Goal: Task Accomplishment & Management: Use online tool/utility

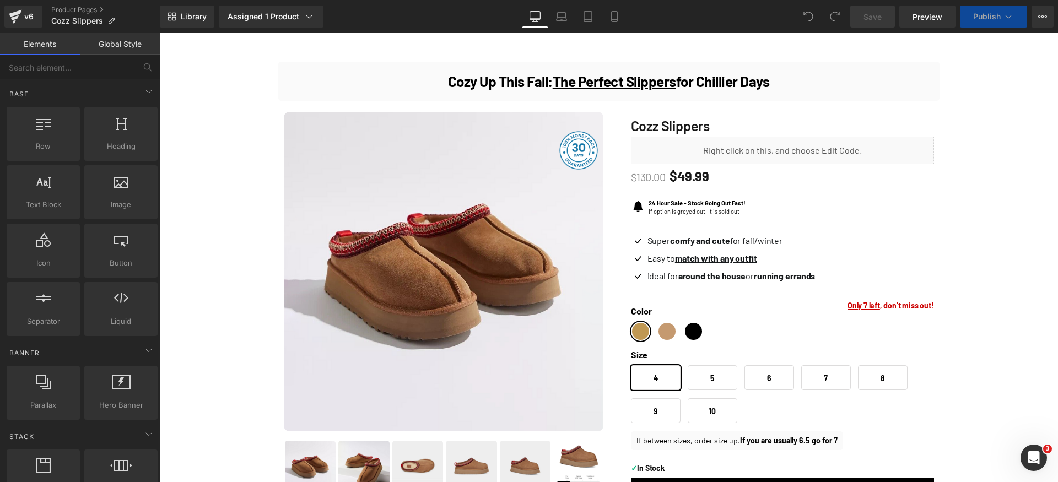
scroll to position [139, 0]
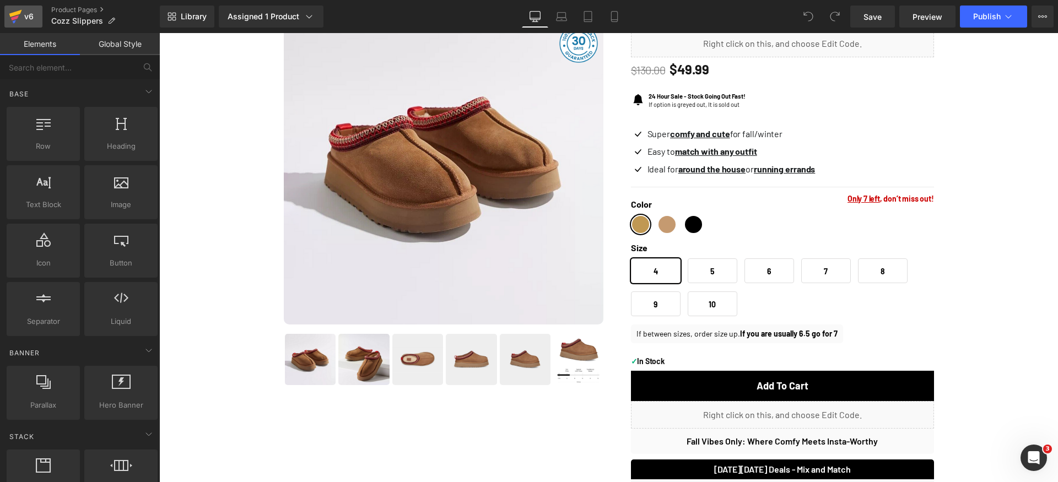
click at [31, 13] on div "v6" at bounding box center [29, 16] width 14 height 14
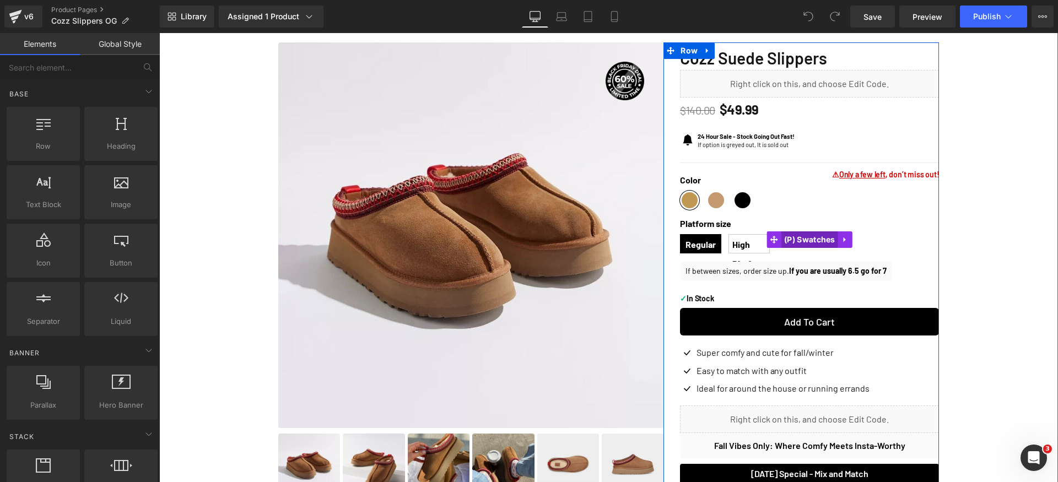
click at [810, 238] on span "(P) Swatches" at bounding box center [809, 239] width 57 height 17
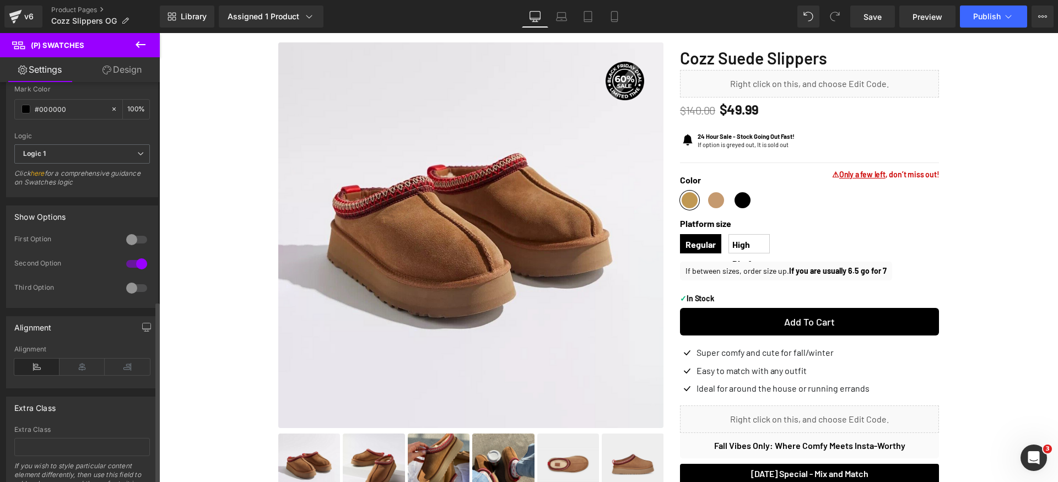
scroll to position [799, 0]
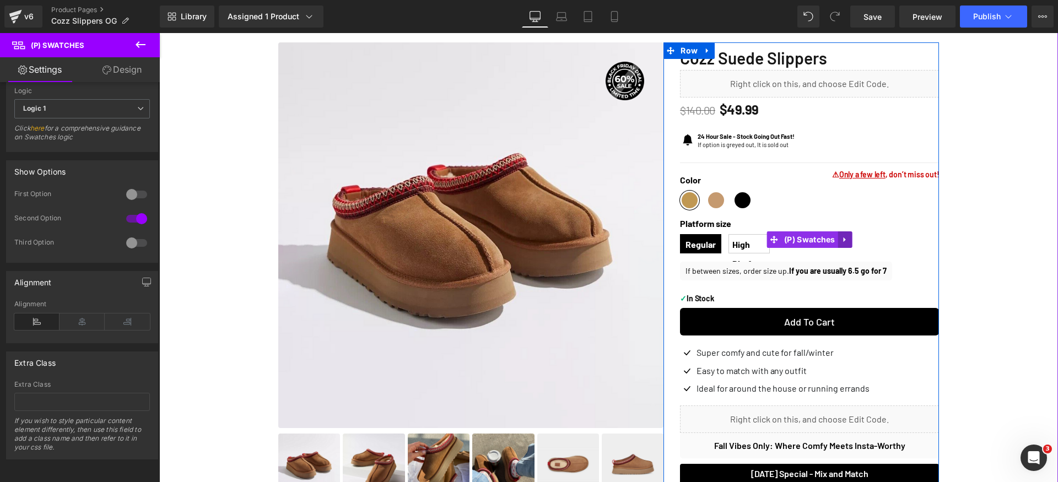
click at [841, 241] on icon at bounding box center [845, 240] width 8 height 8
click at [837, 242] on icon at bounding box center [838, 240] width 8 height 8
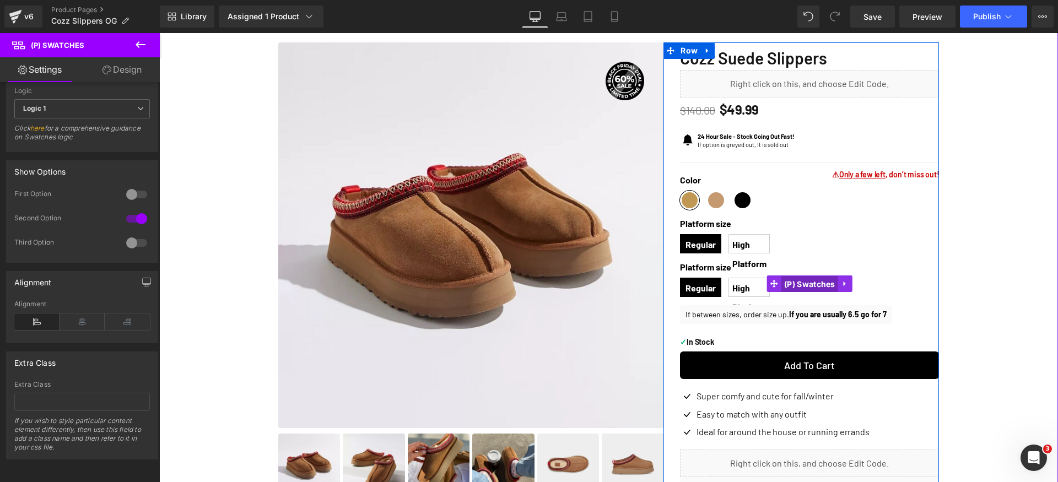
click at [782, 282] on span "(P) Swatches" at bounding box center [809, 284] width 57 height 17
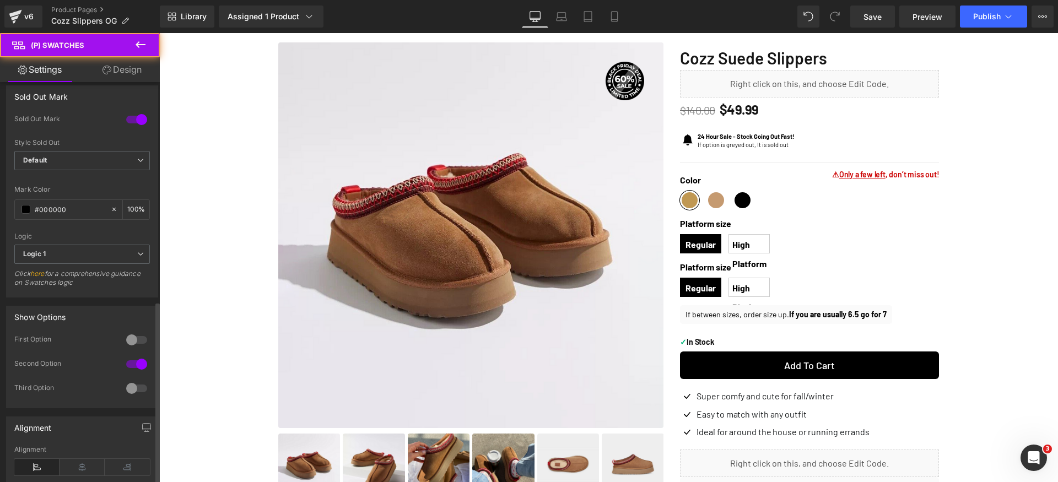
scroll to position [702, 0]
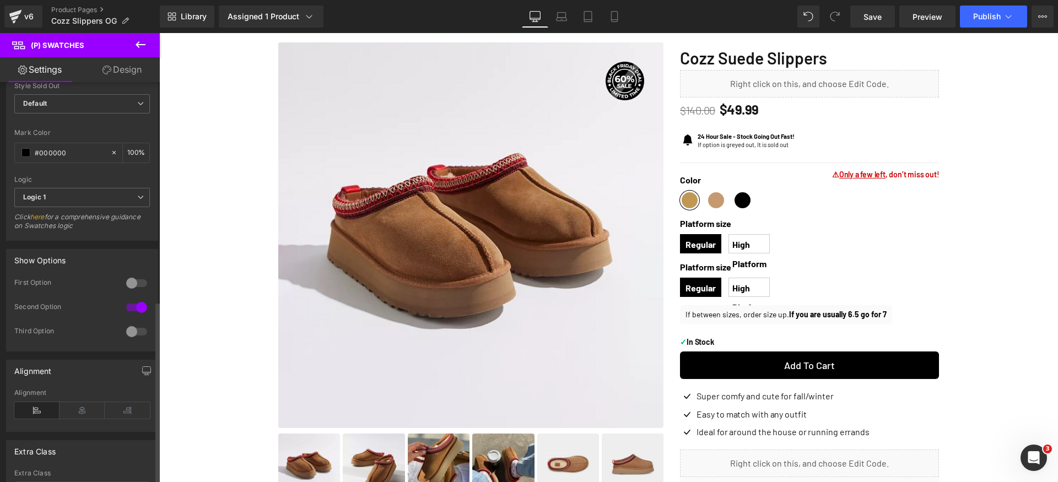
drag, startPoint x: 125, startPoint y: 331, endPoint x: 134, endPoint y: 317, distance: 17.0
click at [125, 331] on div at bounding box center [136, 332] width 26 height 18
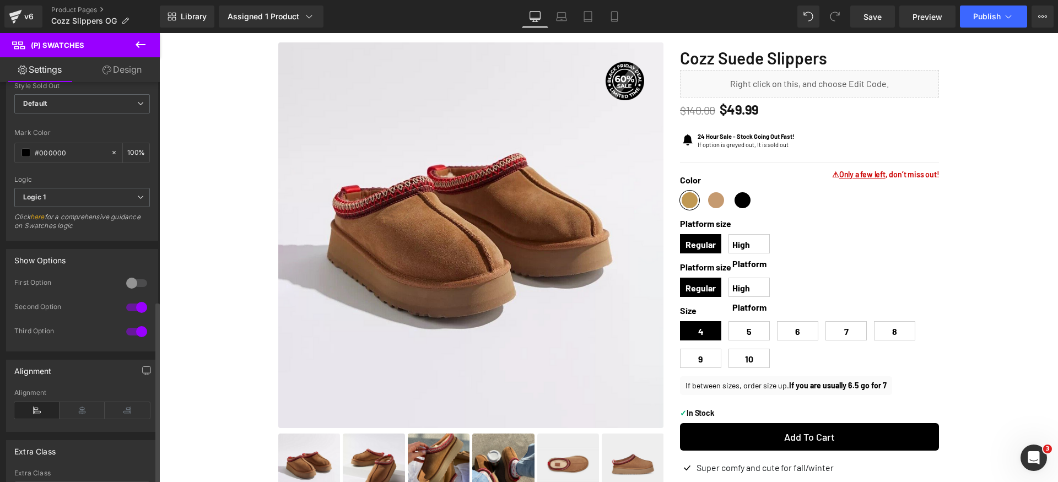
click at [137, 309] on div at bounding box center [136, 308] width 26 height 18
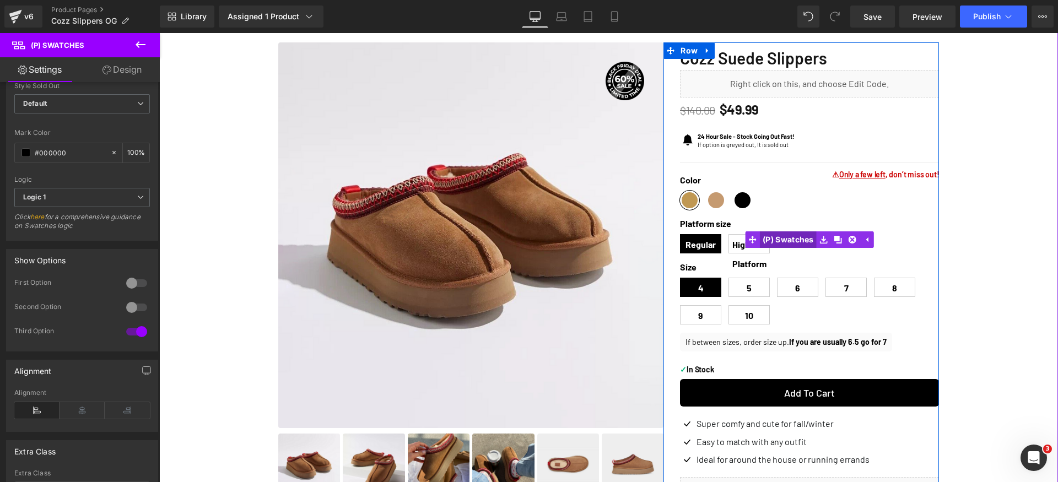
click at [796, 239] on span "(P) Swatches" at bounding box center [788, 239] width 57 height 17
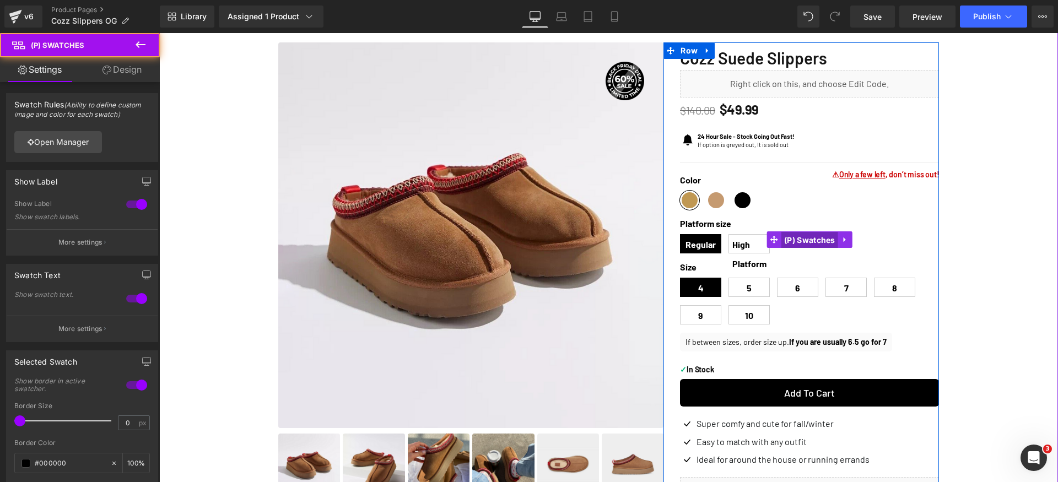
click at [781, 240] on span "(P) Swatches" at bounding box center [809, 240] width 57 height 17
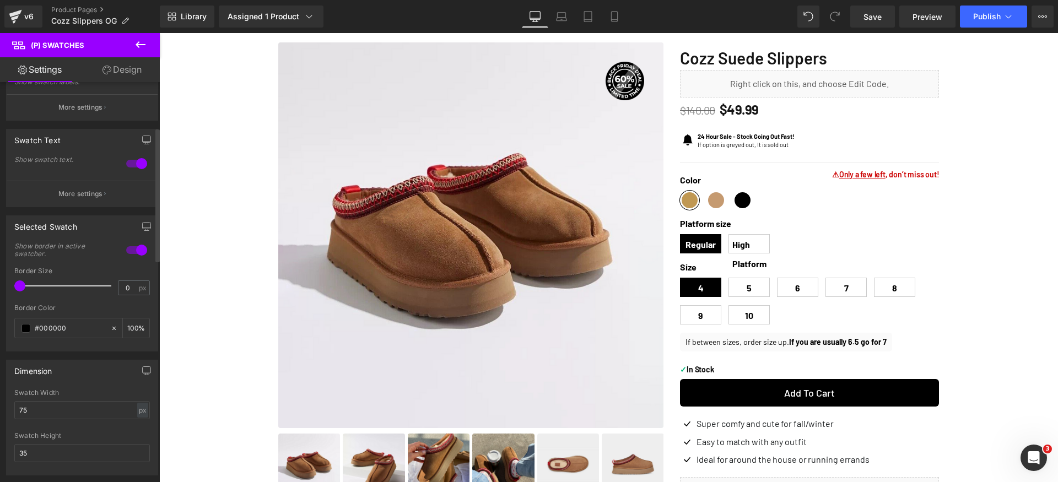
scroll to position [312, 0]
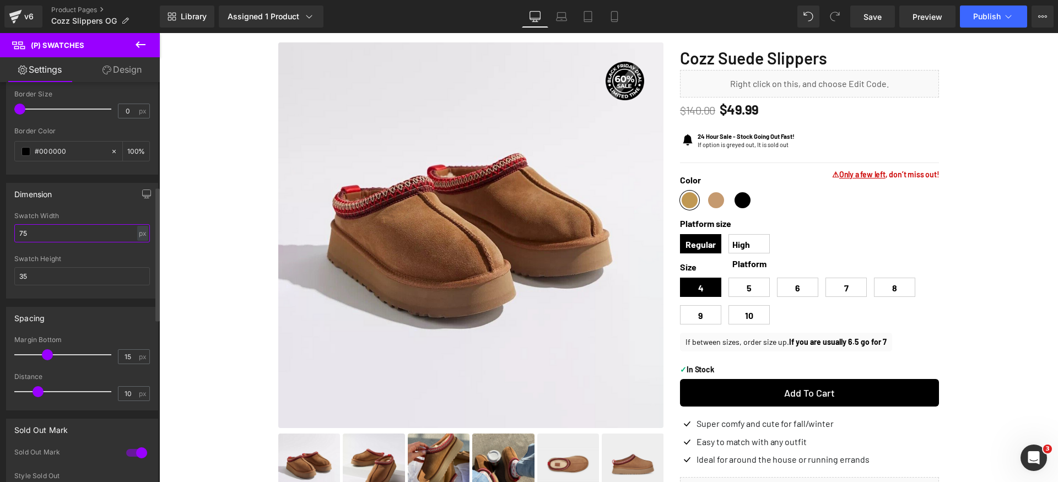
click at [89, 233] on input "75" at bounding box center [82, 233] width 136 height 18
click at [147, 232] on div "49px Swatch Width 49 px % px 35px Swatch Height 35" at bounding box center [82, 255] width 151 height 86
click at [140, 234] on div "px" at bounding box center [142, 233] width 11 height 15
click at [139, 249] on li "%" at bounding box center [143, 250] width 14 height 16
click at [91, 234] on input "10.43" at bounding box center [82, 233] width 136 height 18
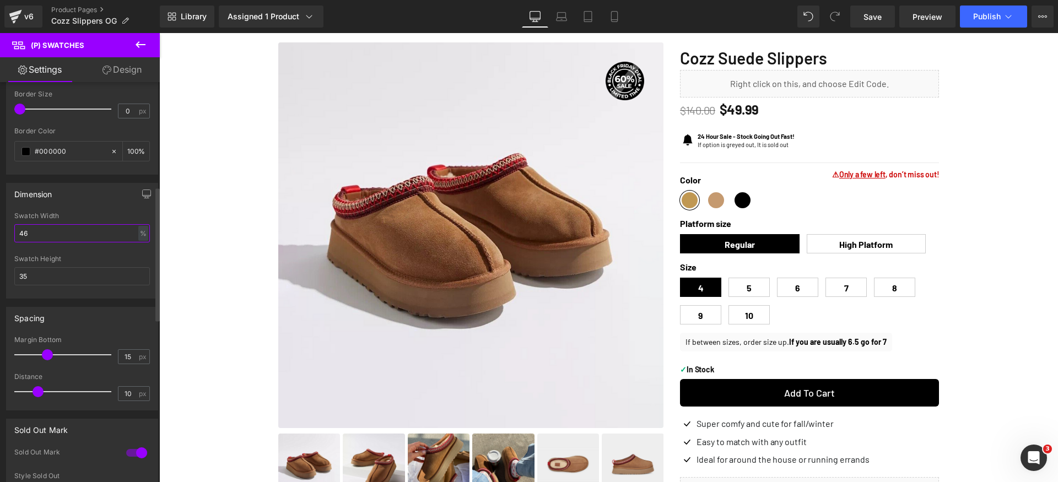
type input "45"
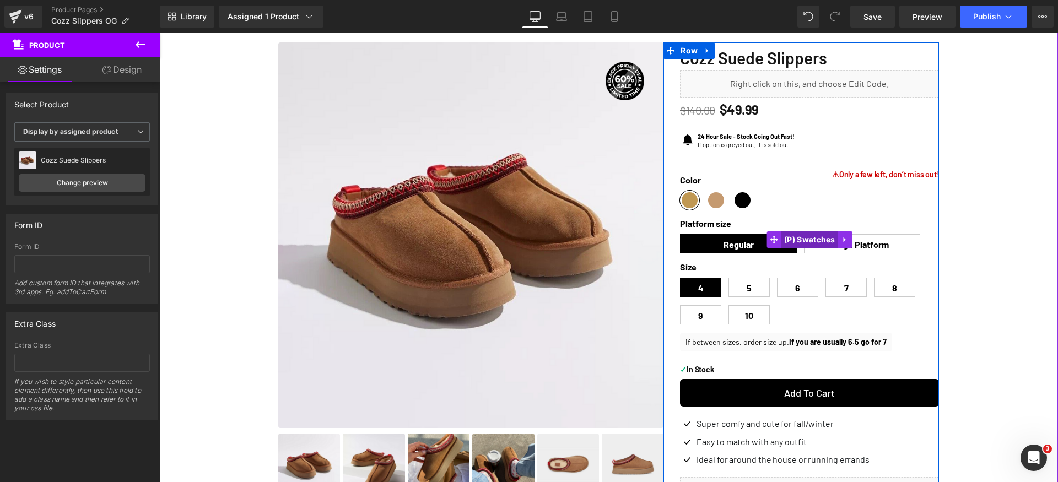
click at [798, 242] on span "(P) Swatches" at bounding box center [809, 239] width 57 height 17
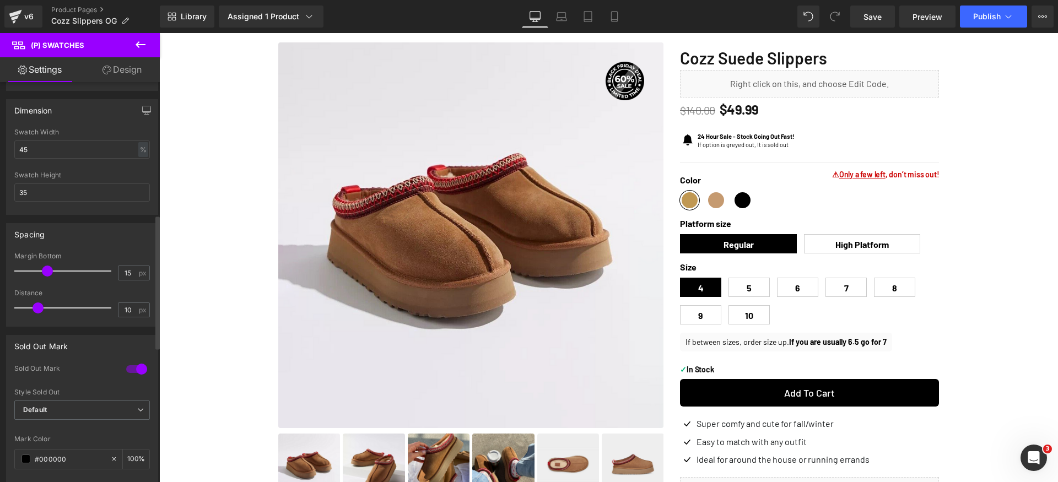
scroll to position [381, 0]
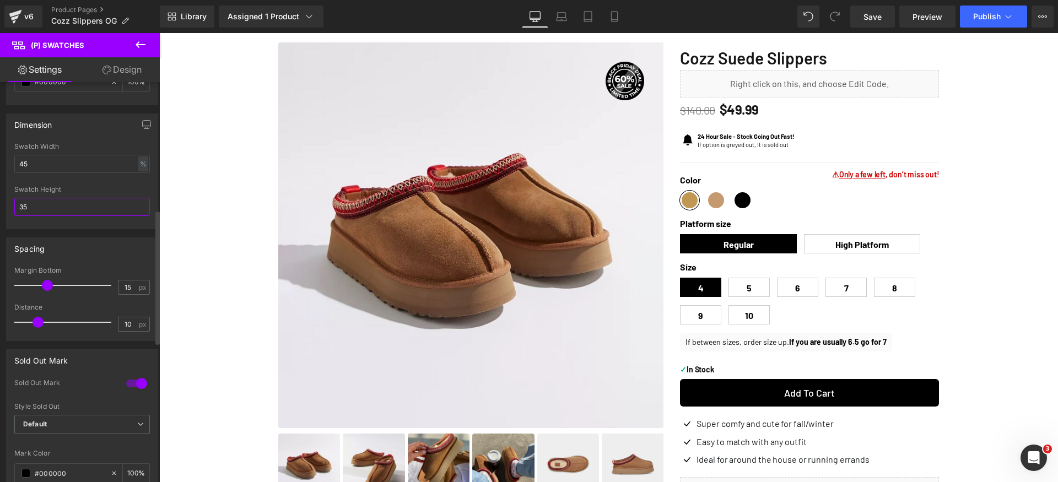
click at [81, 199] on input "35" at bounding box center [82, 207] width 136 height 18
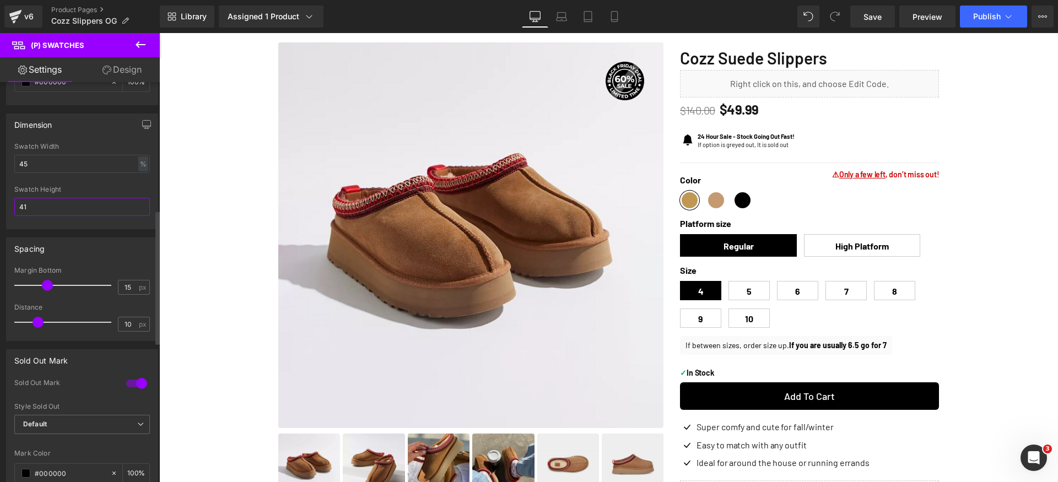
type input "40"
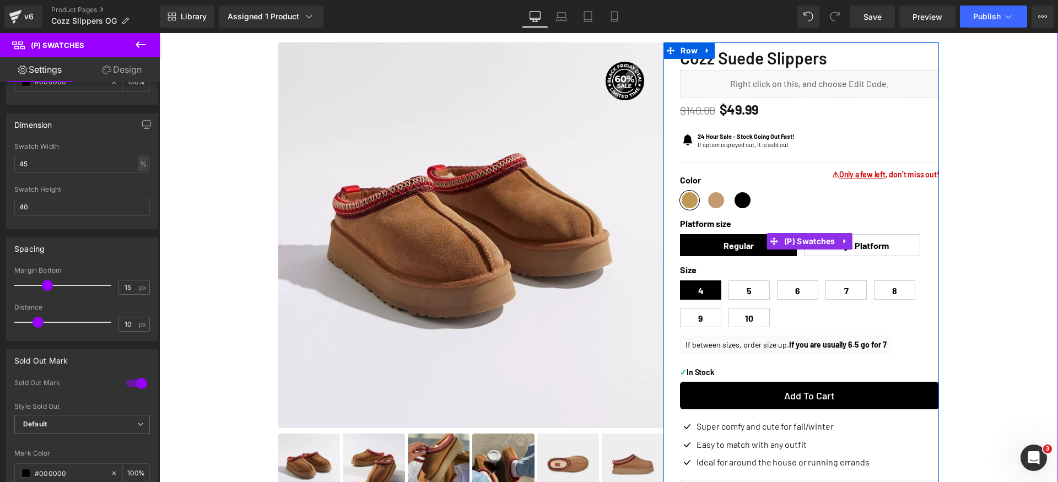
click at [858, 254] on span "High Platform" at bounding box center [861, 245] width 53 height 21
click at [718, 248] on span "Regular" at bounding box center [738, 245] width 117 height 22
click at [810, 296] on span "(P) Swatches" at bounding box center [809, 300] width 57 height 17
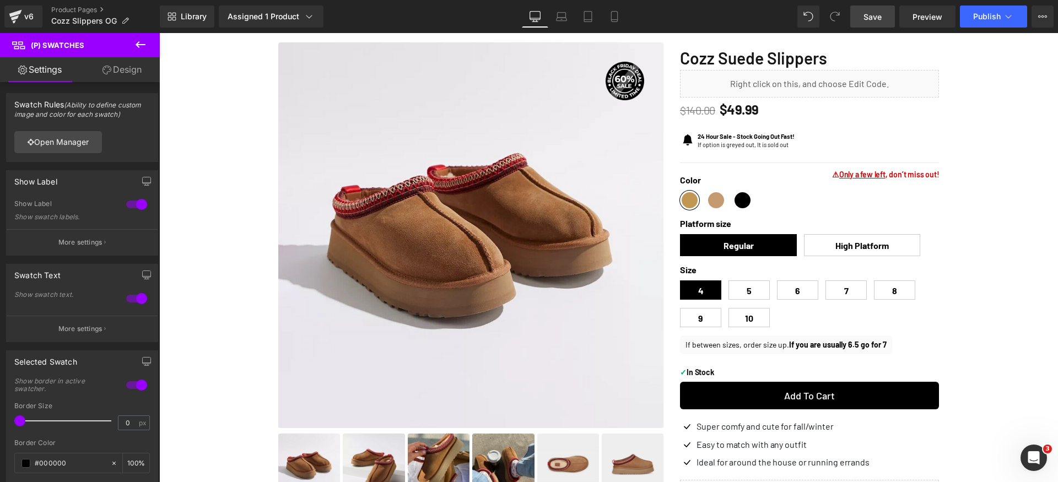
click at [887, 18] on link "Save" at bounding box center [872, 17] width 45 height 22
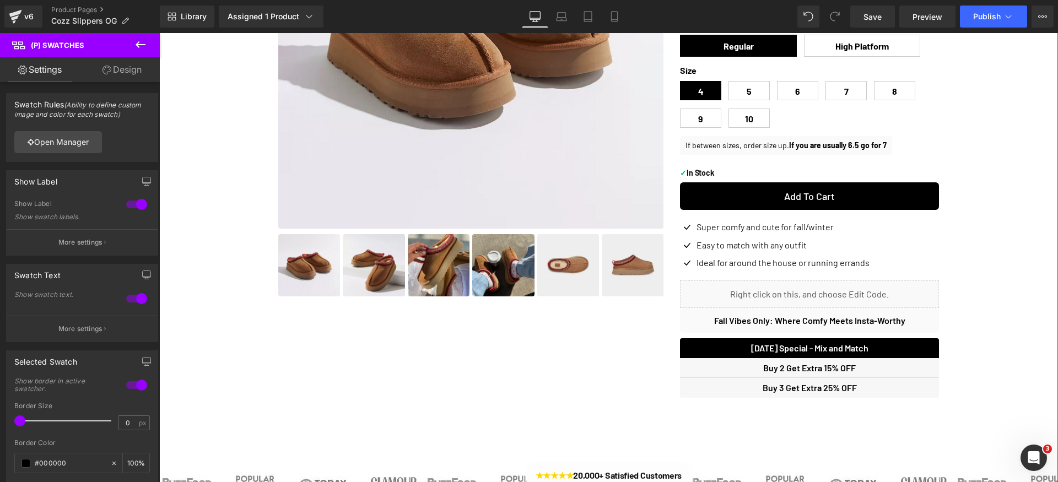
scroll to position [0, 0]
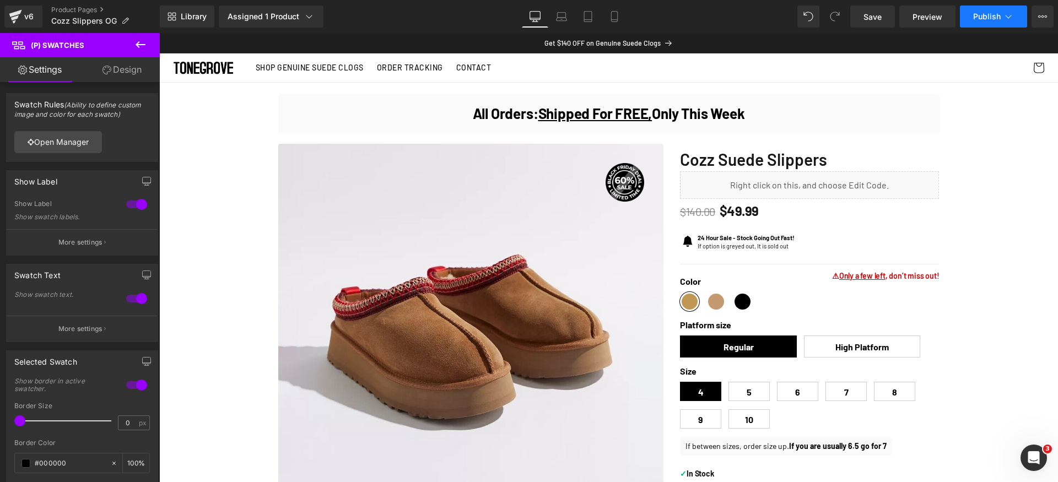
click at [983, 20] on span "Publish" at bounding box center [987, 16] width 28 height 9
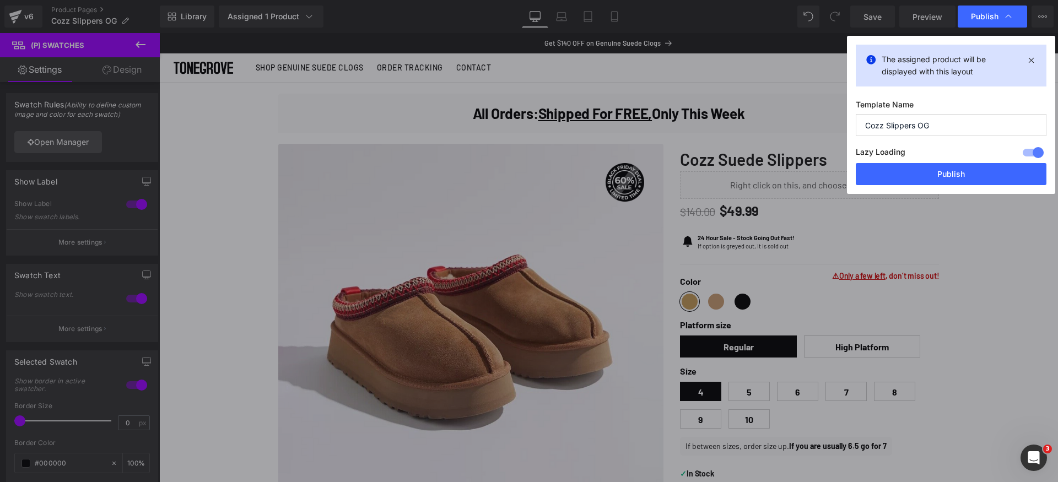
click at [929, 126] on input "Cozz Slippers OG" at bounding box center [951, 125] width 191 height 22
click at [954, 126] on input "Cozz Slippers OG" at bounding box center [951, 125] width 191 height 22
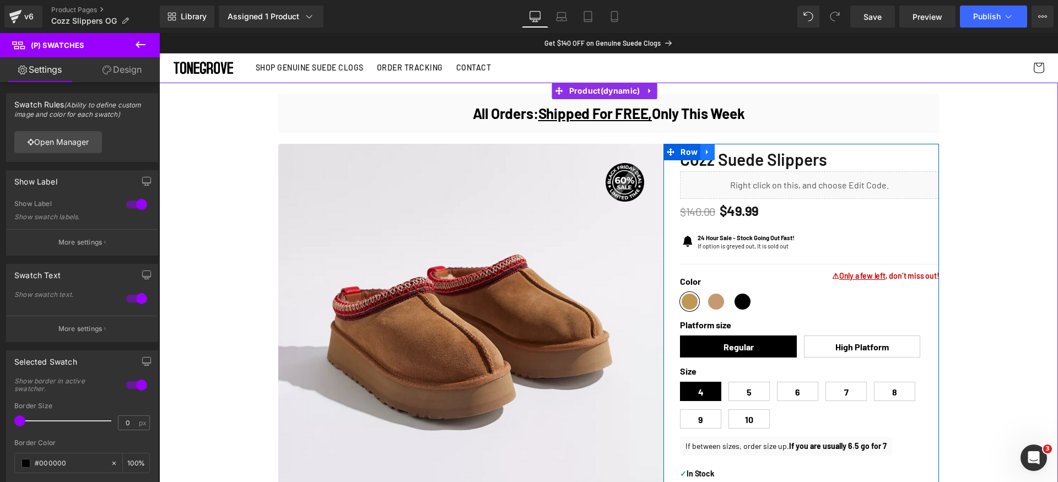
click at [703, 158] on link at bounding box center [707, 152] width 14 height 17
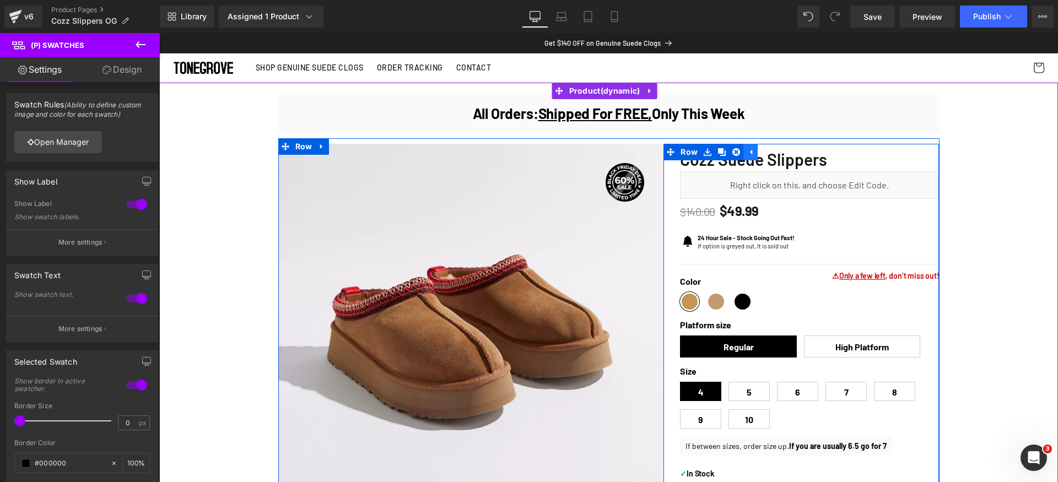
click at [703, 158] on link at bounding box center [707, 152] width 14 height 17
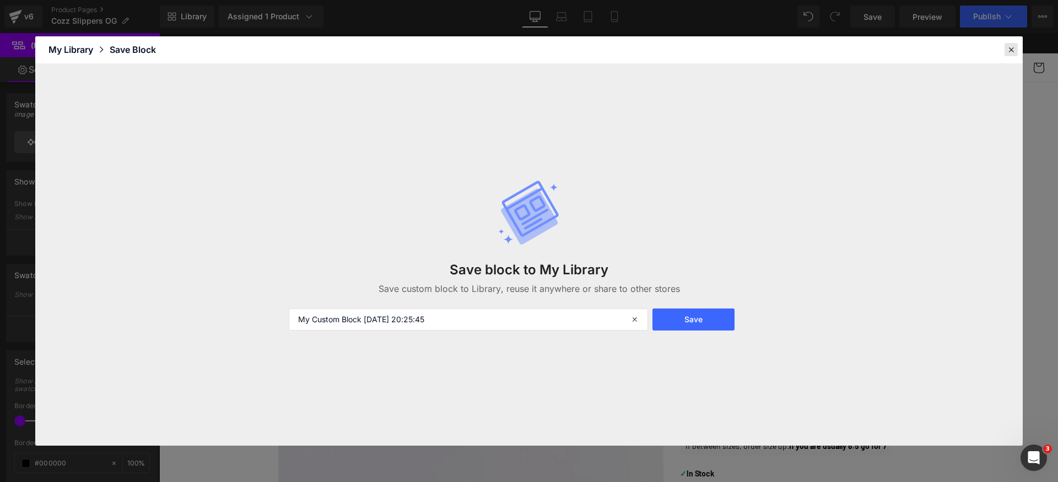
click at [1012, 52] on icon at bounding box center [1011, 50] width 10 height 10
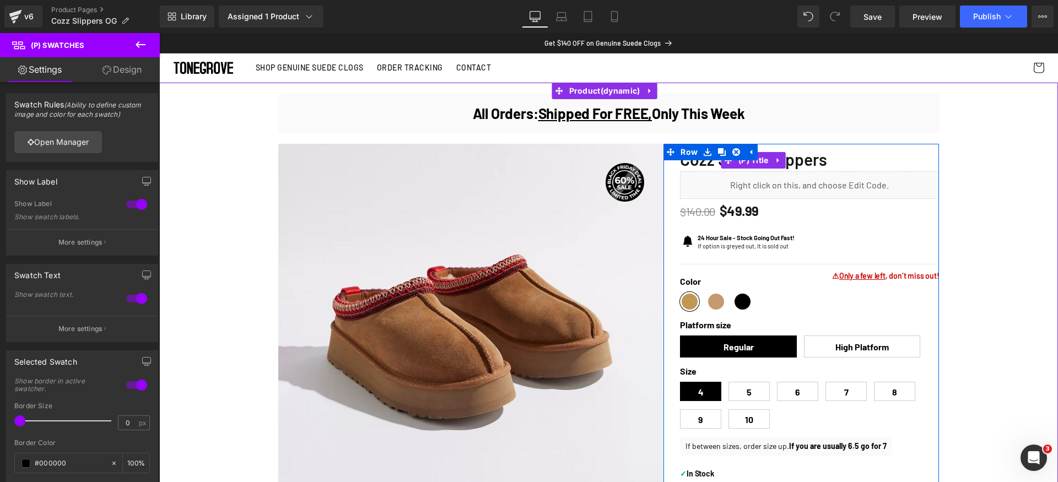
click at [800, 159] on span "Cozz Suede Slippers" at bounding box center [753, 159] width 147 height 20
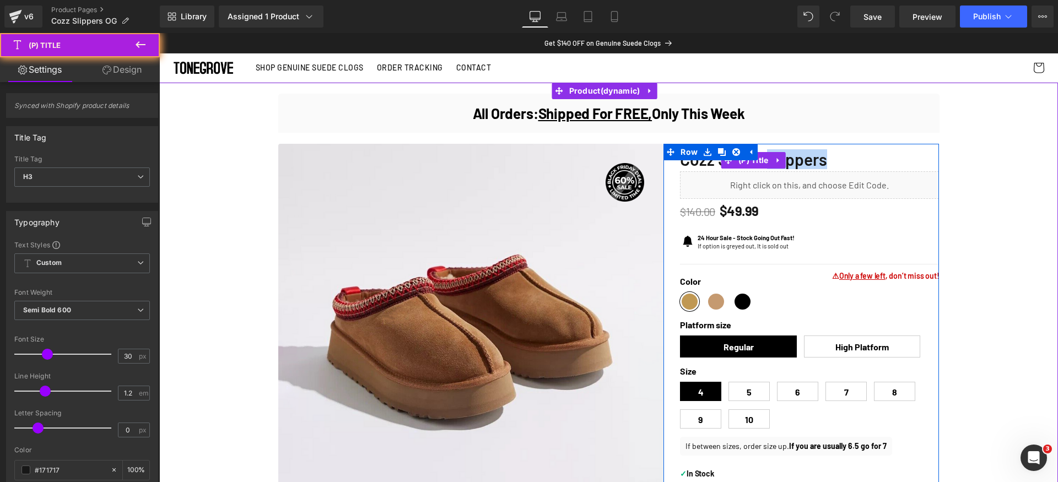
click at [800, 159] on span "Cozz Suede Slippers" at bounding box center [753, 159] width 147 height 20
copy div "Cozz Suede Slippers (P) Title Liquid"
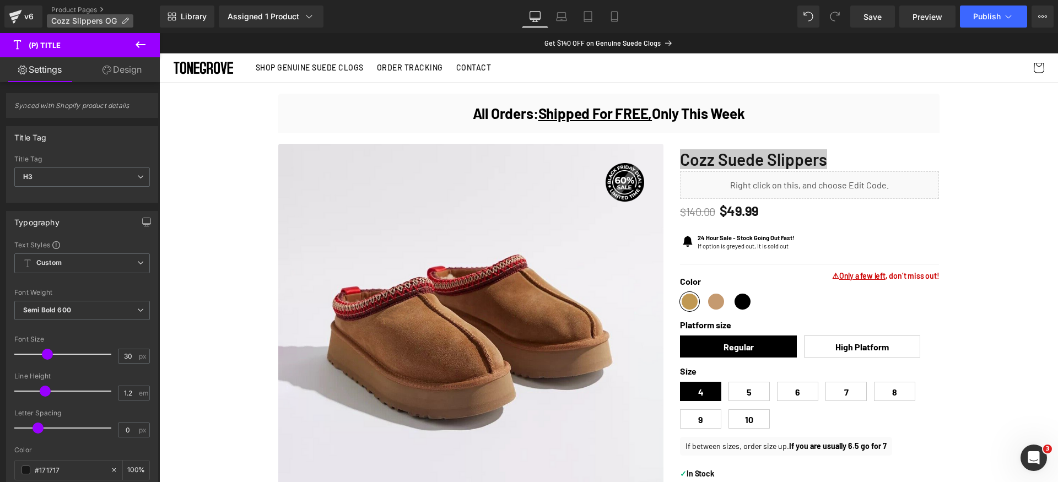
click at [121, 18] on icon at bounding box center [125, 21] width 8 height 8
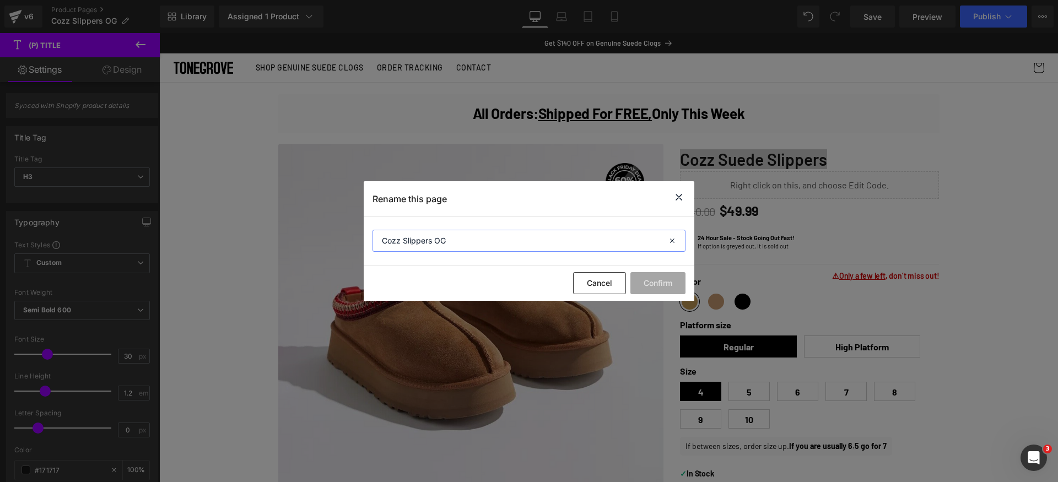
click at [508, 249] on input "Cozz Slippers OG" at bounding box center [529, 241] width 313 height 22
paste input "uede Slippers"
type input "Cozz Suede Slippers"
click at [479, 277] on div "Cancel Confirm" at bounding box center [529, 283] width 331 height 35
click at [661, 282] on button "Confirm" at bounding box center [657, 283] width 55 height 22
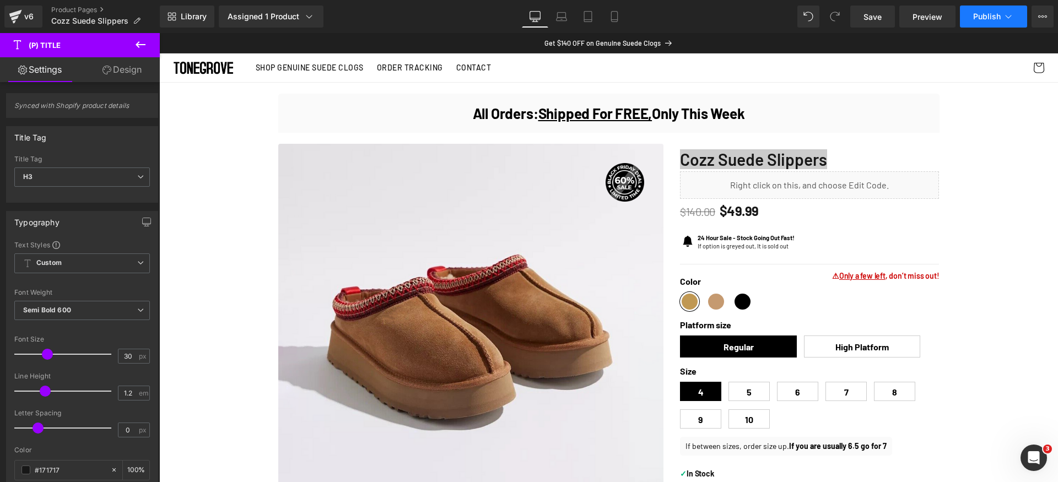
click at [997, 12] on span "Publish" at bounding box center [987, 16] width 28 height 9
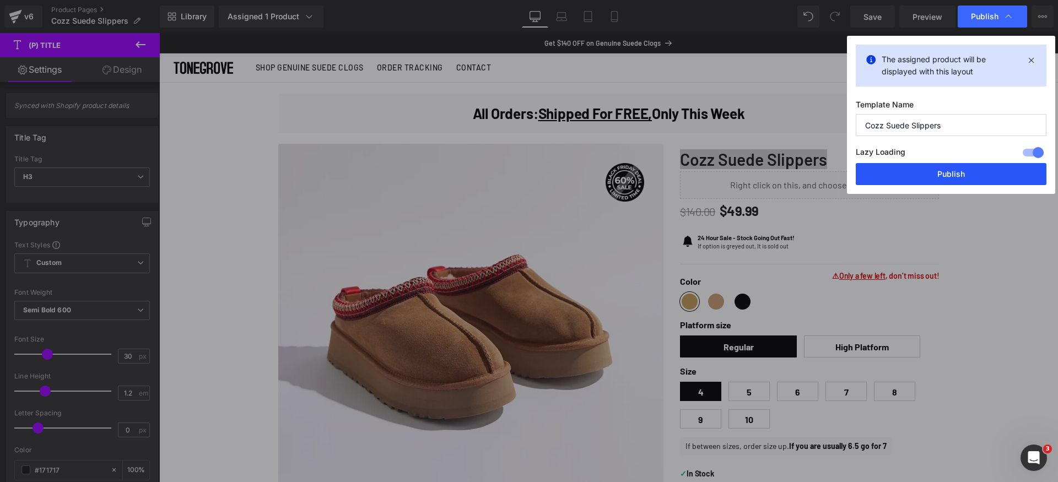
click at [967, 171] on button "Publish" at bounding box center [951, 174] width 191 height 22
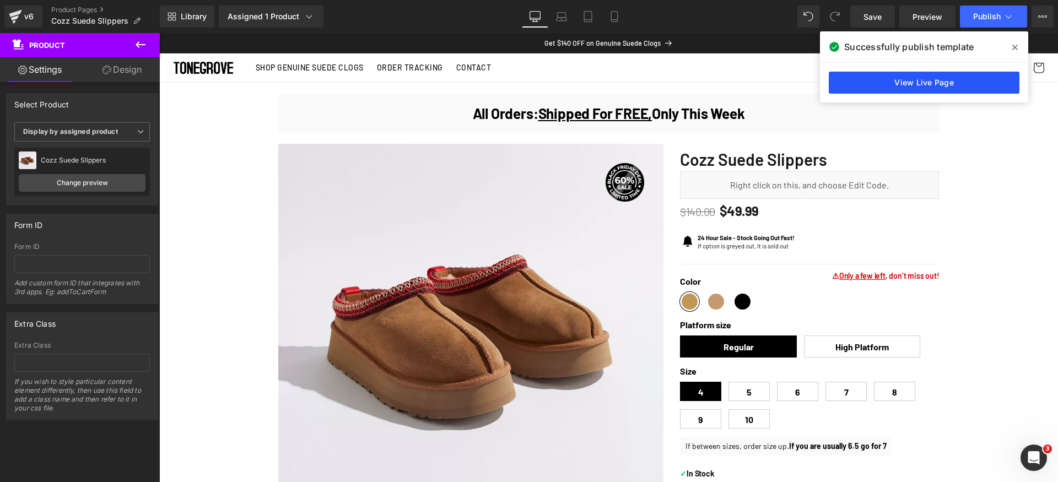
click at [897, 77] on link "View Live Page" at bounding box center [924, 83] width 191 height 22
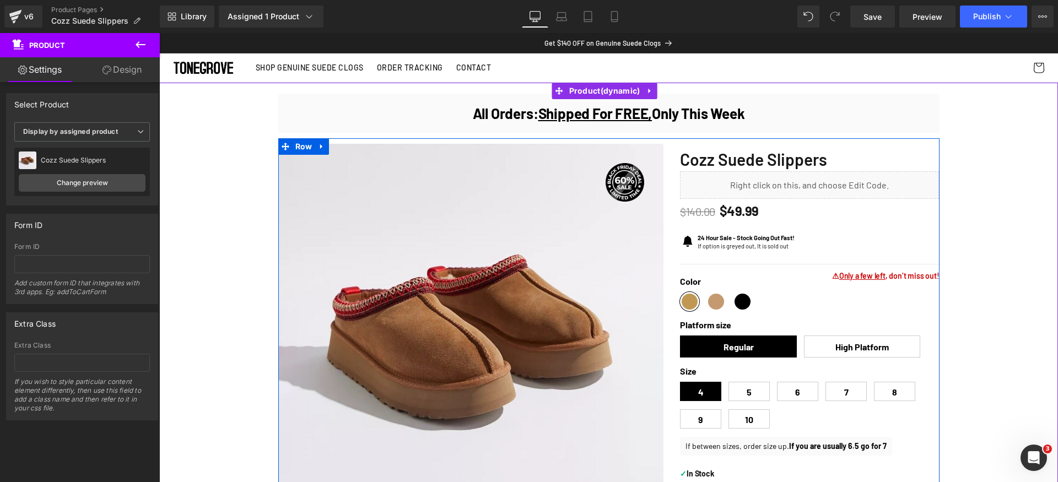
scroll to position [191, 0]
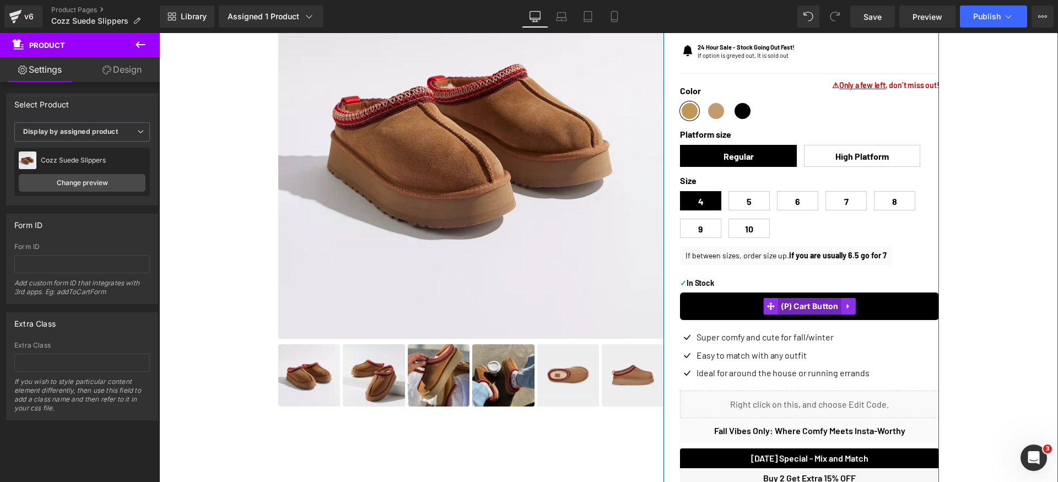
click at [808, 308] on span "(P) Cart Button" at bounding box center [809, 306] width 63 height 17
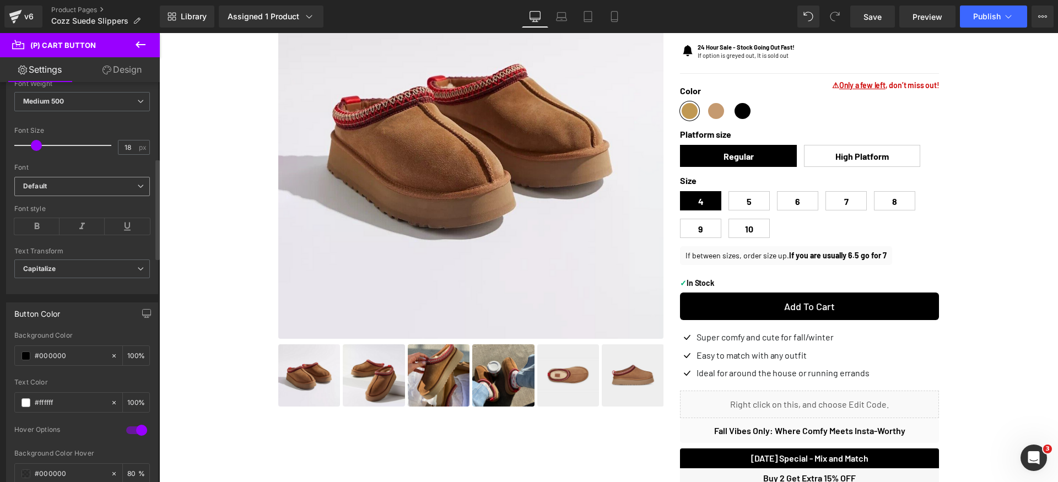
scroll to position [303, 0]
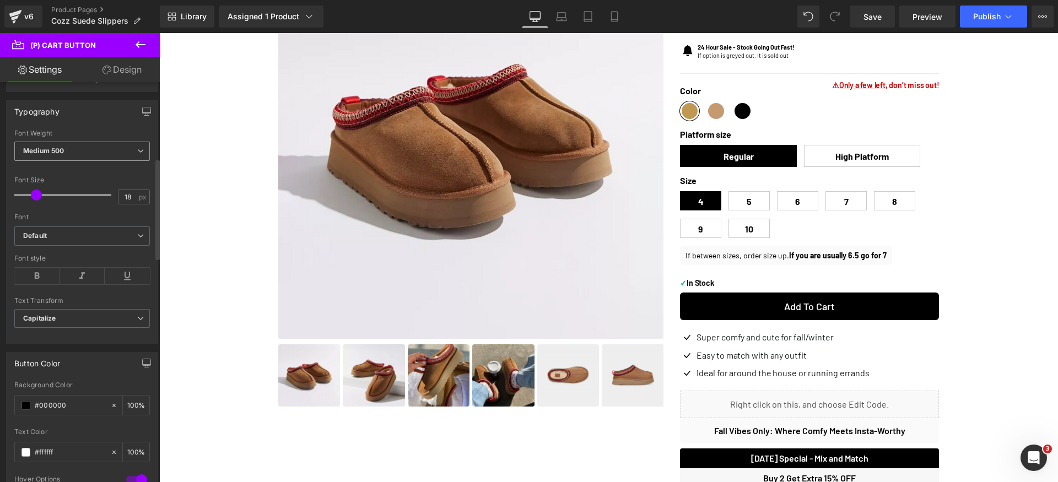
click at [101, 155] on span "Medium 500" at bounding box center [82, 151] width 136 height 19
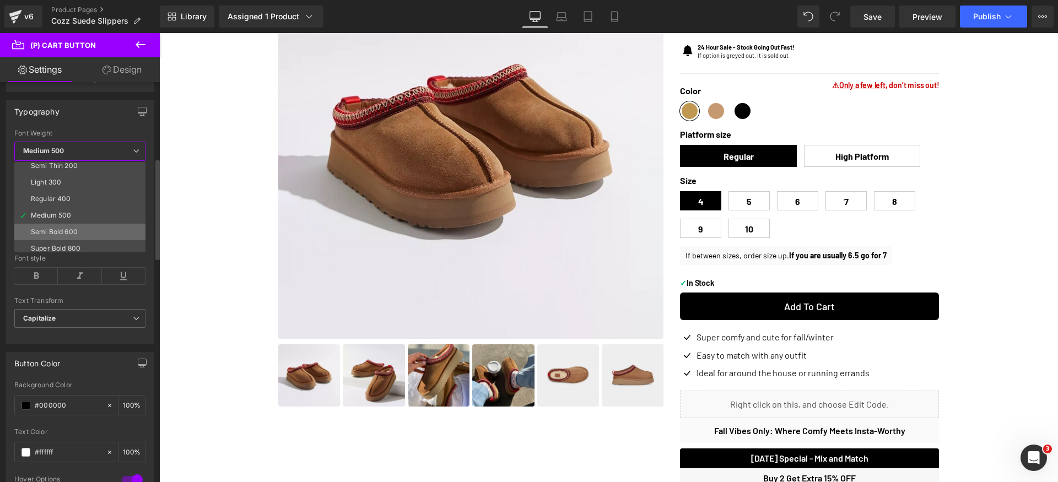
scroll to position [28, 0]
click at [82, 223] on li "Semi Bold 600" at bounding box center [82, 225] width 136 height 17
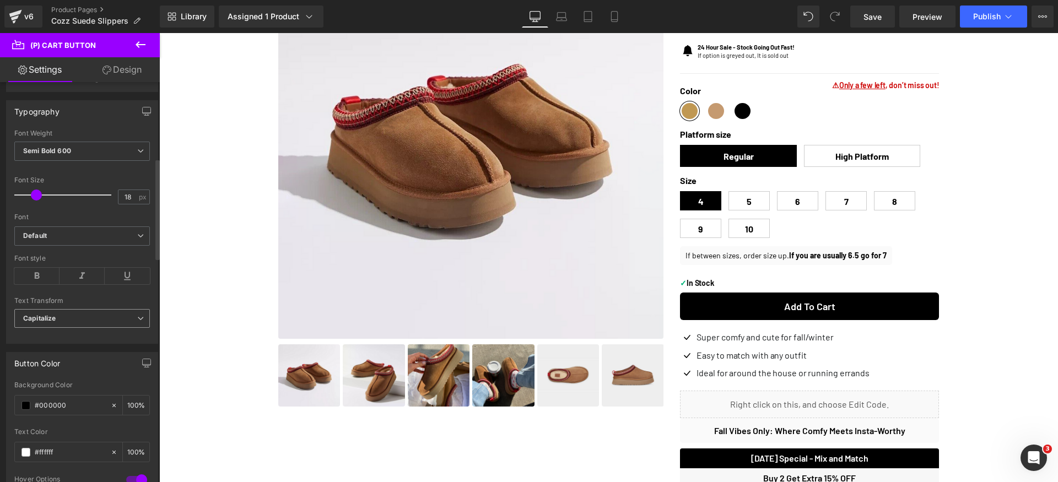
click at [94, 320] on span "Capitalize" at bounding box center [82, 318] width 136 height 19
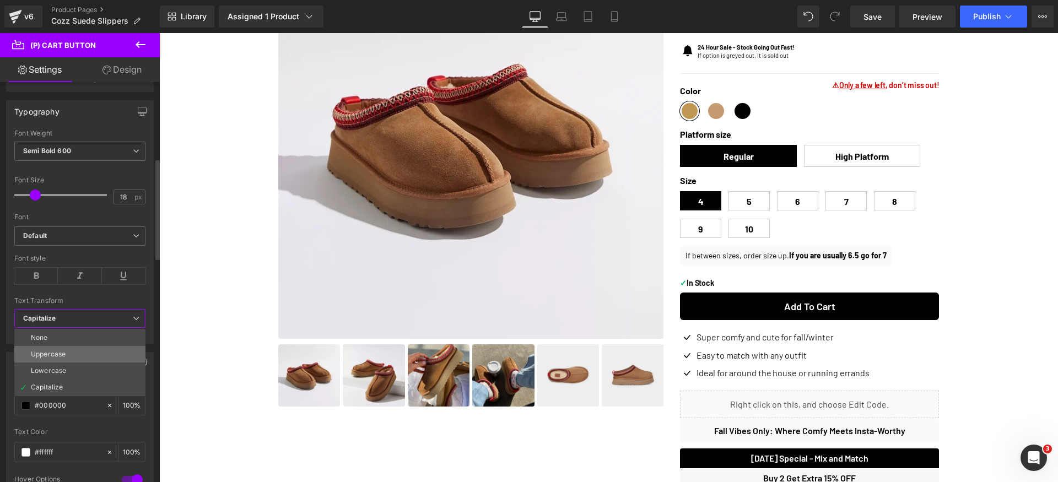
click at [78, 350] on li "Uppercase" at bounding box center [79, 354] width 131 height 17
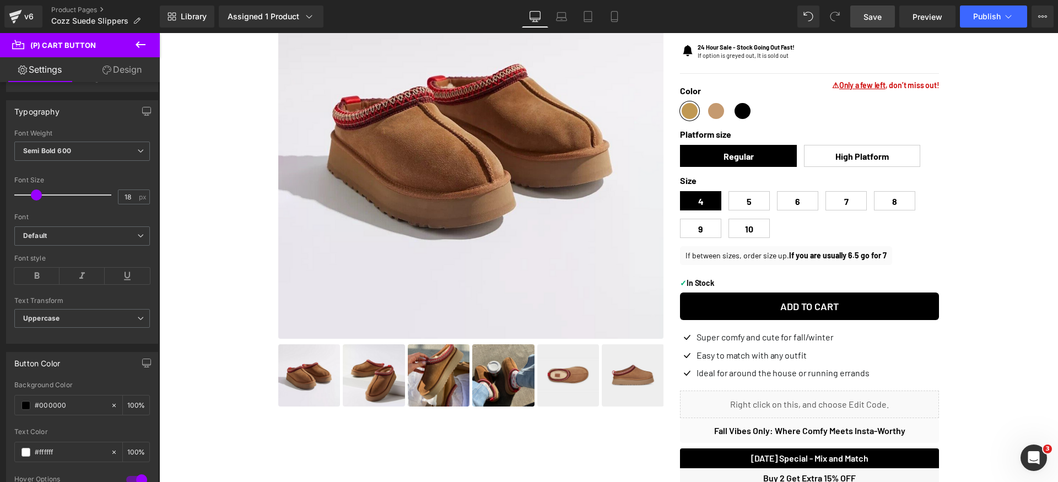
click at [869, 17] on span "Save" at bounding box center [872, 17] width 18 height 12
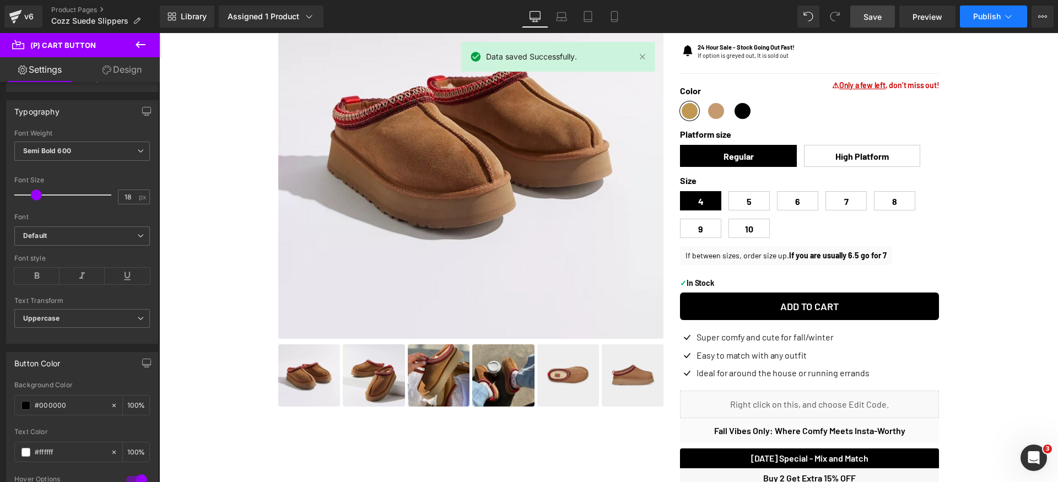
click at [1005, 13] on icon at bounding box center [1008, 16] width 11 height 11
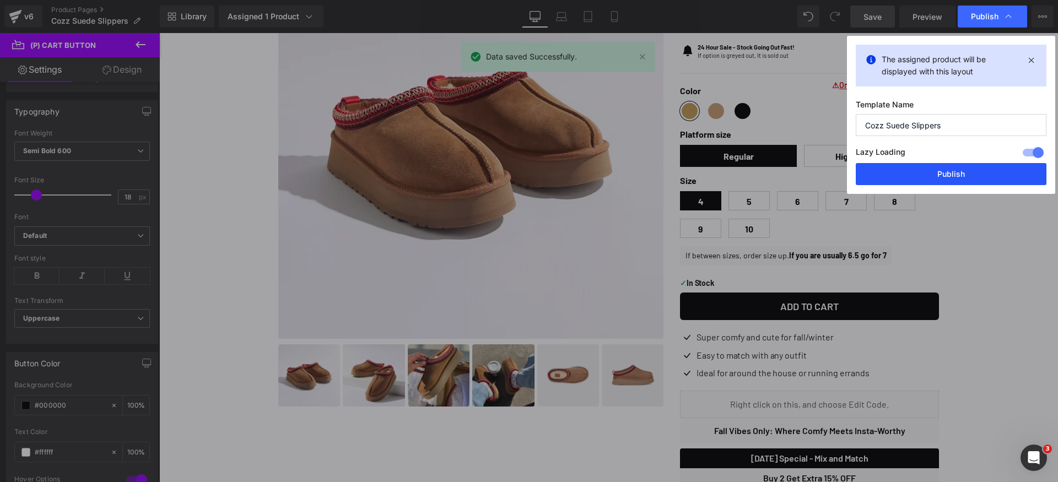
click at [974, 174] on button "Publish" at bounding box center [951, 174] width 191 height 22
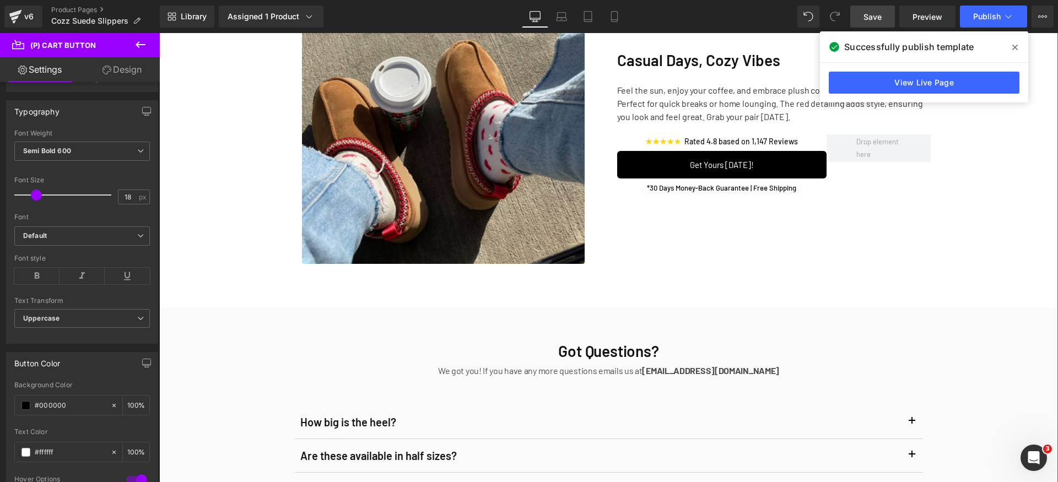
scroll to position [1390, 0]
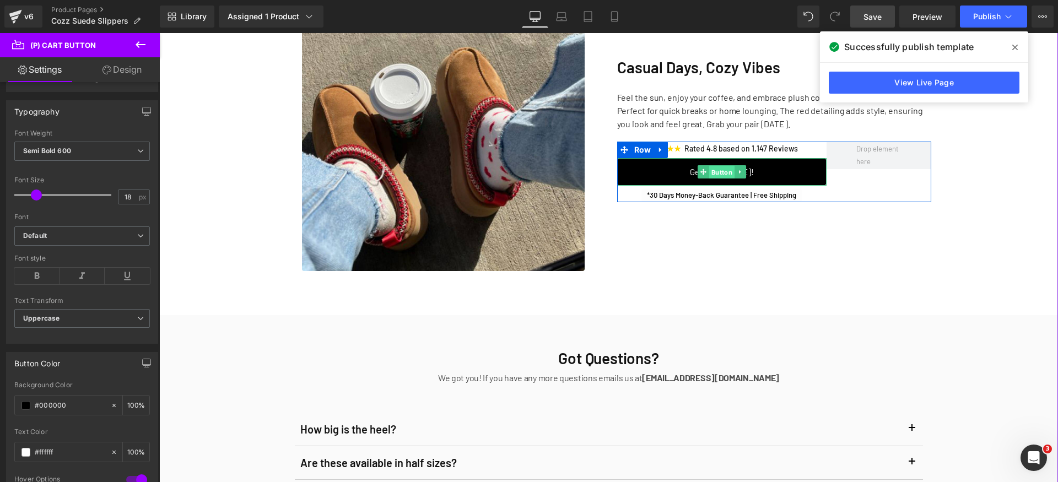
click at [721, 173] on span "Button" at bounding box center [721, 172] width 25 height 13
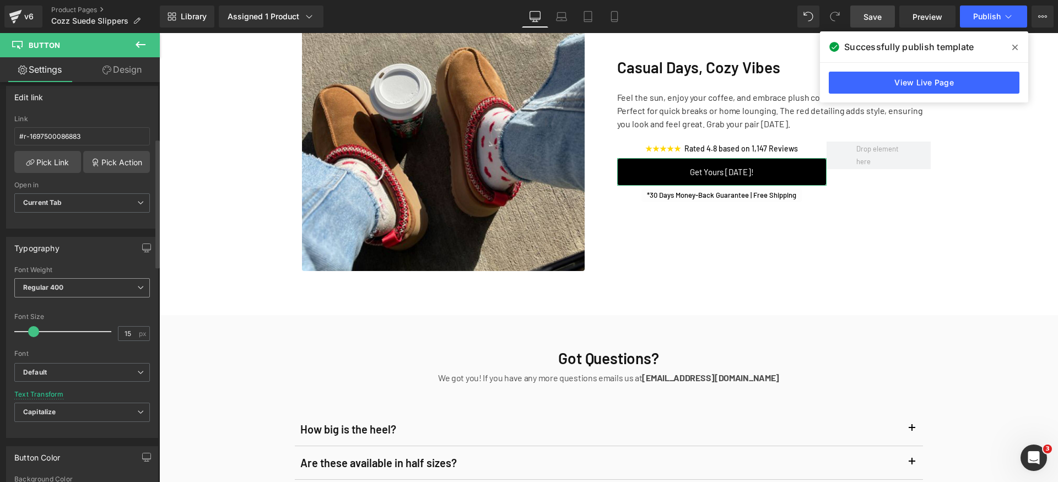
scroll to position [189, 0]
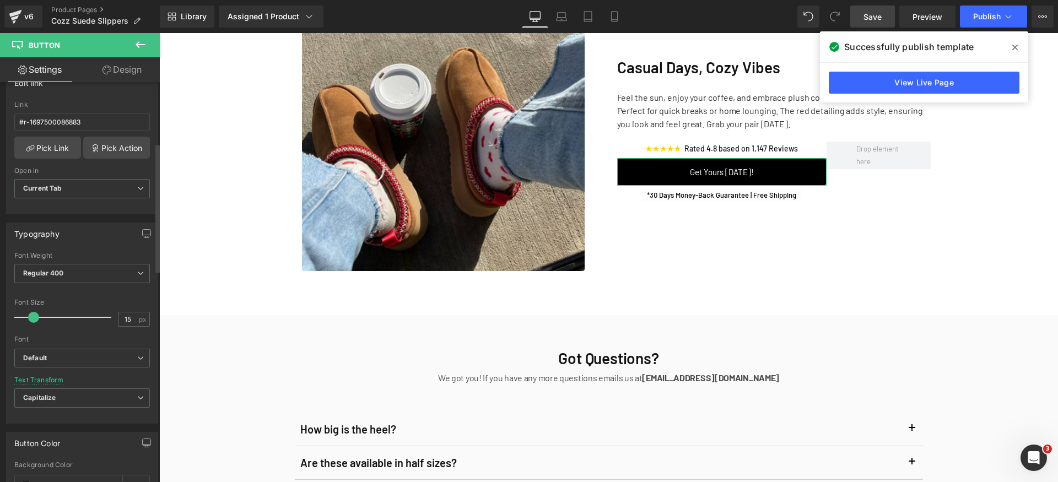
click at [115, 254] on div "Font Weight" at bounding box center [82, 256] width 136 height 8
click at [111, 278] on span "Regular 400" at bounding box center [82, 273] width 136 height 19
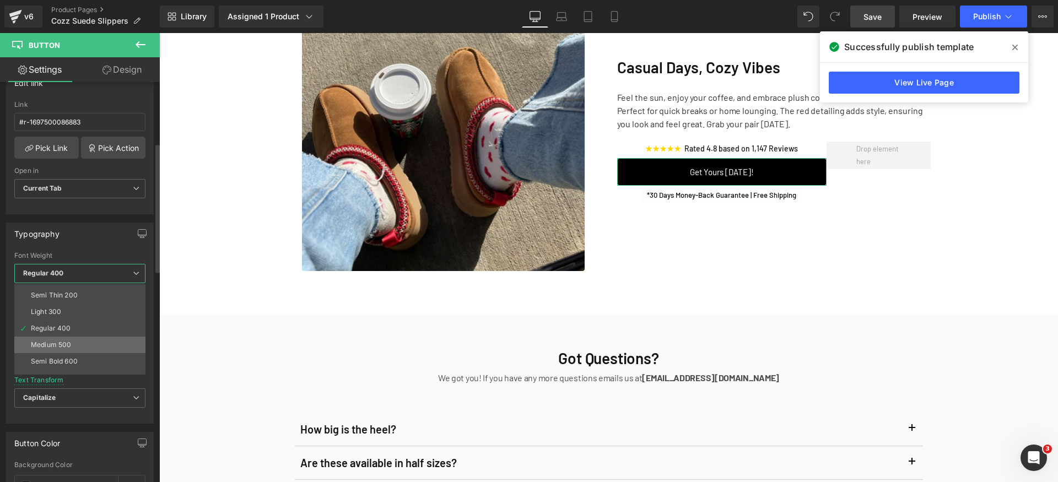
scroll to position [21, 0]
click at [90, 352] on li "Semi Bold 600" at bounding box center [82, 354] width 136 height 17
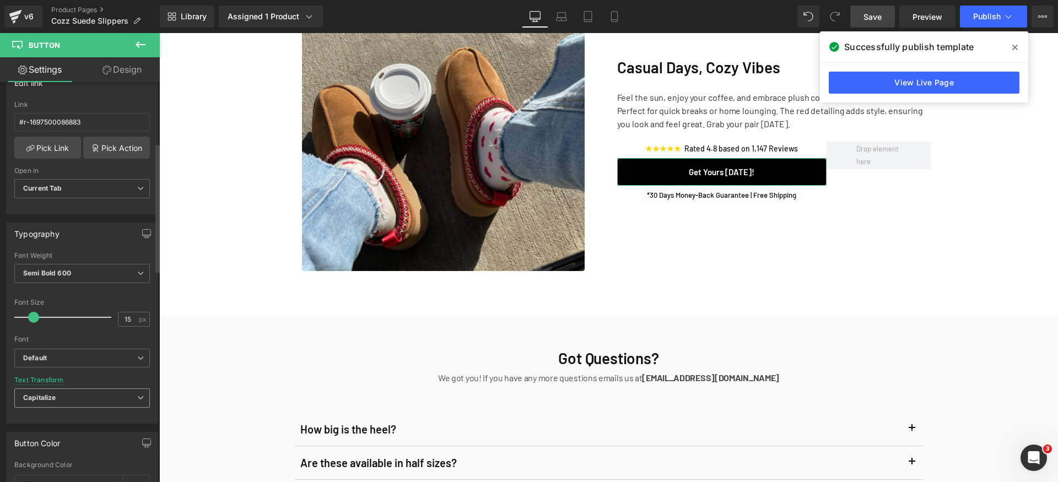
click at [82, 396] on span "Capitalize" at bounding box center [82, 397] width 136 height 19
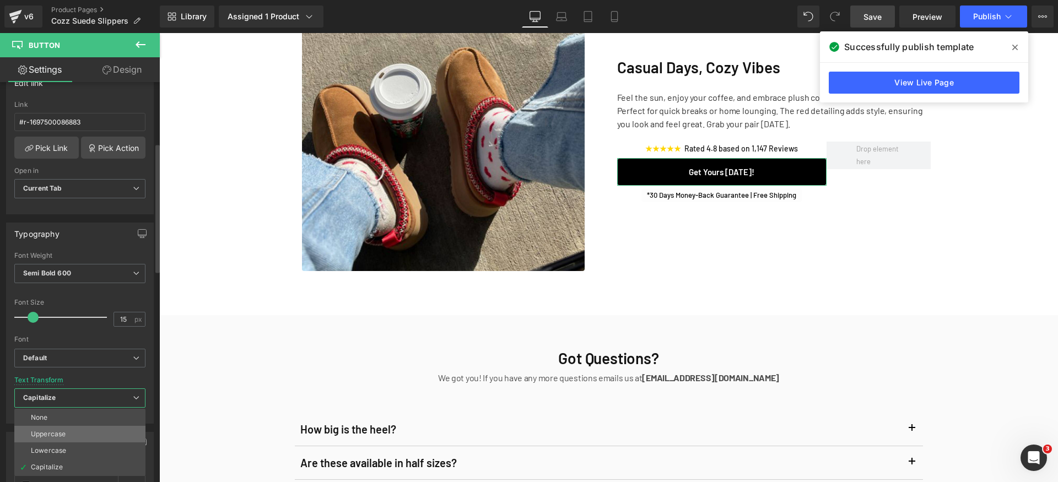
click at [90, 434] on li "Uppercase" at bounding box center [79, 434] width 131 height 17
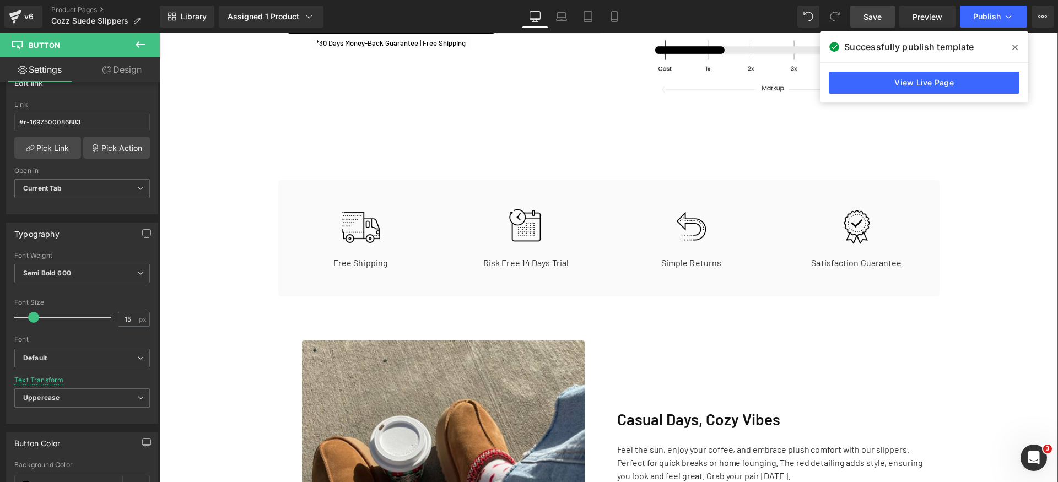
scroll to position [981, 0]
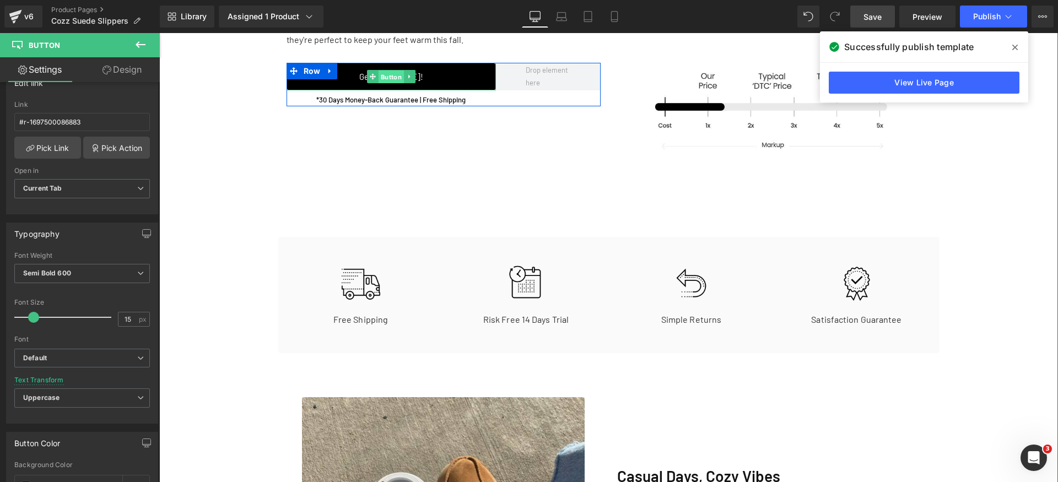
click at [392, 76] on span "Button" at bounding box center [390, 77] width 25 height 13
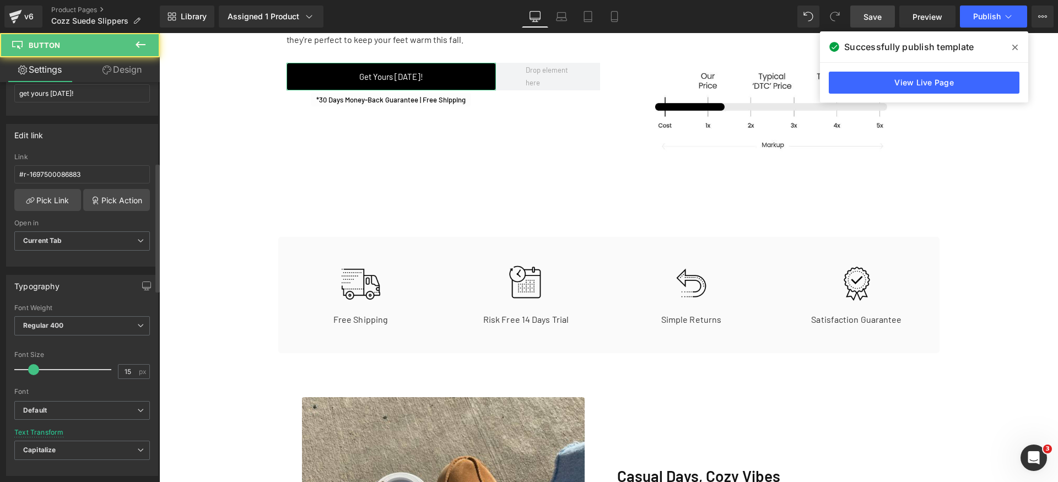
scroll to position [250, 0]
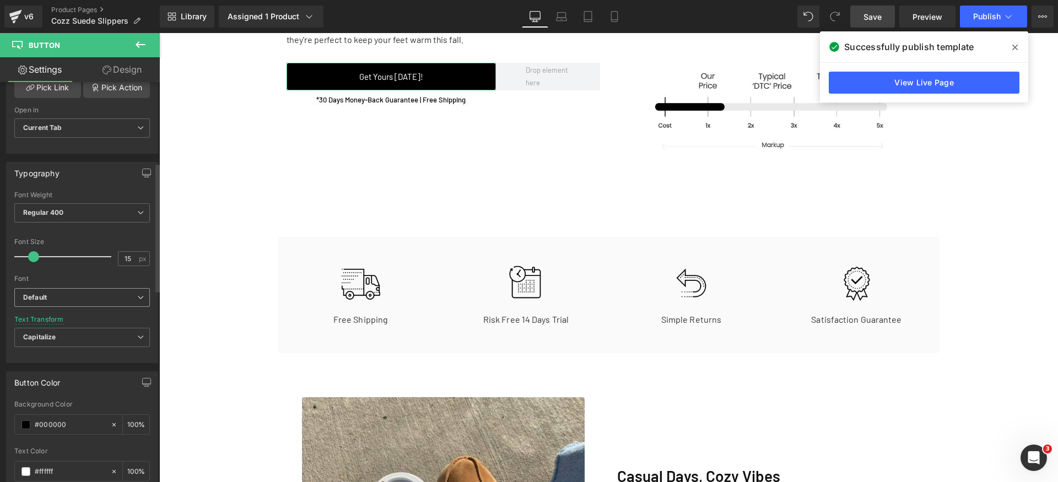
click at [81, 299] on b "Default" at bounding box center [80, 297] width 114 height 9
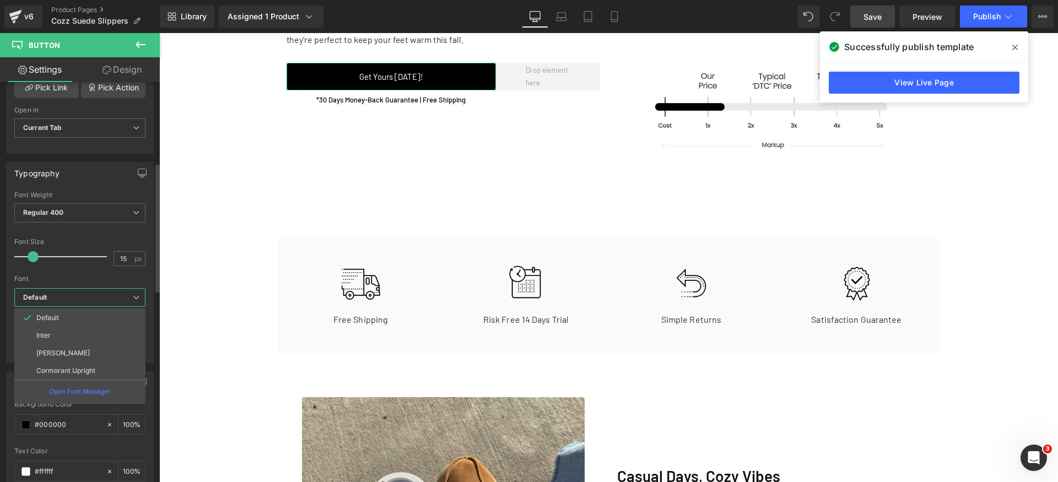
click at [79, 273] on div at bounding box center [79, 271] width 131 height 7
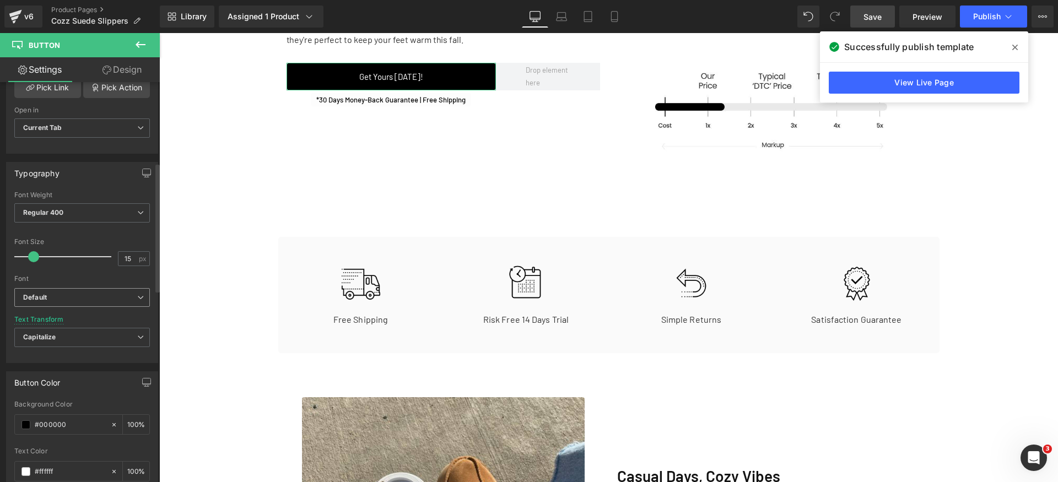
scroll to position [264, 0]
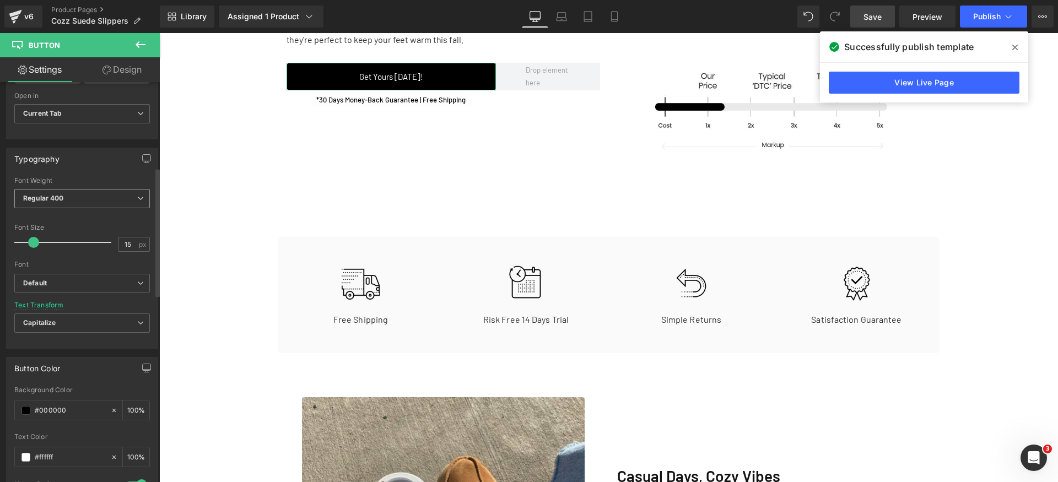
click at [84, 207] on span "Regular 400" at bounding box center [82, 198] width 136 height 19
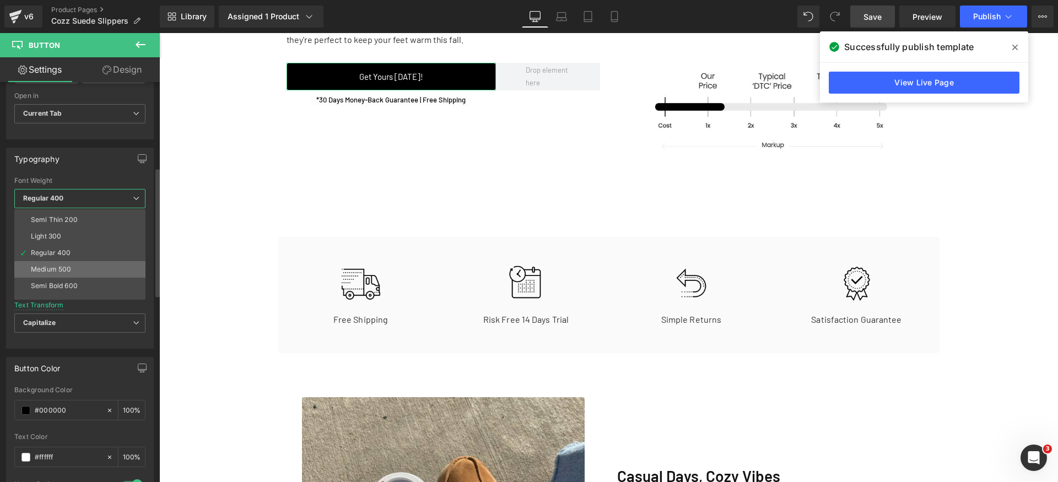
scroll to position [21, 0]
click at [75, 280] on div "Semi Bold 600" at bounding box center [54, 279] width 47 height 8
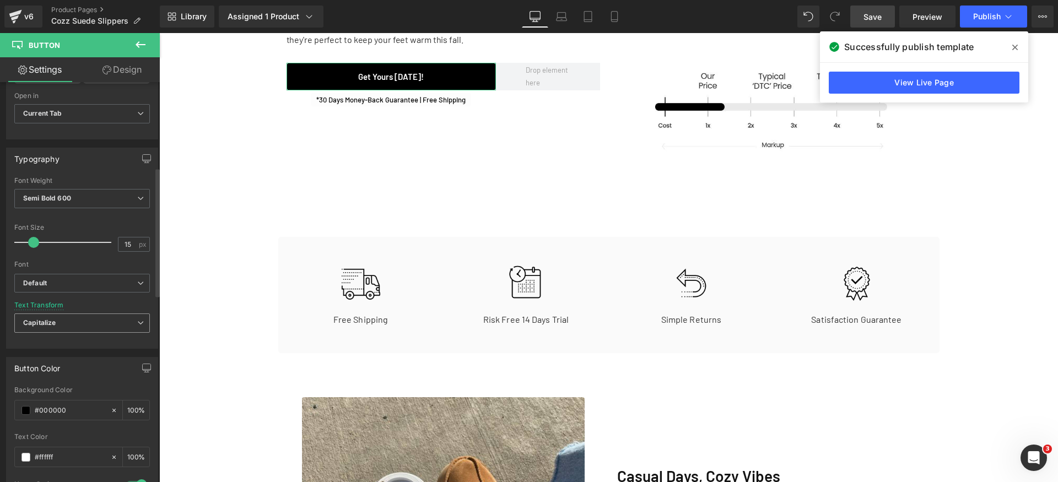
click at [71, 326] on span "Capitalize" at bounding box center [82, 323] width 136 height 19
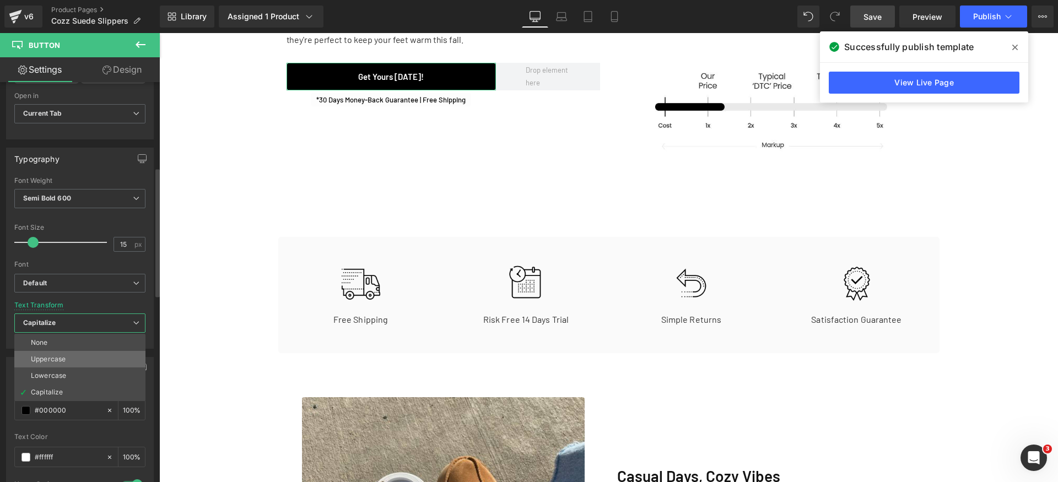
click at [89, 354] on li "Uppercase" at bounding box center [79, 359] width 131 height 17
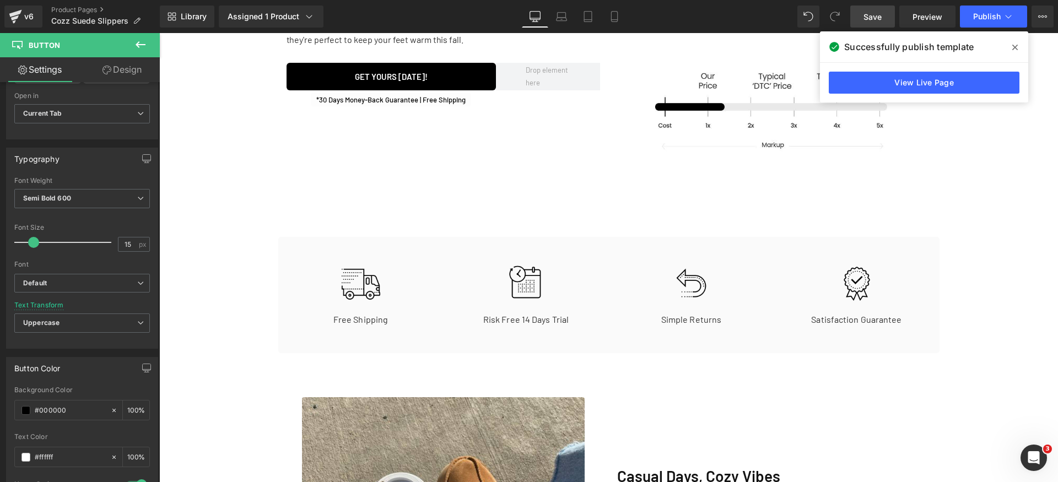
scroll to position [734, 0]
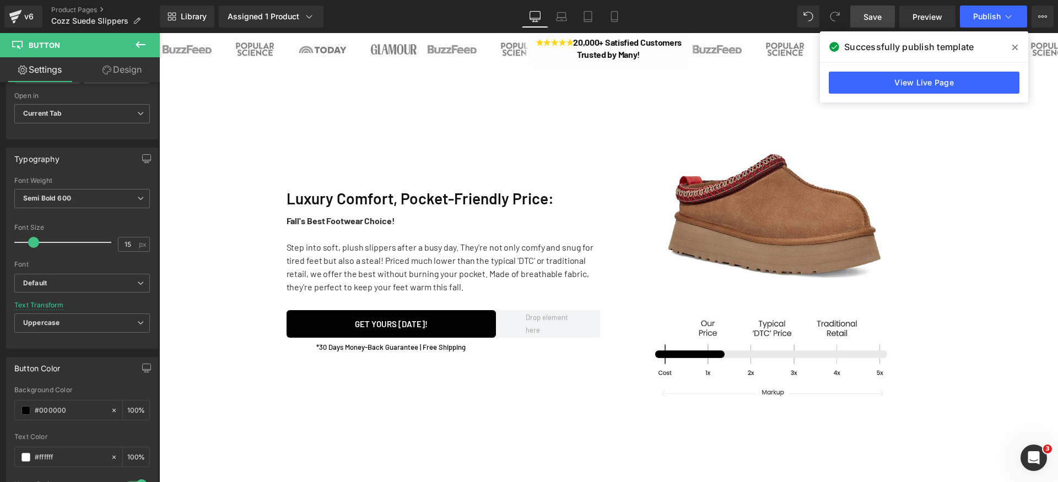
click at [870, 18] on span "Save" at bounding box center [872, 17] width 18 height 12
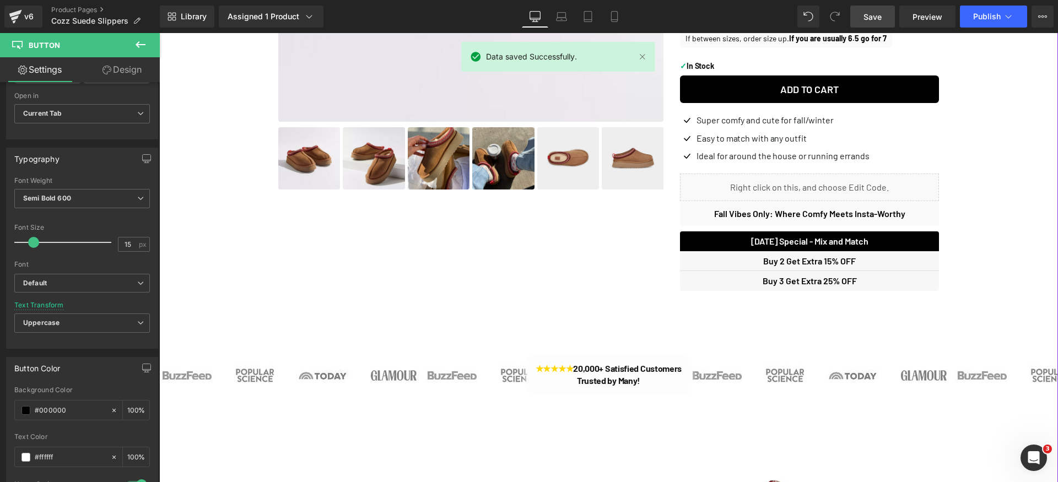
scroll to position [140, 0]
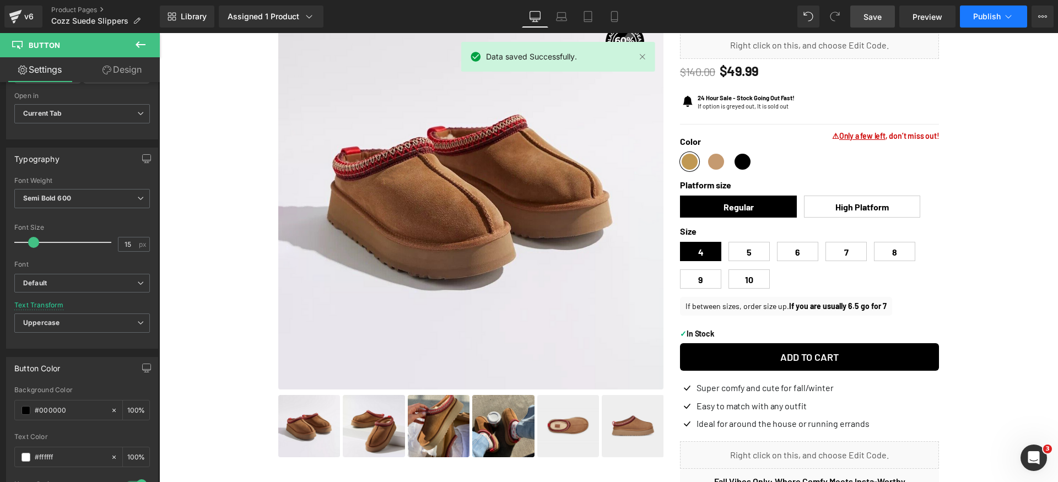
click at [997, 16] on span "Publish" at bounding box center [987, 16] width 28 height 9
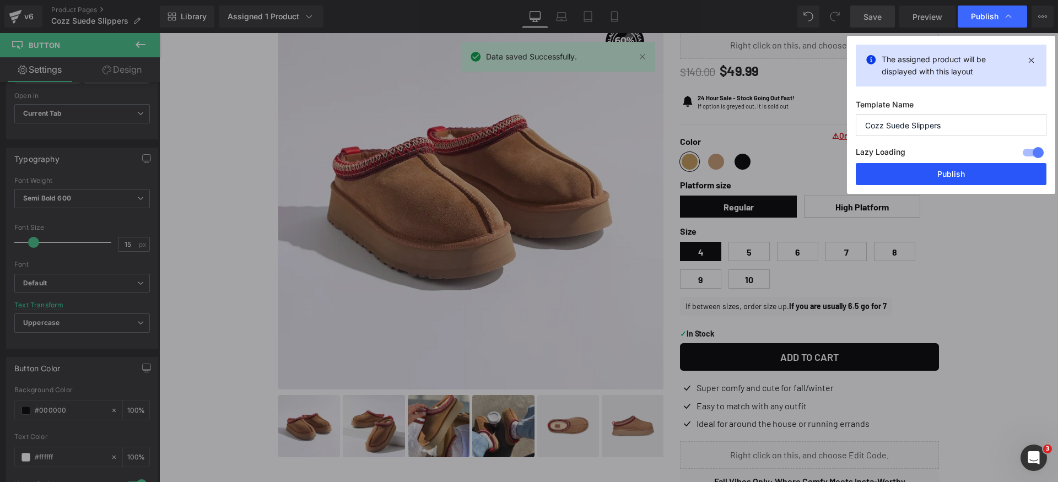
click at [951, 174] on button "Publish" at bounding box center [951, 174] width 191 height 22
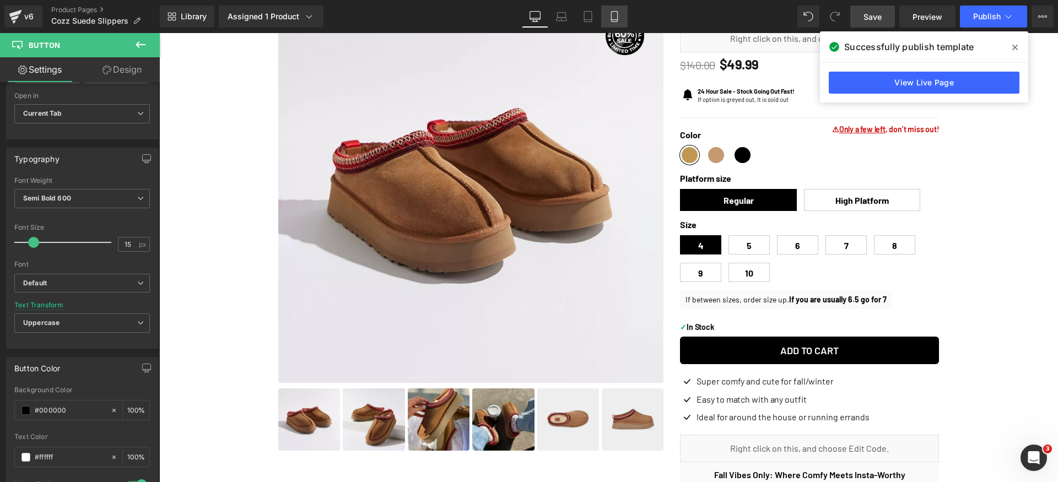
click at [609, 20] on icon at bounding box center [614, 16] width 11 height 11
type input "100"
type input "80"
type input "100"
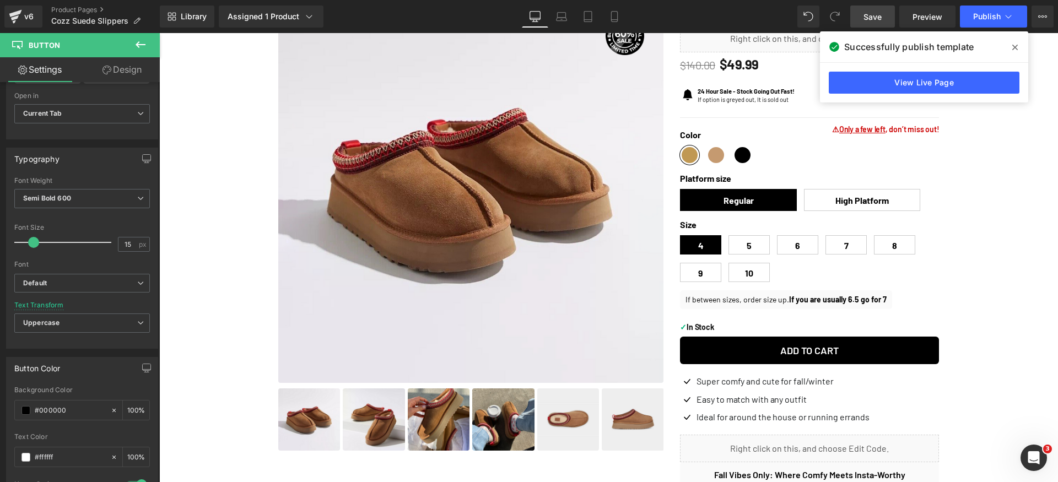
type input "53"
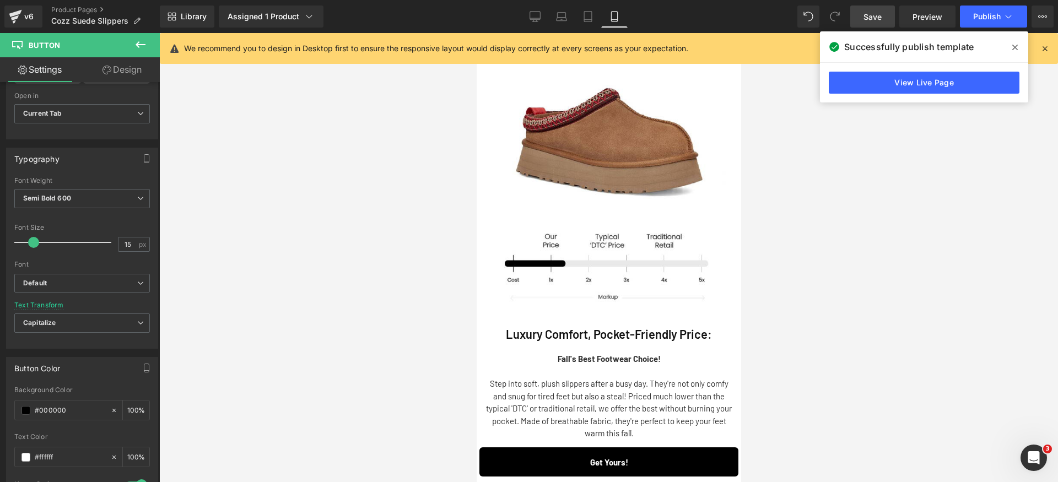
scroll to position [0, 0]
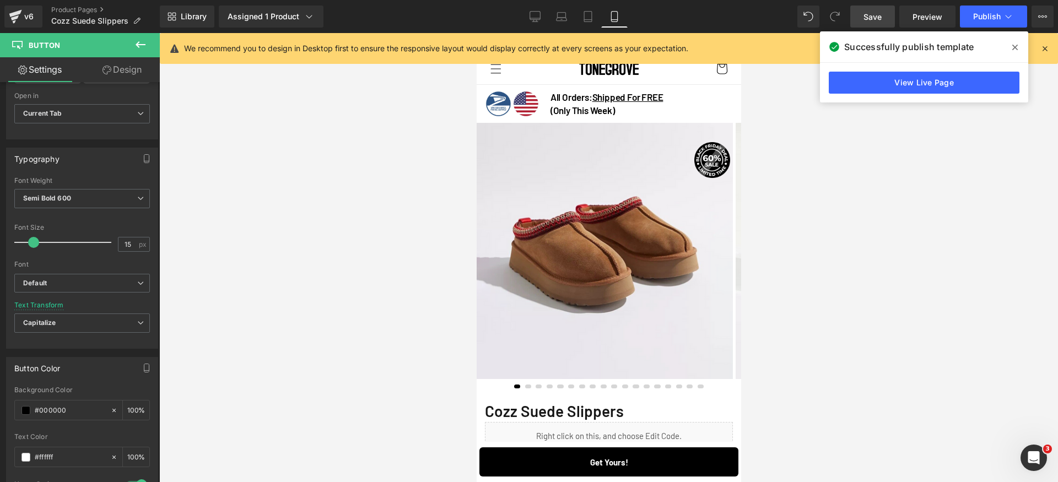
click at [604, 246] on img at bounding box center [604, 251] width 256 height 256
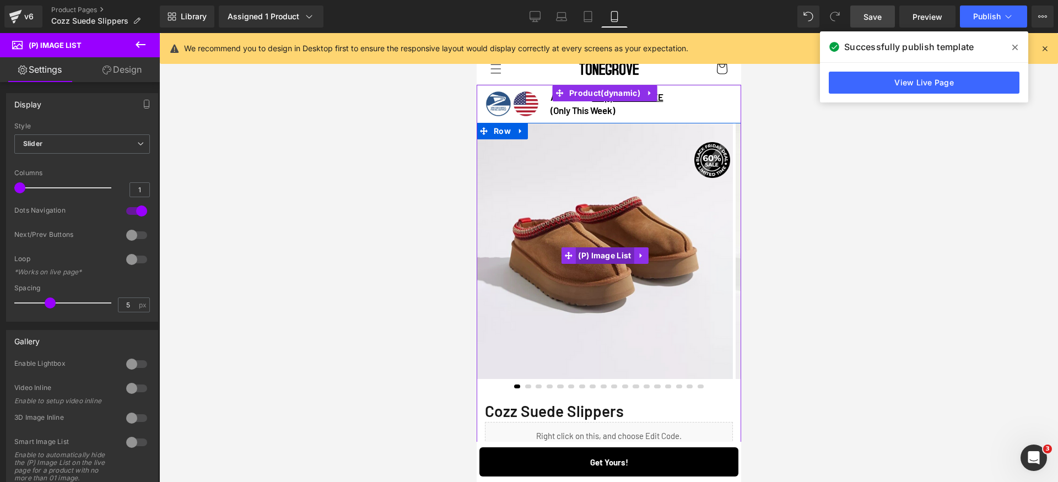
click at [608, 256] on span "(P) Image List" at bounding box center [604, 255] width 58 height 17
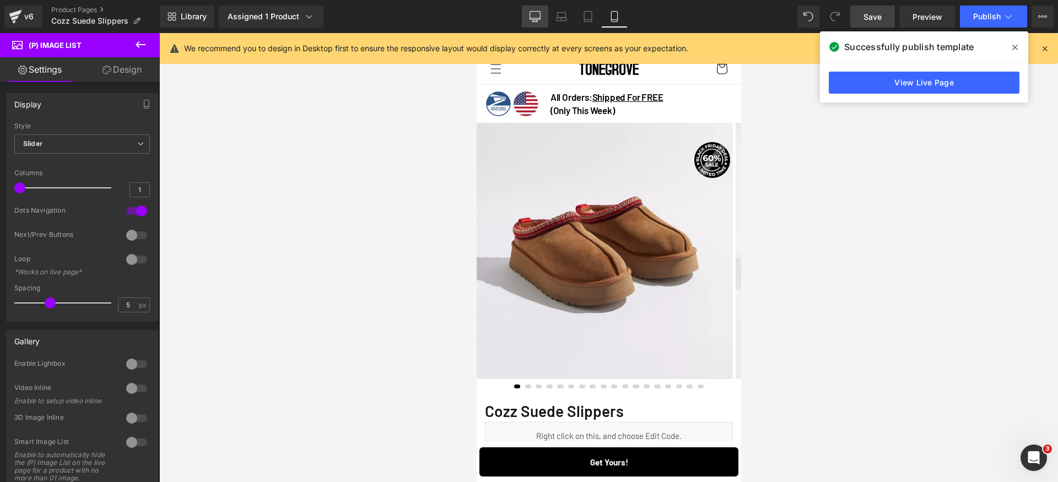
click at [533, 13] on icon at bounding box center [535, 16] width 11 height 11
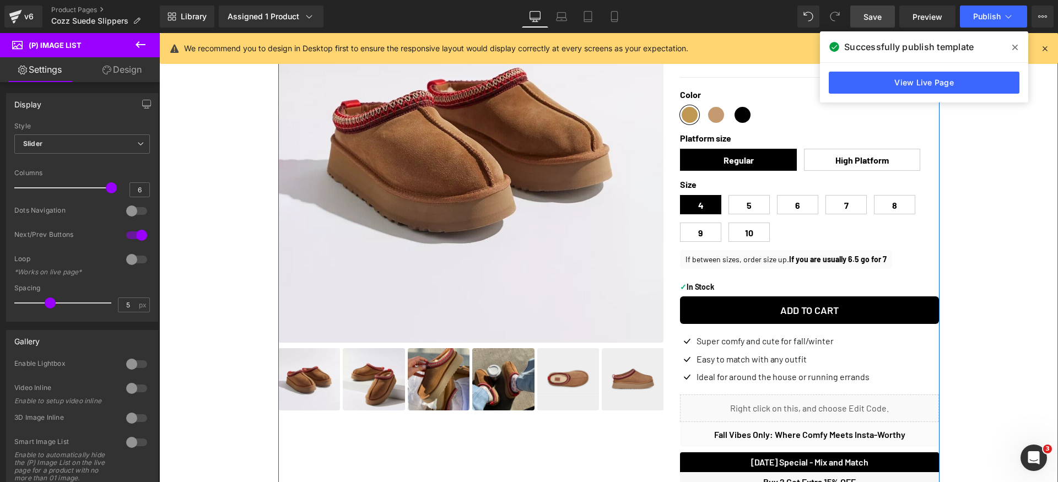
scroll to position [130, 0]
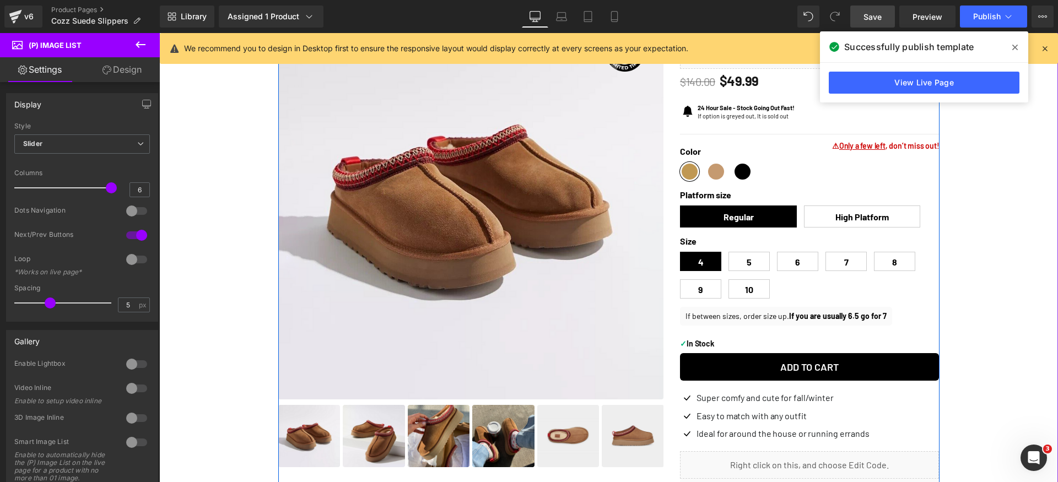
click at [463, 191] on img at bounding box center [471, 207] width 386 height 386
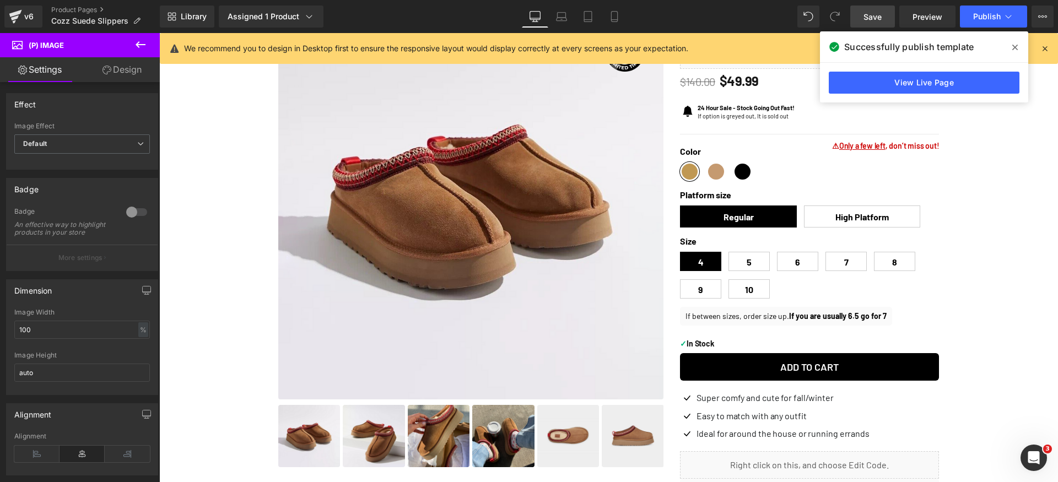
click at [116, 68] on link "Design" at bounding box center [122, 69] width 80 height 25
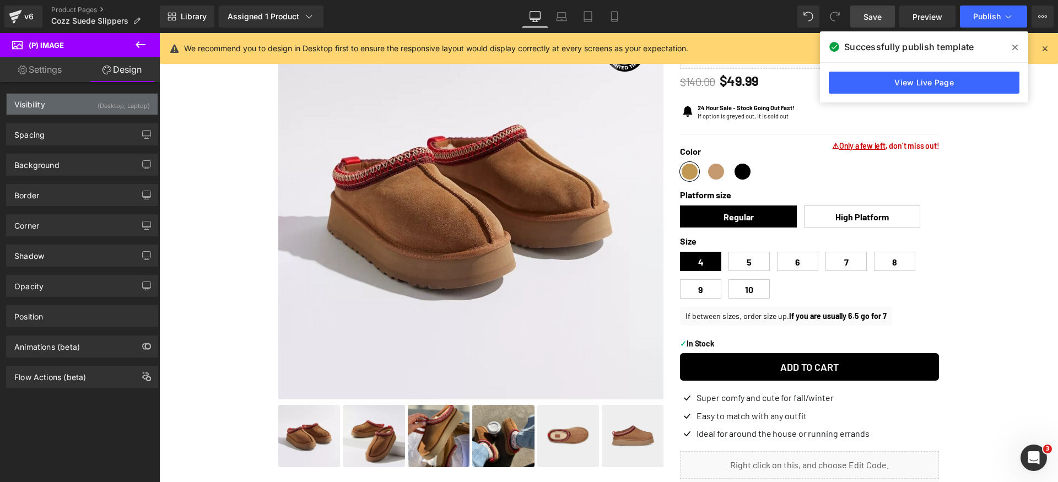
click at [129, 106] on div "(Desktop, Laptop)" at bounding box center [124, 103] width 52 height 18
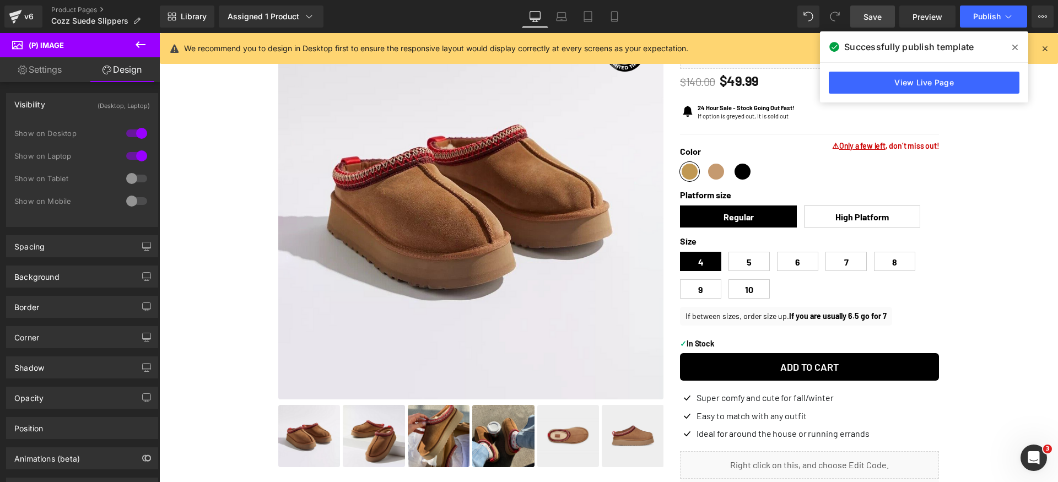
click at [132, 176] on div at bounding box center [136, 179] width 26 height 18
click at [134, 206] on div at bounding box center [136, 201] width 26 height 18
click at [619, 18] on link "Mobile" at bounding box center [614, 17] width 26 height 22
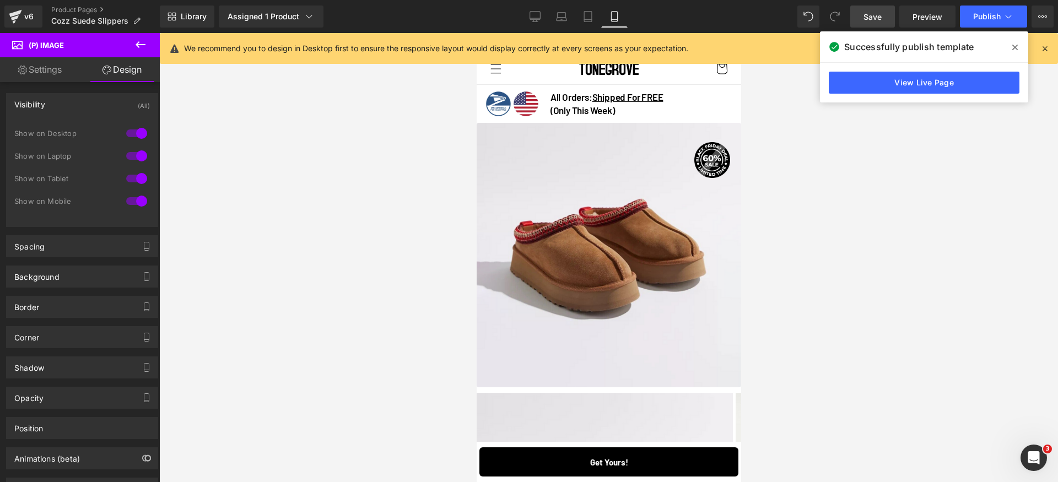
scroll to position [39, 0]
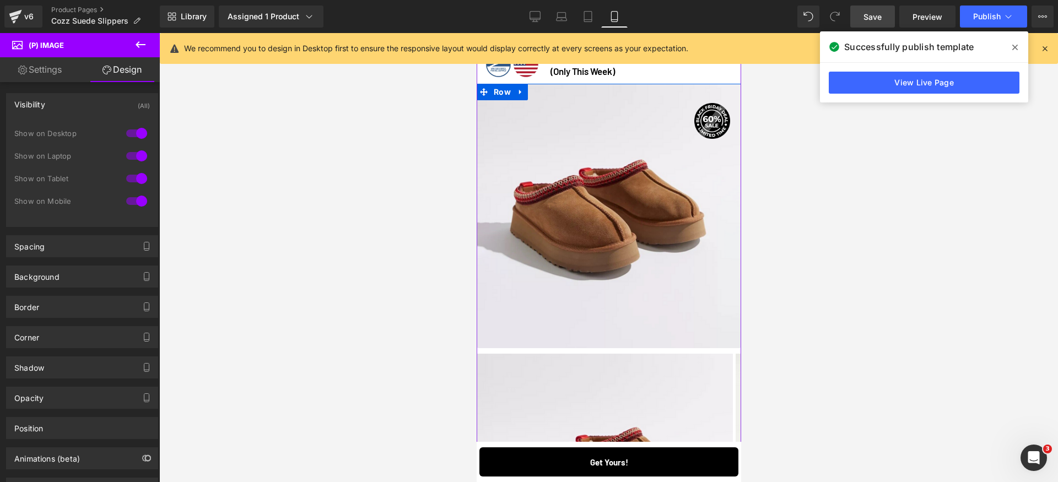
click at [613, 371] on img at bounding box center [604, 482] width 256 height 256
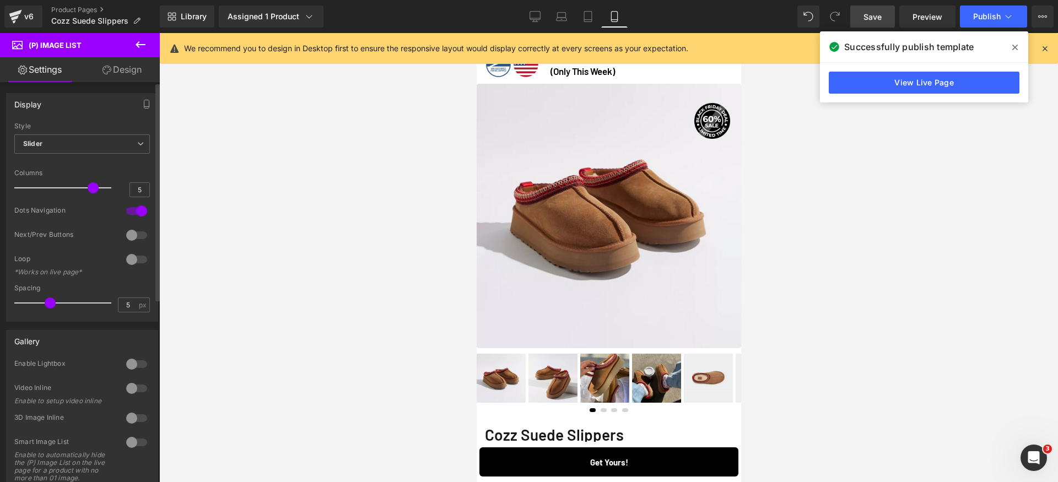
drag, startPoint x: 34, startPoint y: 189, endPoint x: 94, endPoint y: 188, distance: 60.6
click at [94, 188] on div at bounding box center [65, 188] width 91 height 22
click at [130, 185] on input "5" at bounding box center [139, 190] width 19 height 14
type input "6"
drag, startPoint x: 93, startPoint y: 190, endPoint x: 126, endPoint y: 191, distance: 33.1
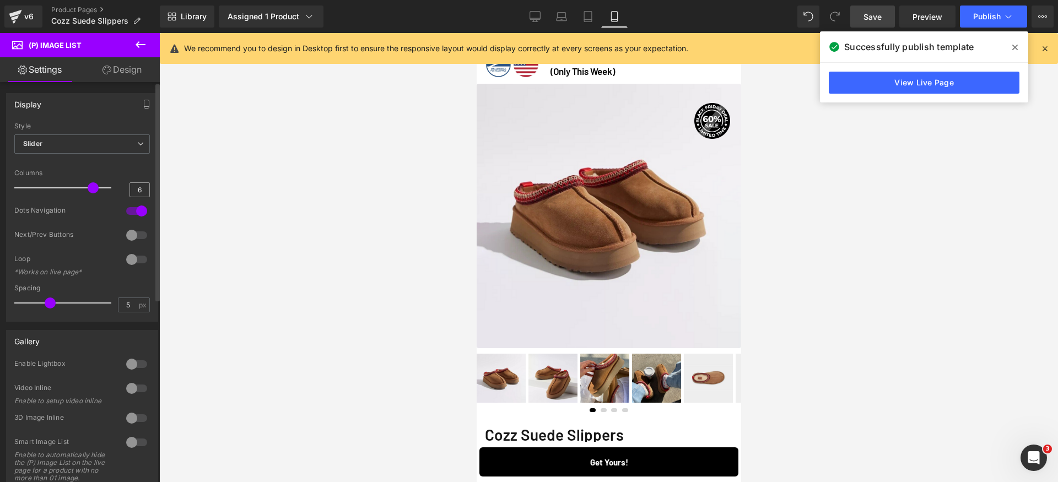
click at [127, 190] on div "Columns 6" at bounding box center [82, 187] width 136 height 37
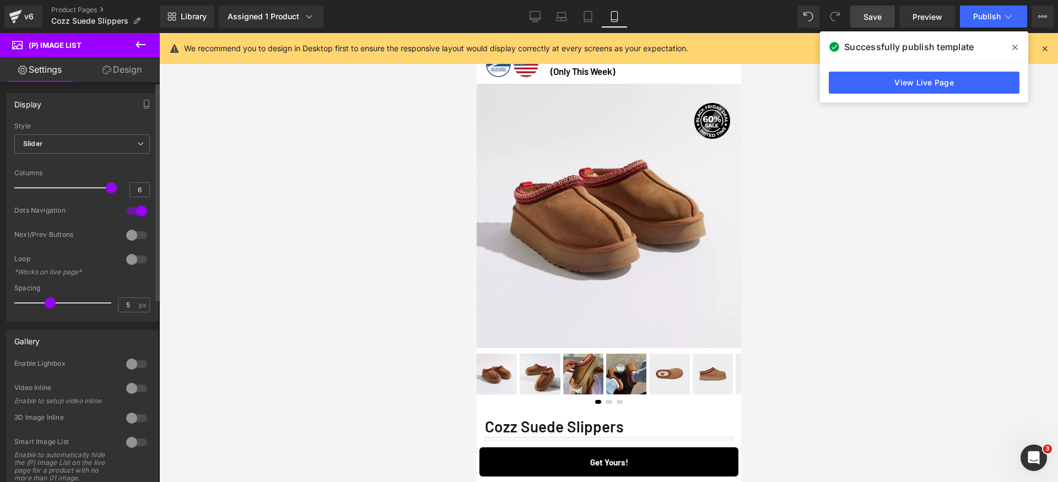
click at [136, 211] on div at bounding box center [136, 211] width 26 height 18
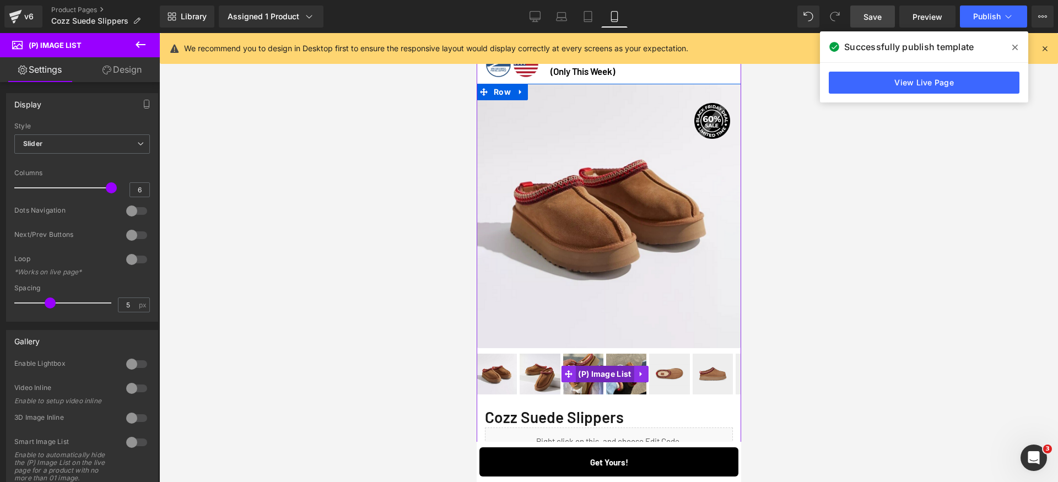
click at [589, 366] on span "(P) Image List" at bounding box center [604, 374] width 58 height 17
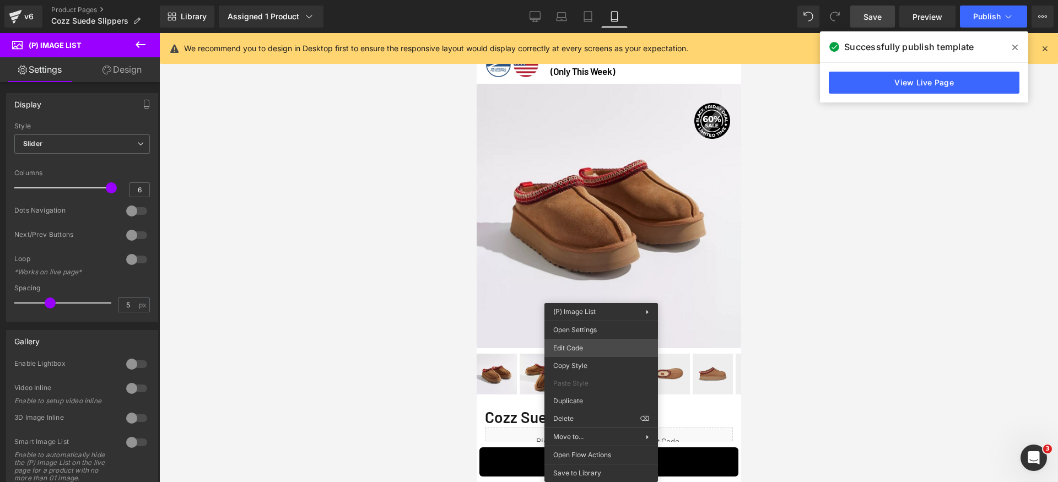
click at [592, 0] on div "(P) Image List You are previewing how the will restyle your page. You can not e…" at bounding box center [529, 0] width 1058 height 0
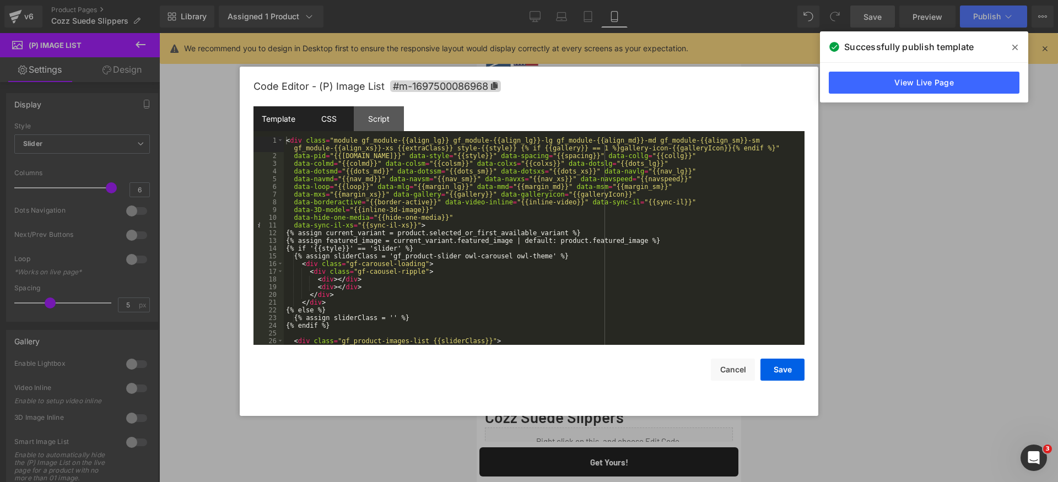
click at [336, 119] on div "CSS" at bounding box center [329, 118] width 50 height 25
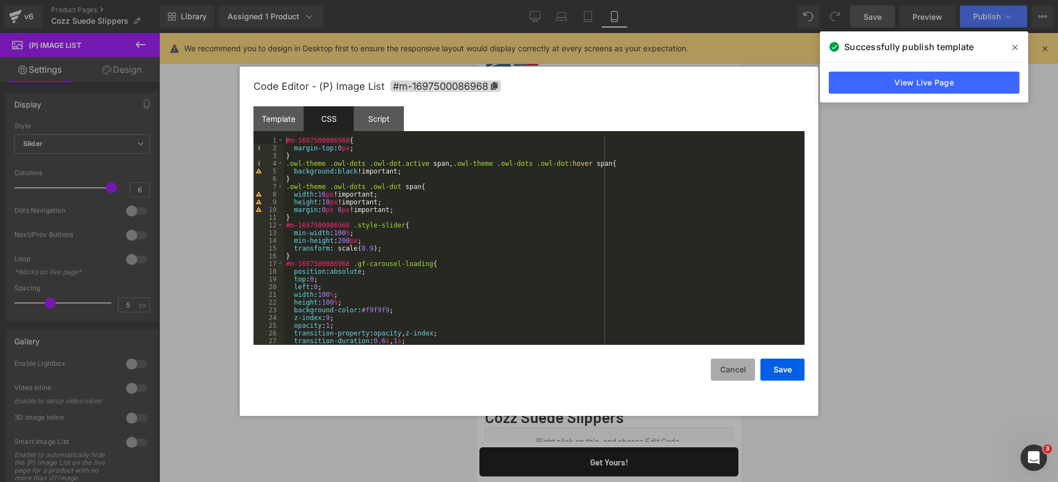
click at [731, 366] on button "Cancel" at bounding box center [733, 370] width 44 height 22
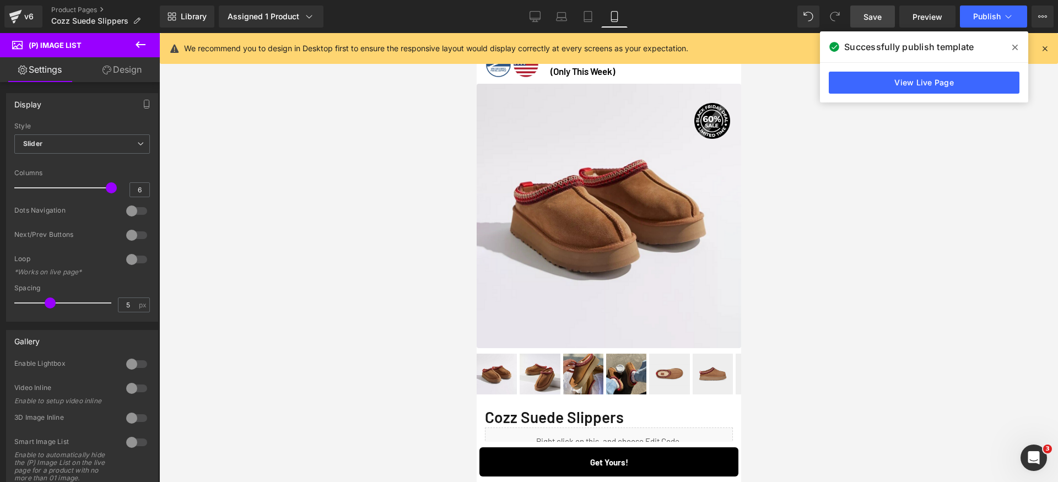
click at [139, 79] on link "Design" at bounding box center [122, 69] width 80 height 25
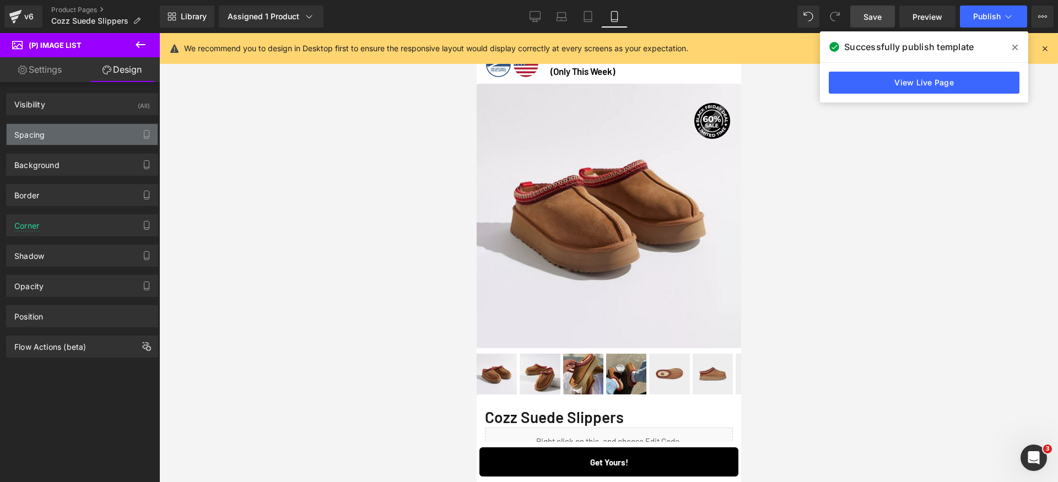
click at [75, 135] on div "Spacing" at bounding box center [82, 134] width 151 height 21
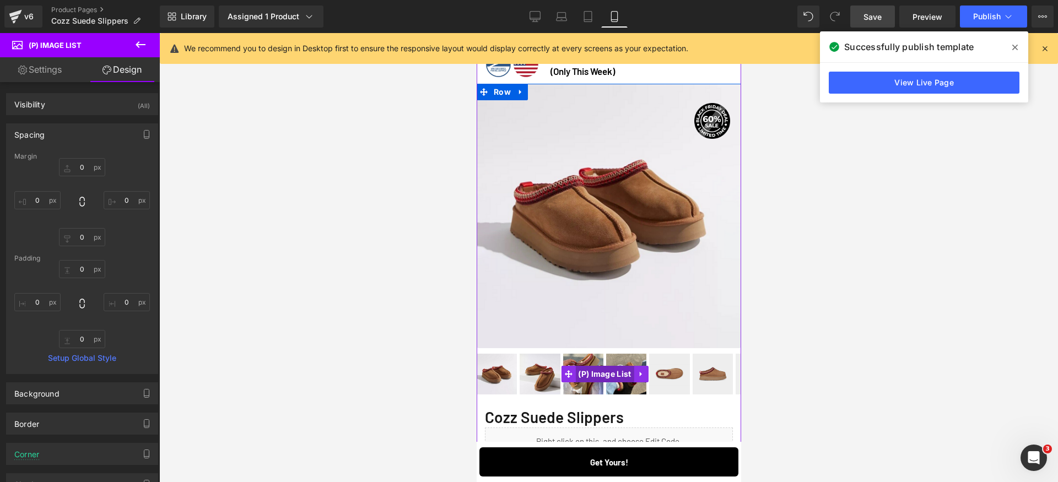
click at [594, 366] on span "(P) Image List" at bounding box center [604, 374] width 58 height 17
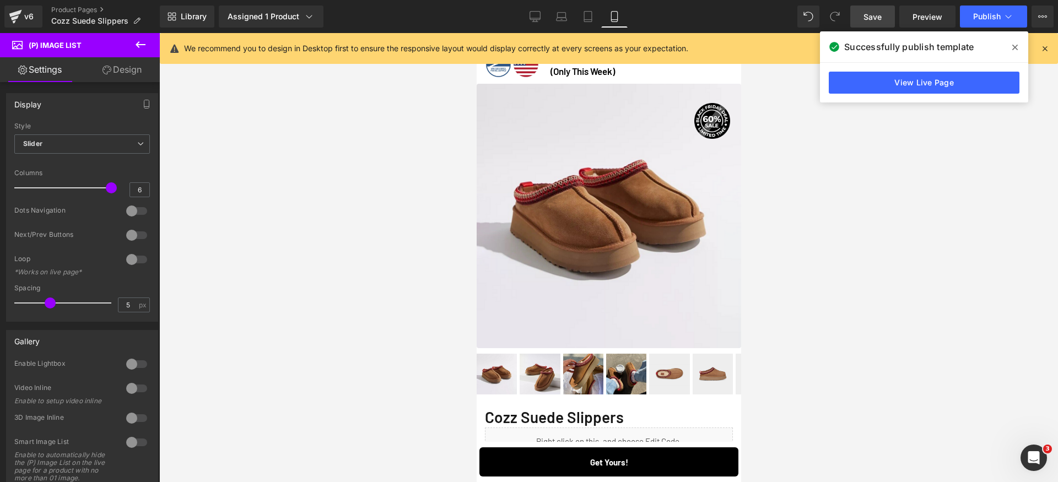
click at [116, 76] on link "Design" at bounding box center [122, 69] width 80 height 25
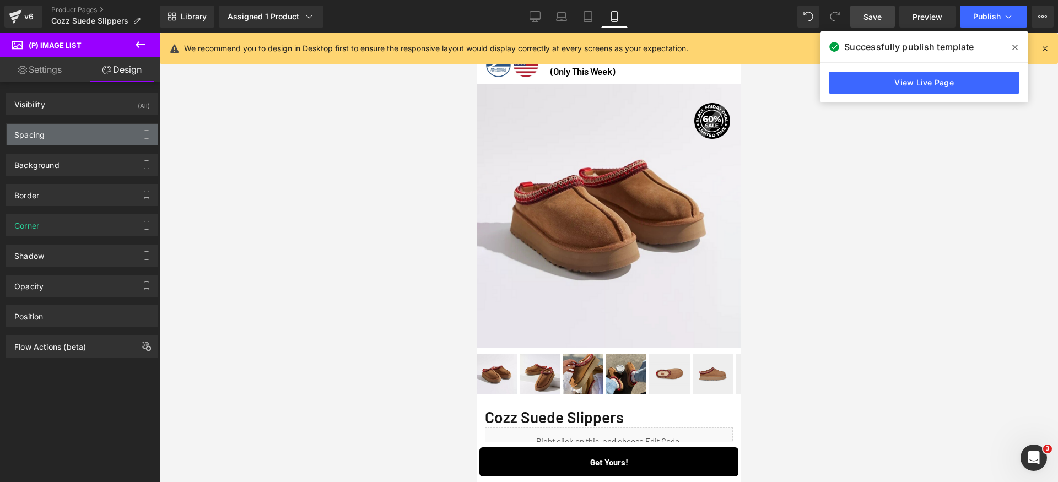
click at [65, 137] on div "Spacing" at bounding box center [82, 134] width 151 height 21
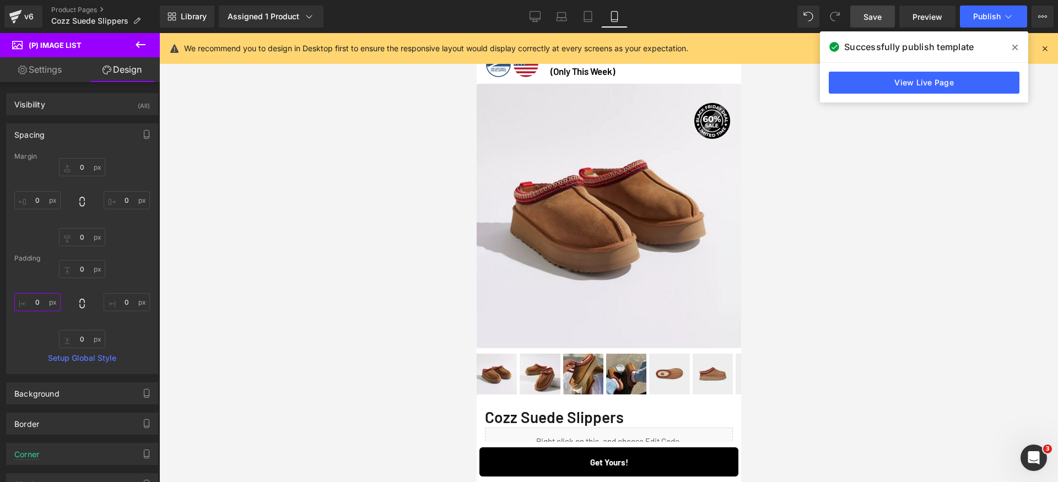
click at [40, 300] on input "0" at bounding box center [37, 302] width 46 height 18
type input "12"
click at [128, 301] on input "0" at bounding box center [127, 302] width 46 height 18
type input "12"
click at [143, 329] on div "0px 0 12 12 0px 0 12 12" at bounding box center [82, 304] width 136 height 88
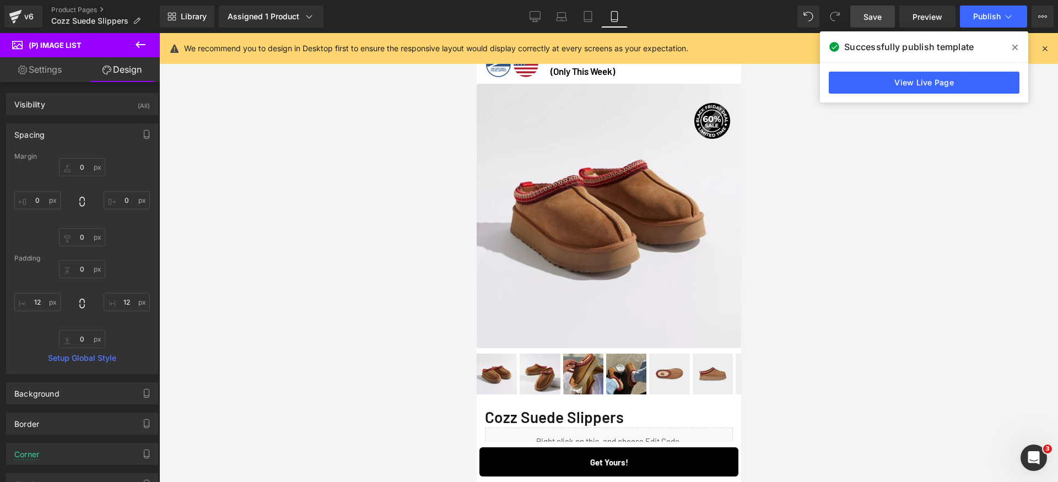
click at [128, 345] on div "0px 0 12 12 0px 0 12 12" at bounding box center [82, 304] width 136 height 88
click at [35, 194] on input "0" at bounding box center [37, 200] width 46 height 18
type input "12"
click at [133, 202] on input "0" at bounding box center [127, 200] width 46 height 18
type input "12"
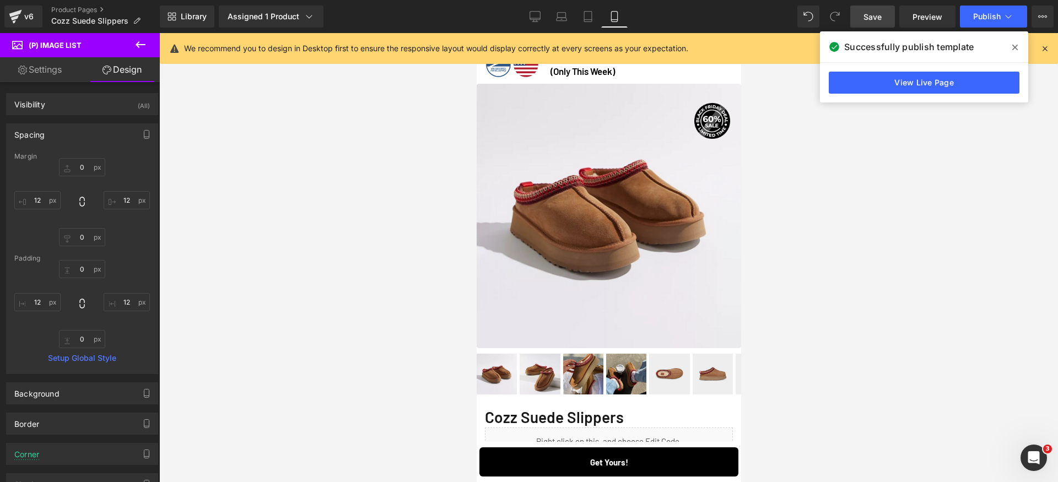
click at [128, 233] on div "0px 0 12 12 0px 0 12 12" at bounding box center [82, 202] width 136 height 88
click at [600, 366] on span "(P) Image List" at bounding box center [604, 374] width 58 height 17
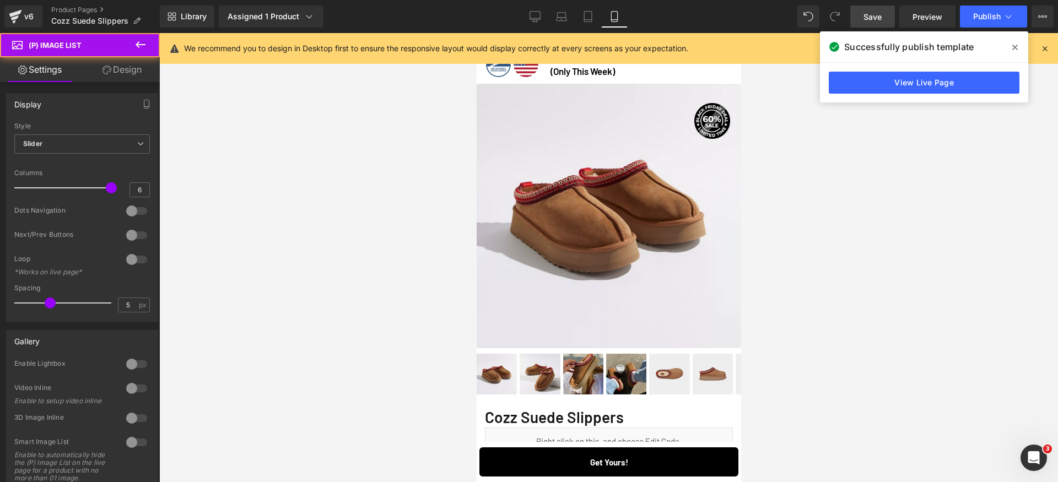
click at [137, 71] on link "Design" at bounding box center [122, 69] width 80 height 25
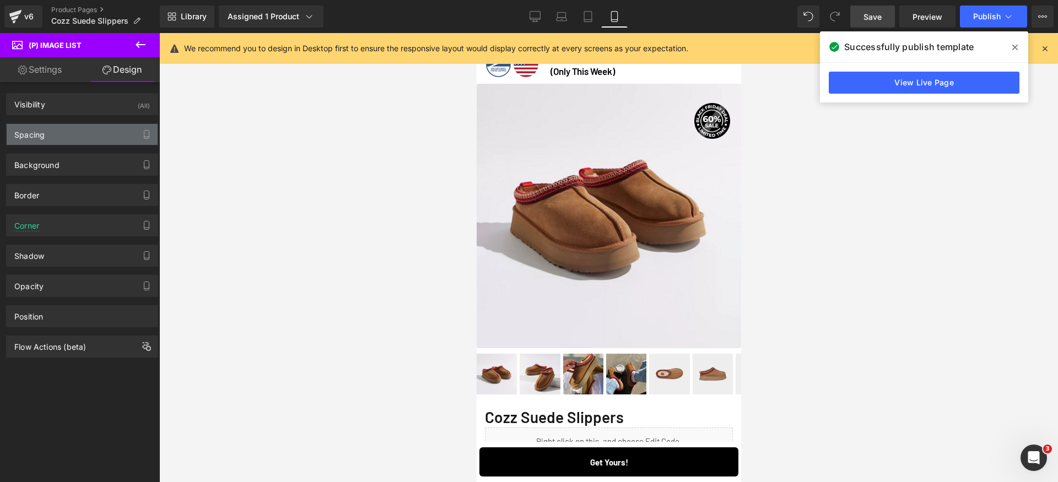
type input "0"
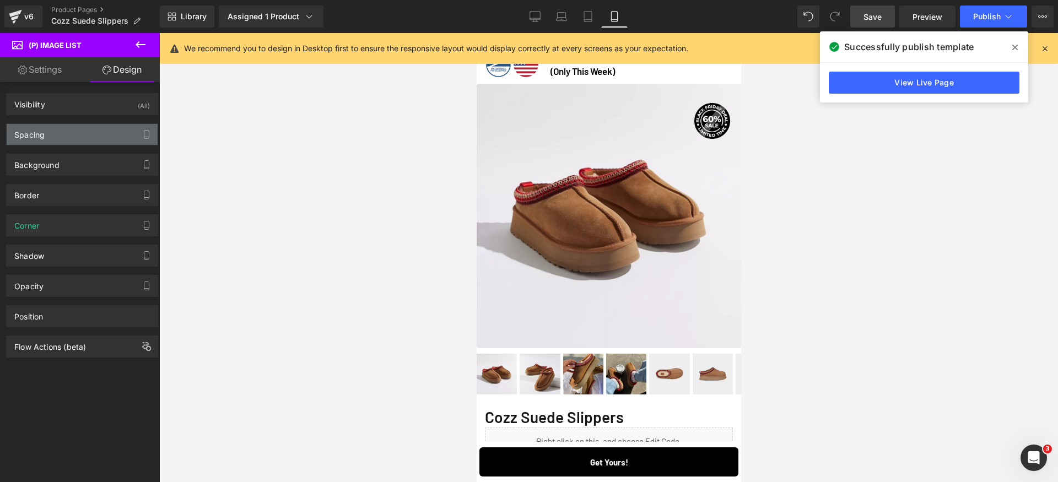
type input "0"
click at [74, 138] on div "Spacing" at bounding box center [82, 134] width 151 height 21
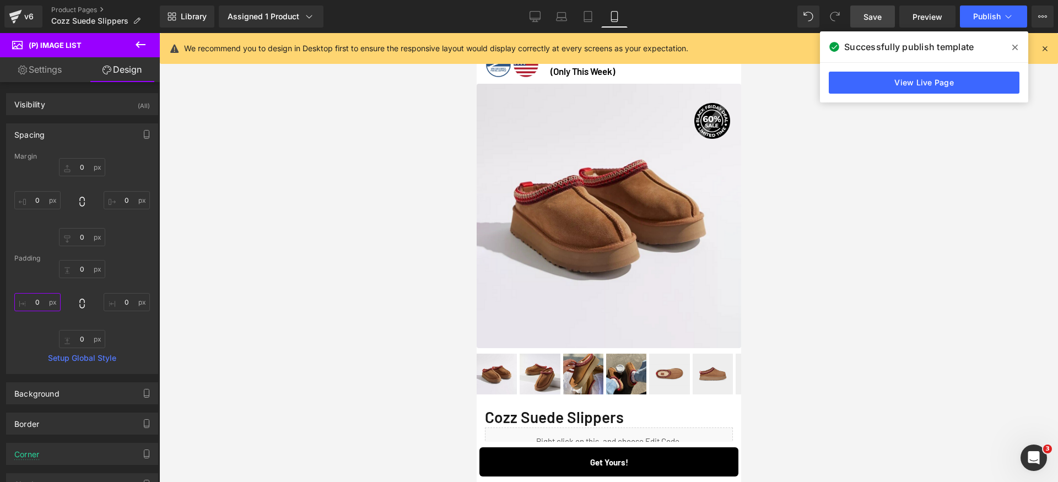
click at [42, 302] on input "0" at bounding box center [37, 302] width 46 height 18
type input "12"
click at [131, 302] on input "0" at bounding box center [127, 302] width 46 height 18
type input "12"
click at [129, 327] on div "0px 0 12 12 0px 0 12 12" at bounding box center [82, 304] width 136 height 88
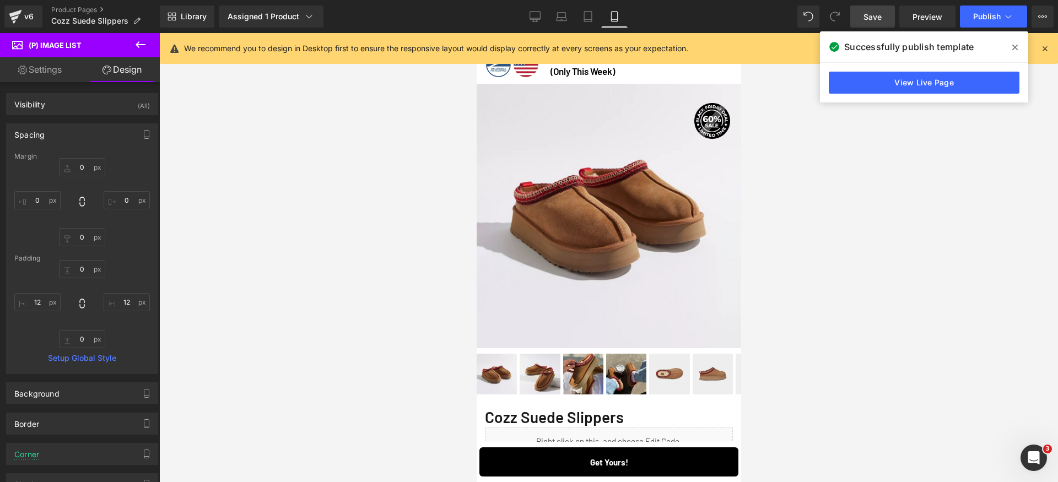
click at [144, 346] on div "0px 0 12 12 0px 0 12 12" at bounding box center [82, 304] width 136 height 88
click at [63, 131] on div "Spacing" at bounding box center [82, 134] width 151 height 21
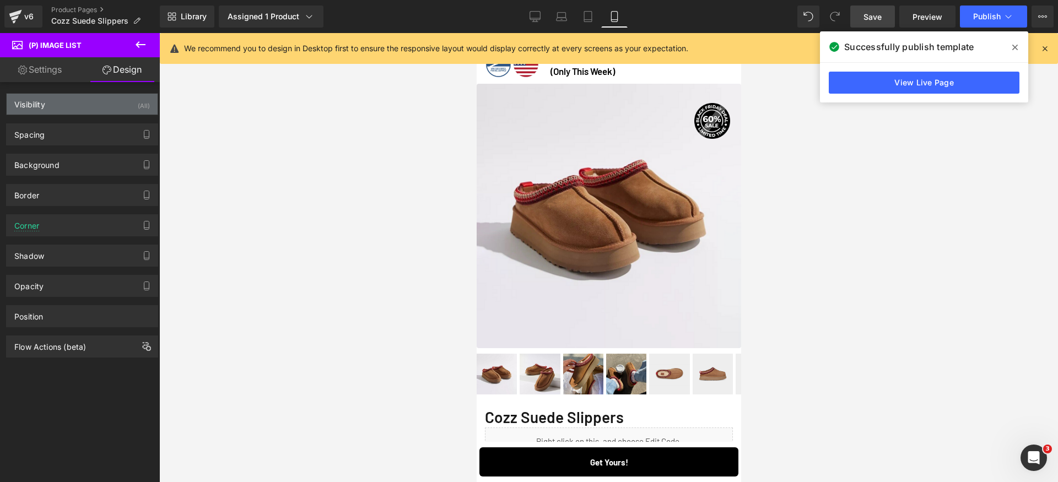
click at [68, 109] on div "Visibility (All)" at bounding box center [82, 104] width 151 height 21
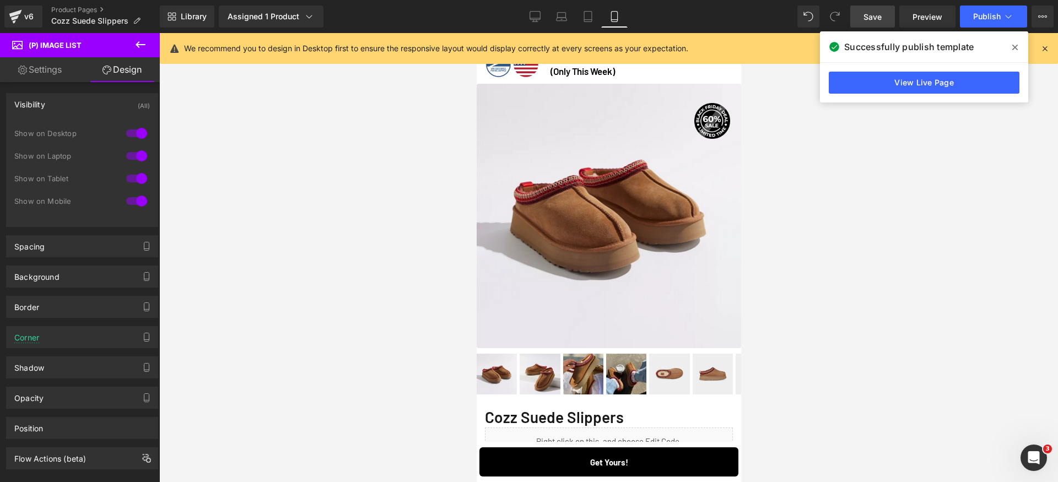
click at [64, 134] on div "Show on Desktop" at bounding box center [63, 133] width 99 height 8
click at [72, 109] on div "Visibility (All)" at bounding box center [82, 104] width 151 height 21
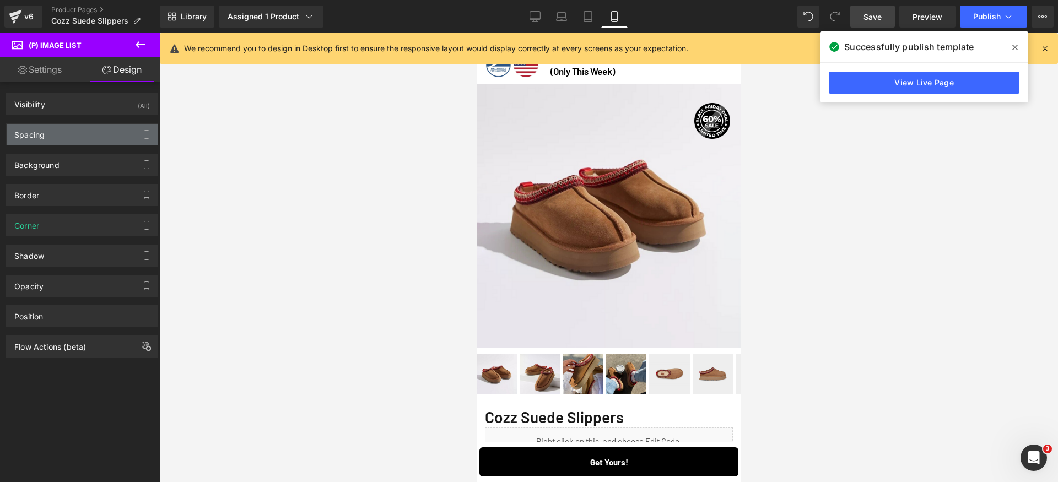
click at [61, 139] on div "Spacing" at bounding box center [82, 134] width 151 height 21
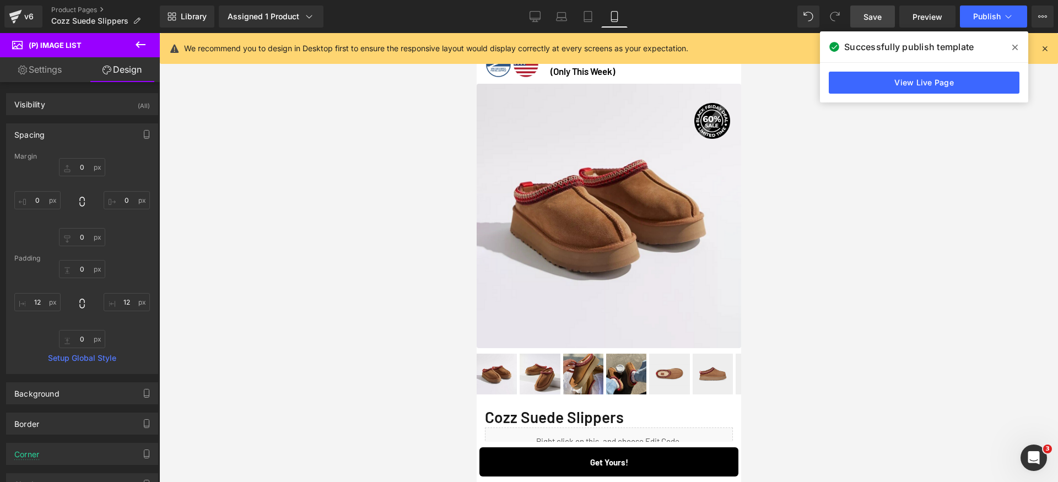
click at [898, 380] on div at bounding box center [608, 257] width 899 height 449
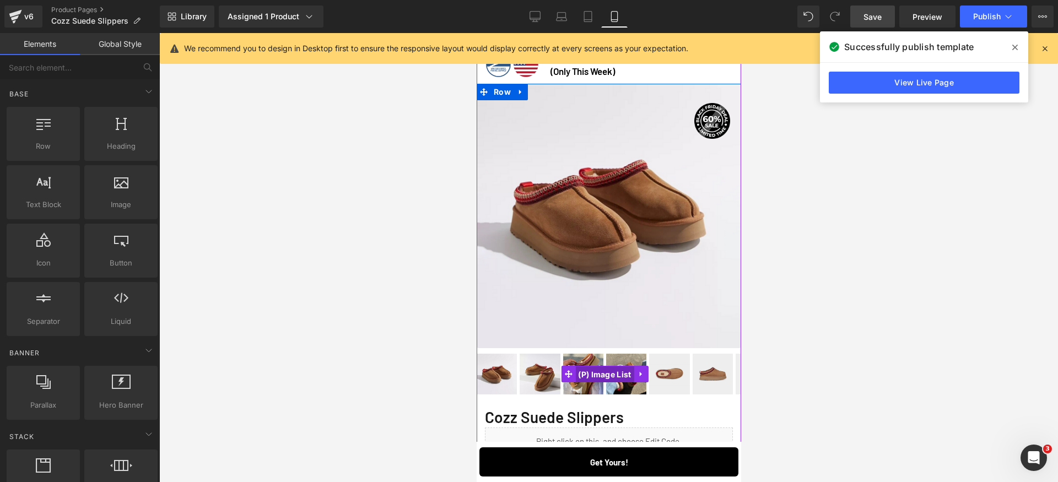
click at [597, 366] on span "(P) Image List" at bounding box center [604, 374] width 58 height 17
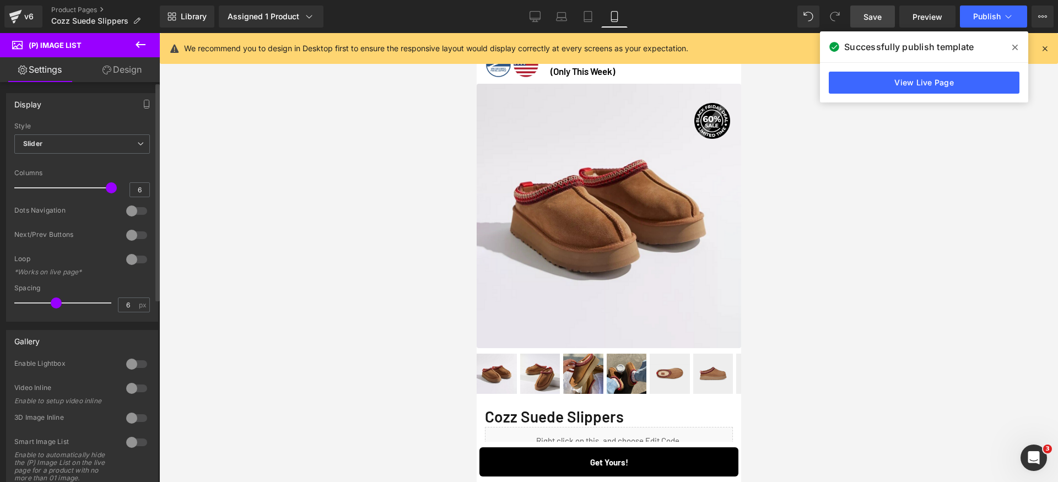
type input "5"
click at [51, 306] on span at bounding box center [50, 303] width 11 height 11
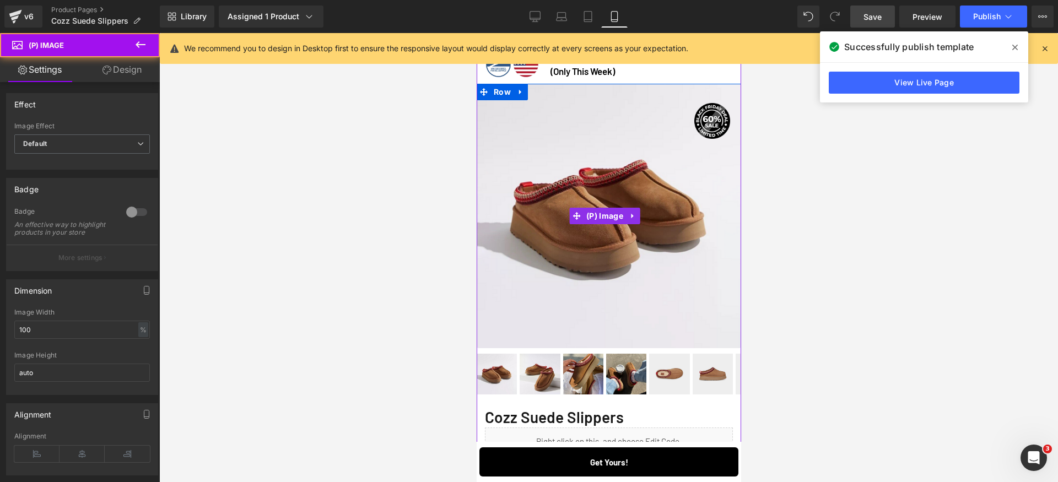
click at [597, 318] on img at bounding box center [608, 216] width 265 height 265
click at [125, 77] on link "Design" at bounding box center [122, 69] width 80 height 25
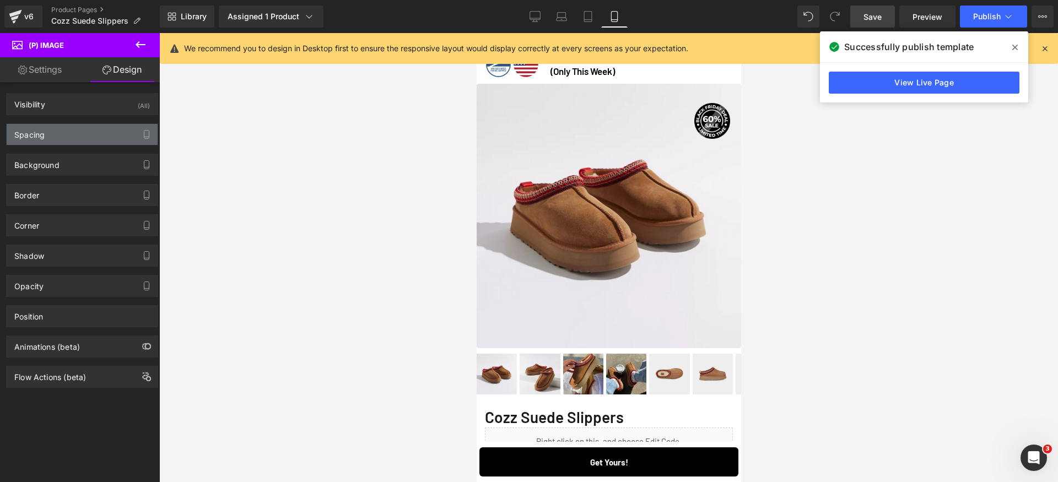
click at [83, 131] on div "Spacing" at bounding box center [82, 134] width 151 height 21
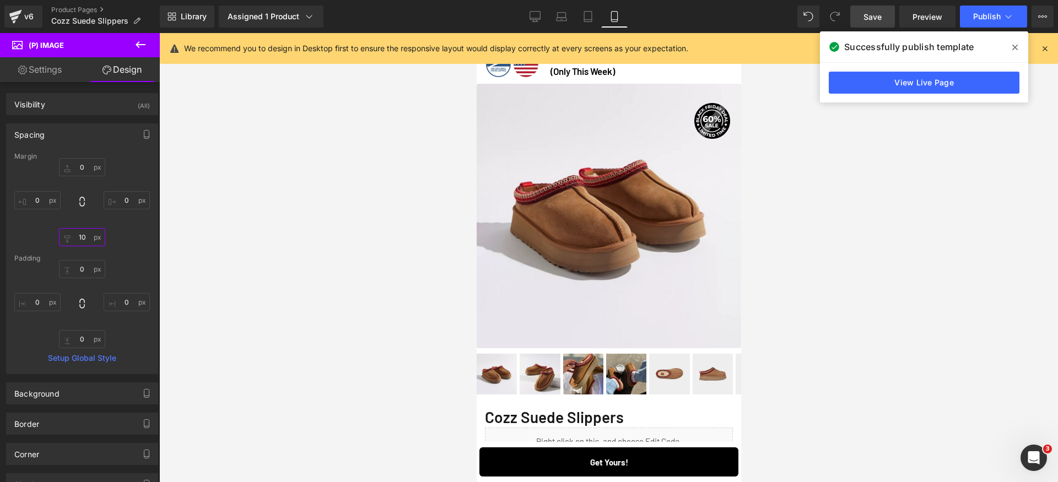
drag, startPoint x: 81, startPoint y: 234, endPoint x: 88, endPoint y: 236, distance: 7.0
click at [82, 234] on input "10" at bounding box center [82, 237] width 46 height 18
type input "5"
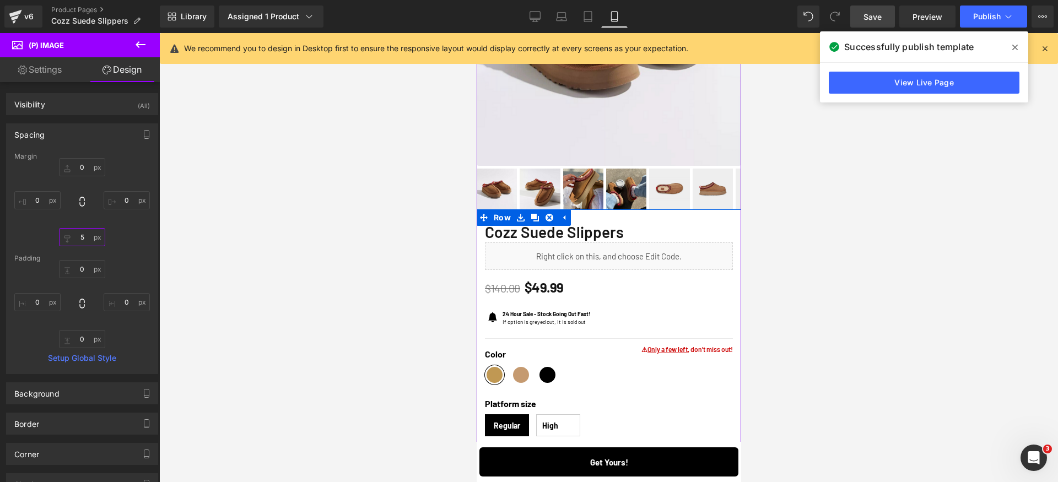
scroll to position [30, 0]
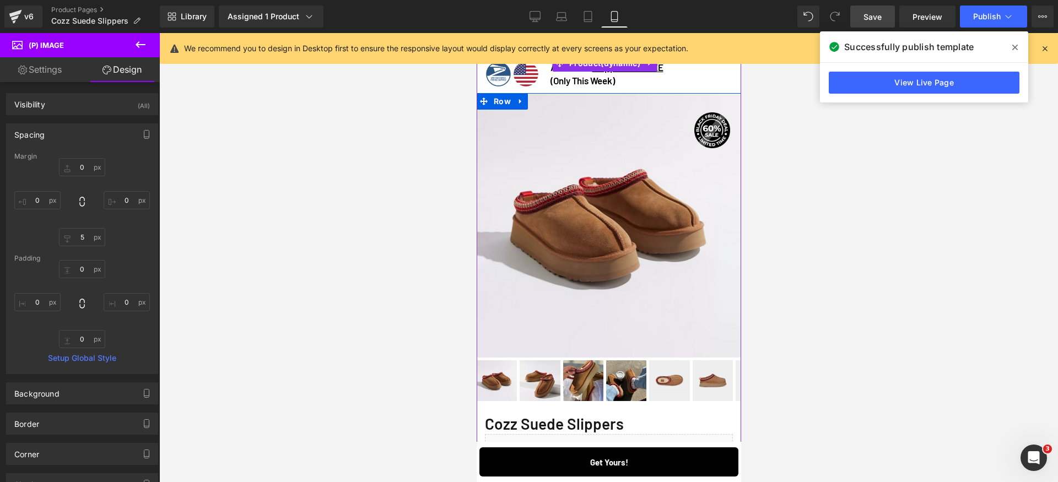
click at [562, 166] on img at bounding box center [608, 225] width 265 height 265
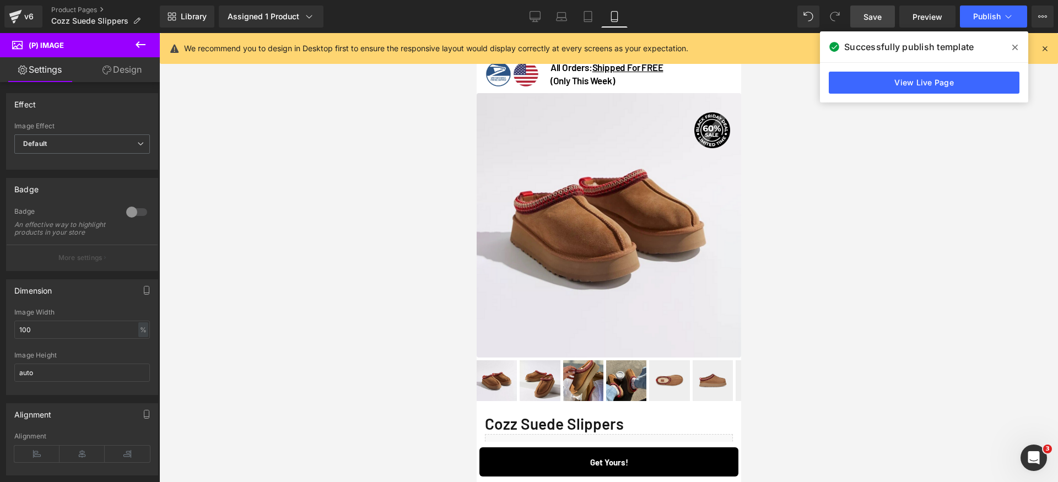
click at [138, 73] on link "Design" at bounding box center [122, 69] width 80 height 25
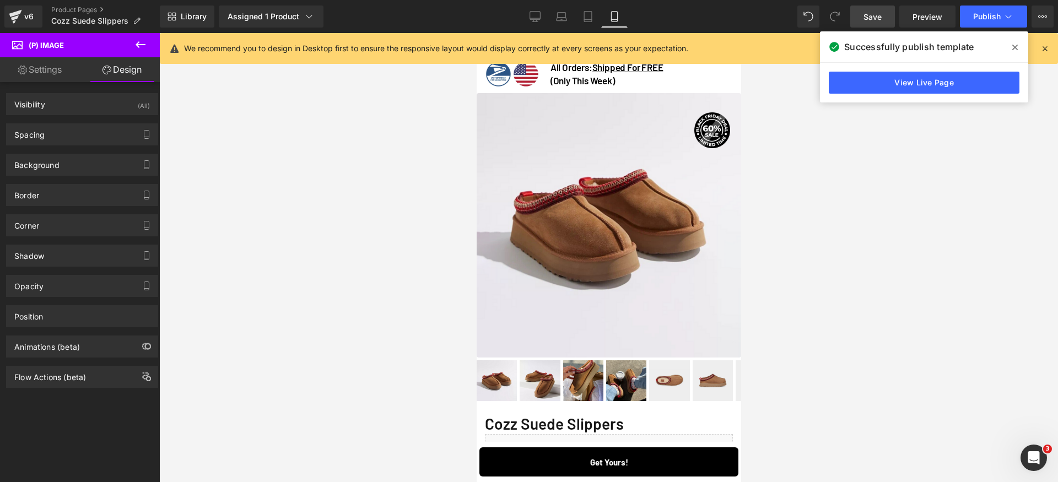
click at [888, 19] on link "Save" at bounding box center [872, 17] width 45 height 22
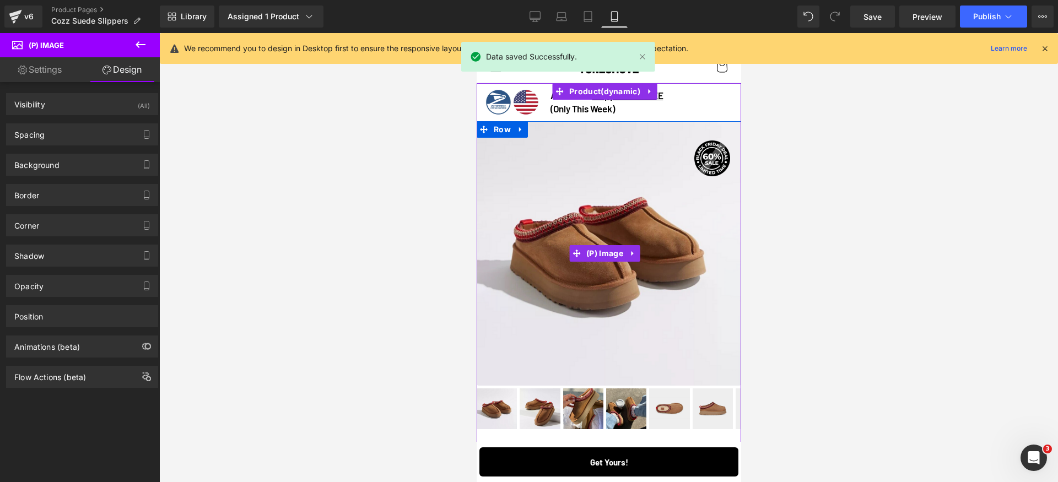
scroll to position [0, 0]
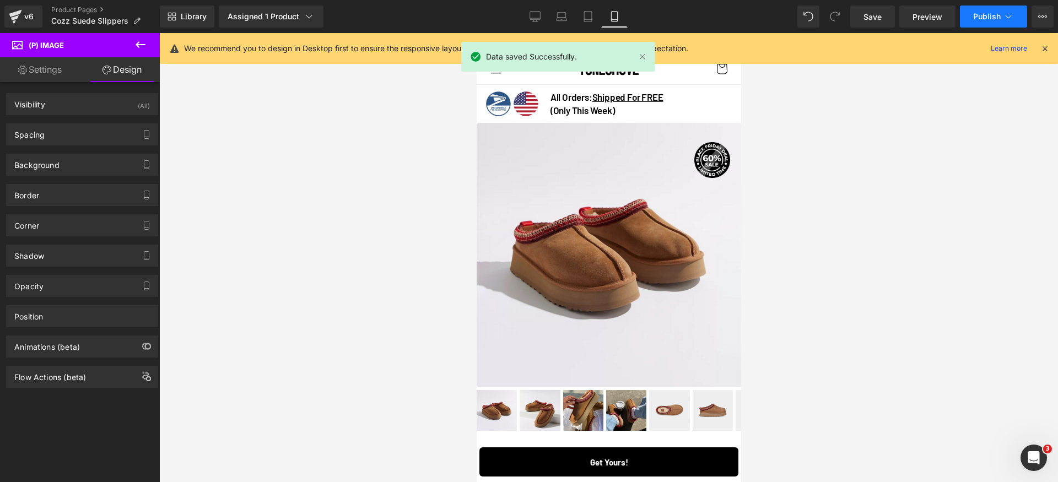
click at [978, 8] on button "Publish" at bounding box center [993, 17] width 67 height 22
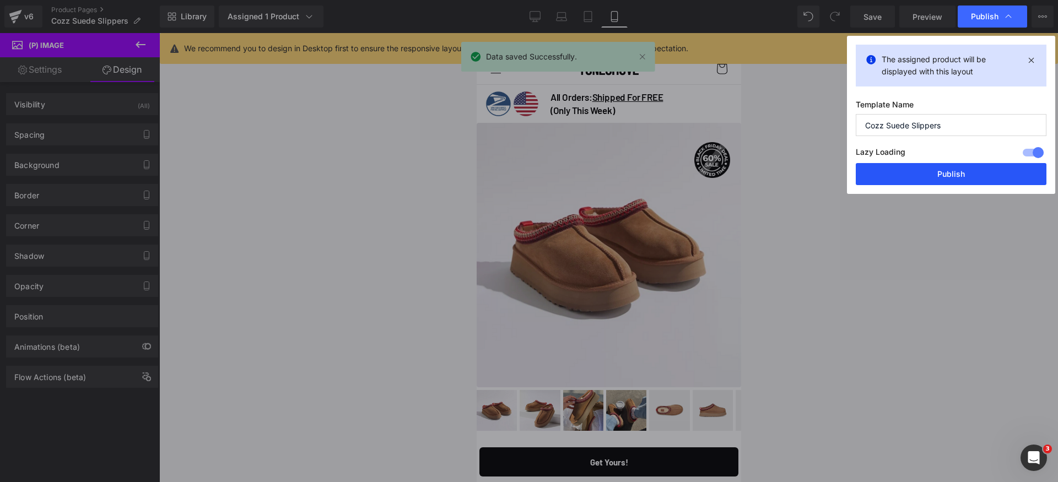
drag, startPoint x: 961, startPoint y: 175, endPoint x: 220, endPoint y: 158, distance: 740.8
click at [961, 175] on button "Publish" at bounding box center [951, 174] width 191 height 22
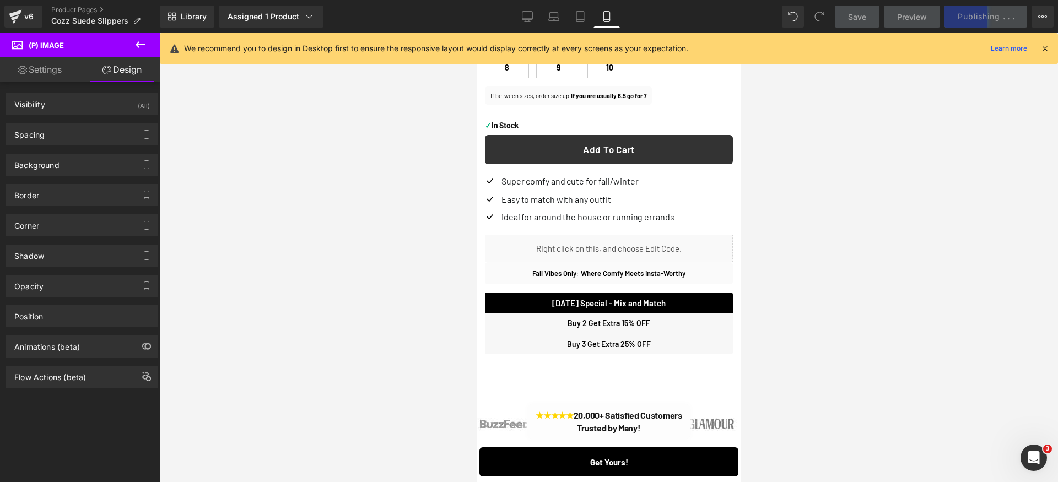
scroll to position [416, 0]
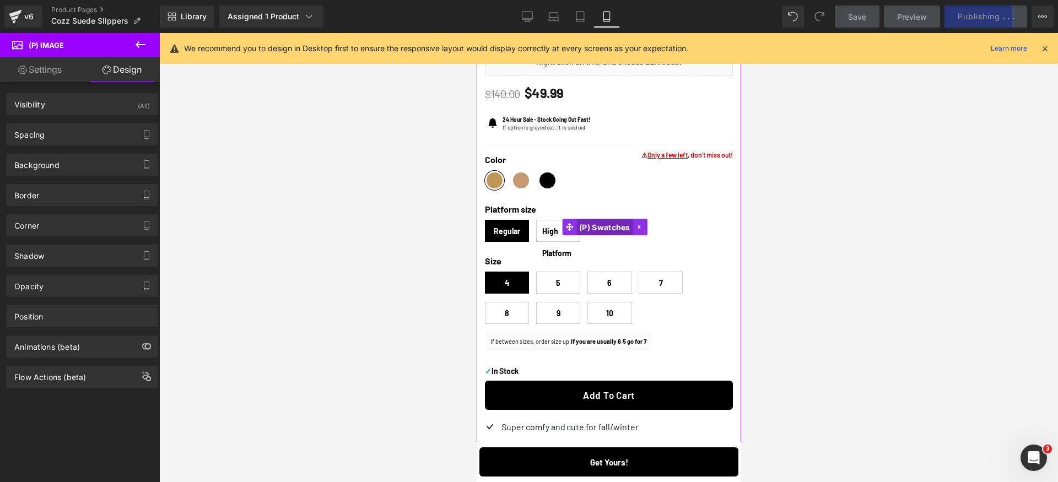
click at [598, 220] on span "(P) Swatches" at bounding box center [604, 227] width 57 height 17
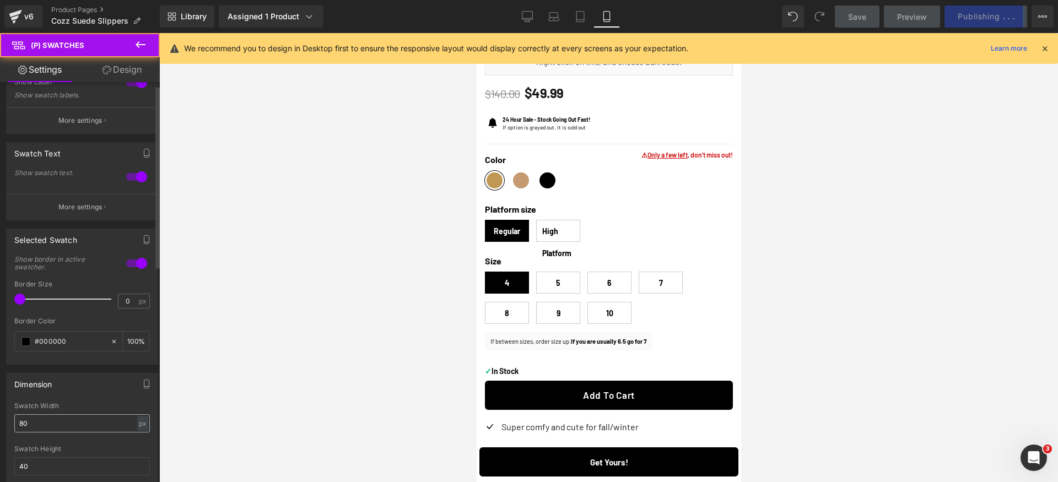
scroll to position [348, 0]
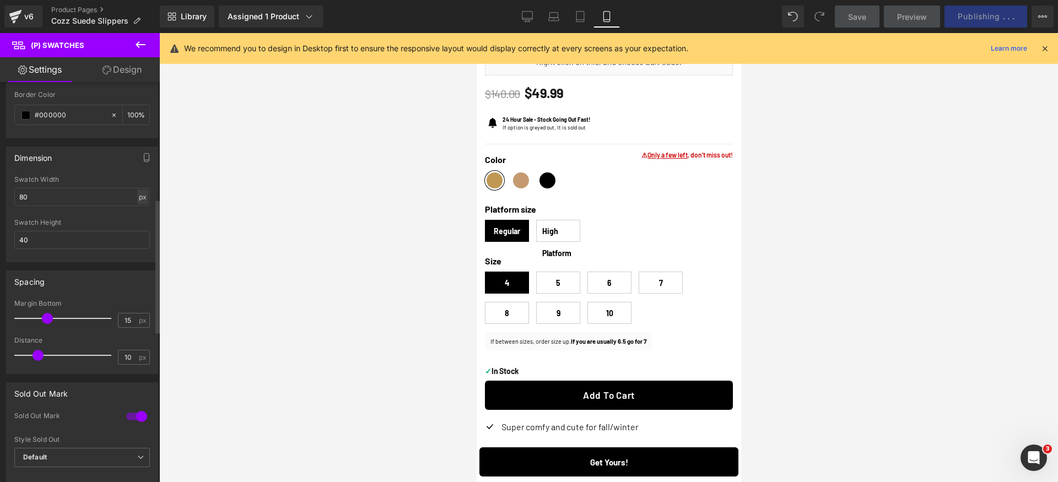
click at [137, 197] on div "px" at bounding box center [142, 197] width 11 height 15
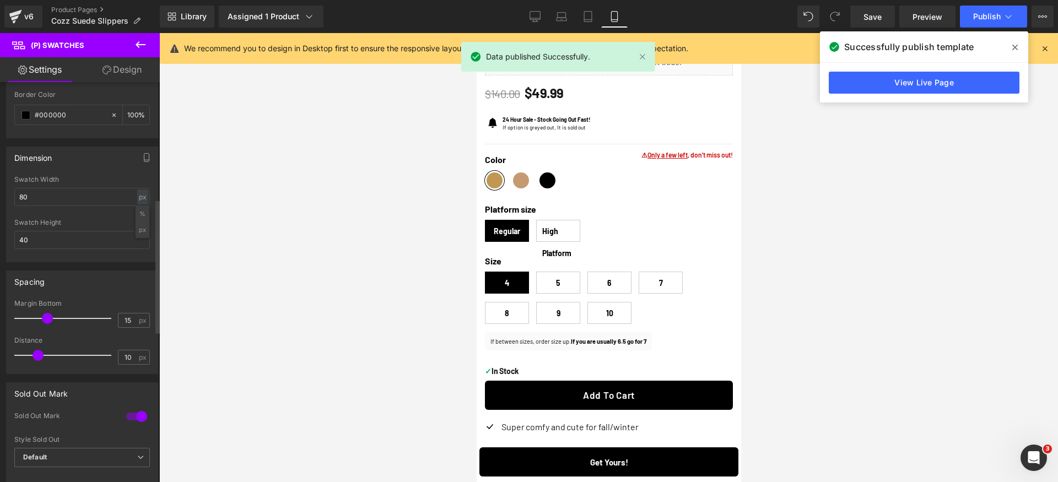
drag, startPoint x: 140, startPoint y: 214, endPoint x: 133, endPoint y: 214, distance: 7.2
click at [140, 214] on li "%" at bounding box center [143, 214] width 14 height 16
click at [85, 198] on input "18.39" at bounding box center [82, 197] width 136 height 18
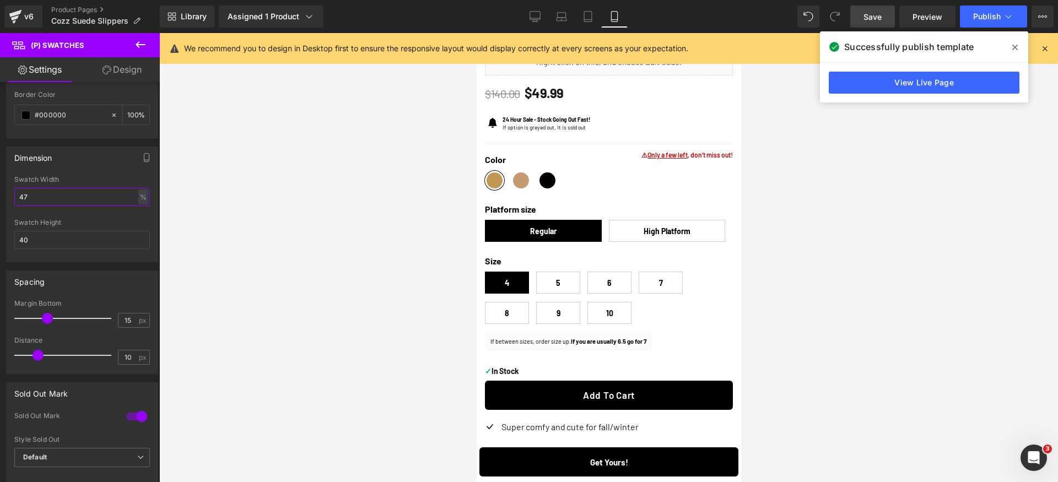
type input "47"
click at [873, 20] on span "Save" at bounding box center [872, 17] width 18 height 12
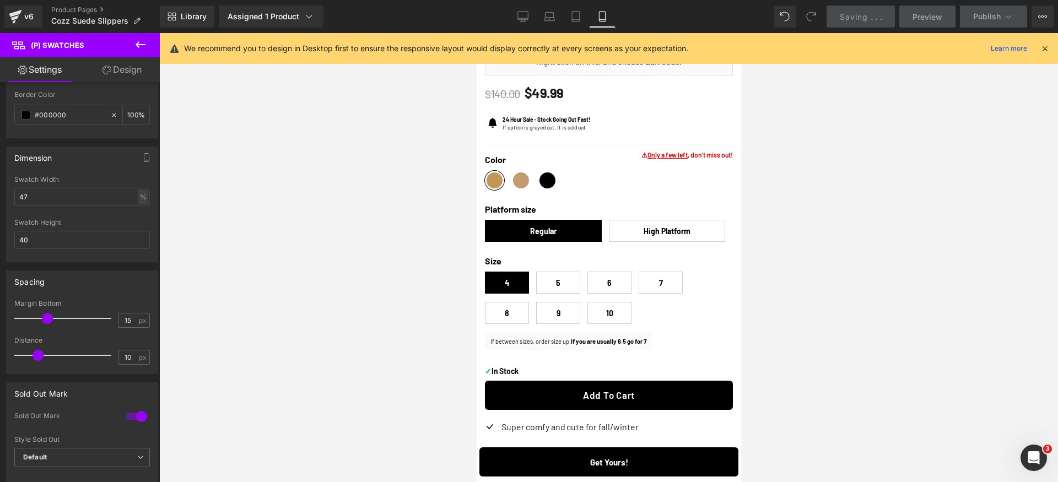
scroll to position [379, 0]
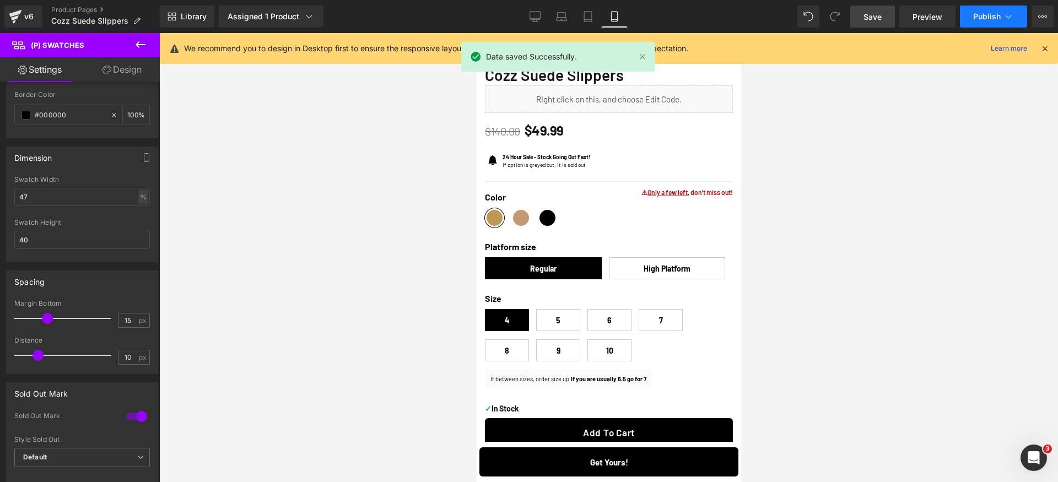
click at [991, 19] on span "Publish" at bounding box center [987, 16] width 28 height 9
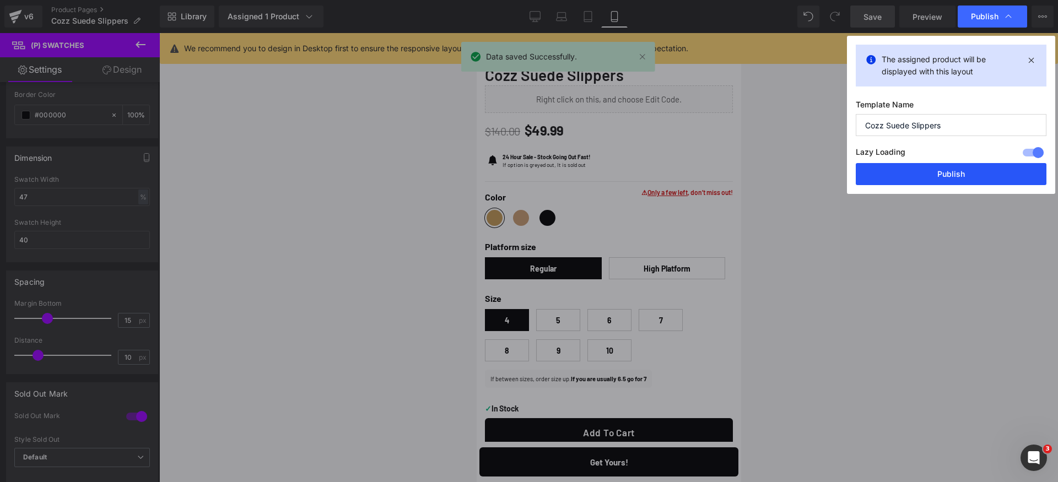
click at [975, 177] on button "Publish" at bounding box center [951, 174] width 191 height 22
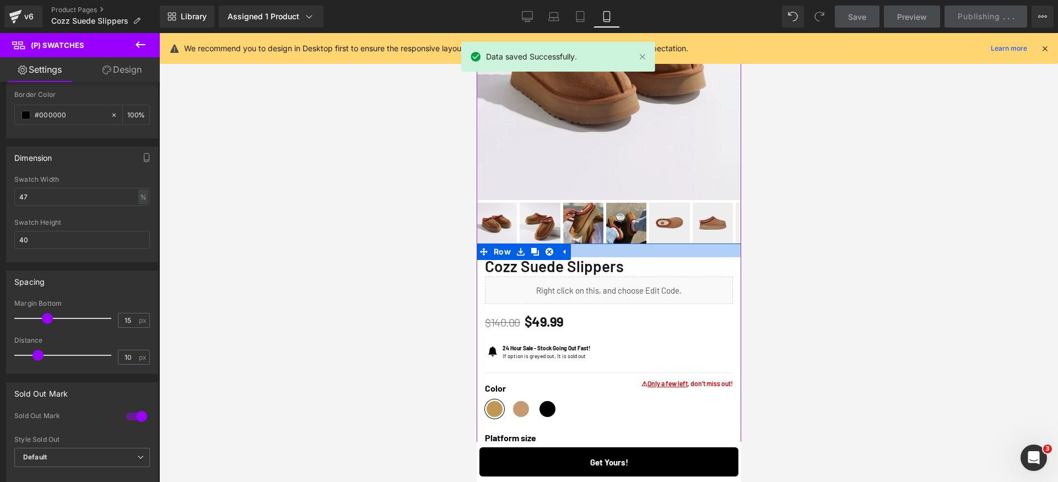
scroll to position [11, 0]
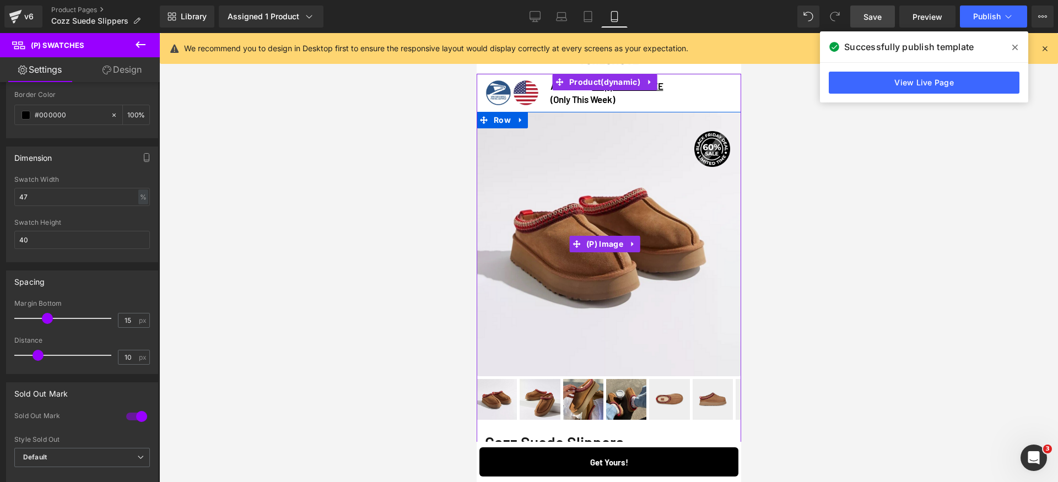
click at [643, 217] on img at bounding box center [608, 244] width 265 height 265
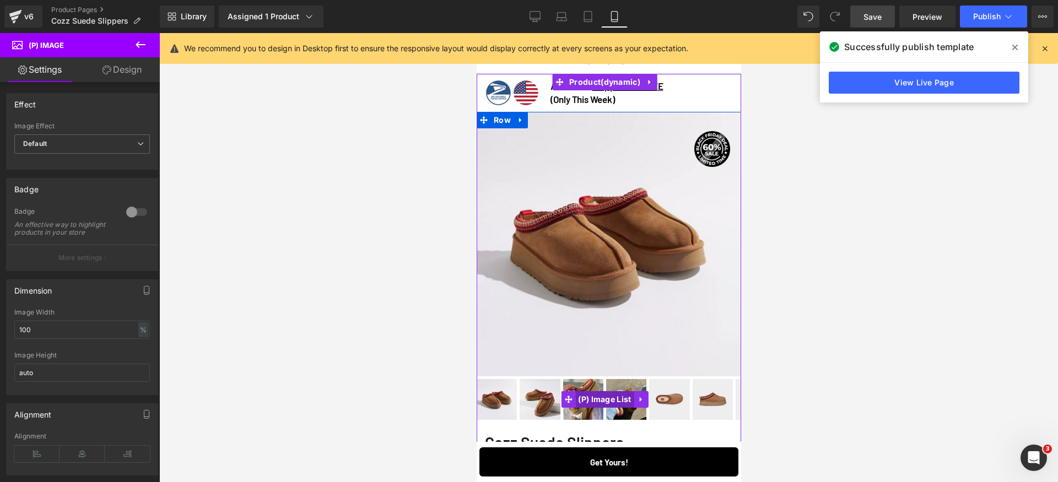
click at [600, 391] on span "(P) Image List" at bounding box center [604, 399] width 58 height 17
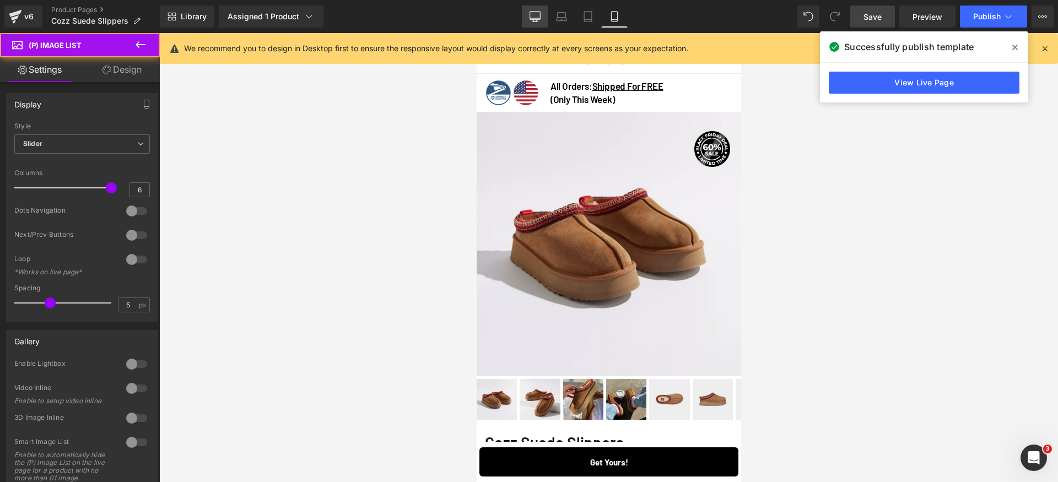
click at [538, 13] on icon at bounding box center [535, 16] width 11 height 11
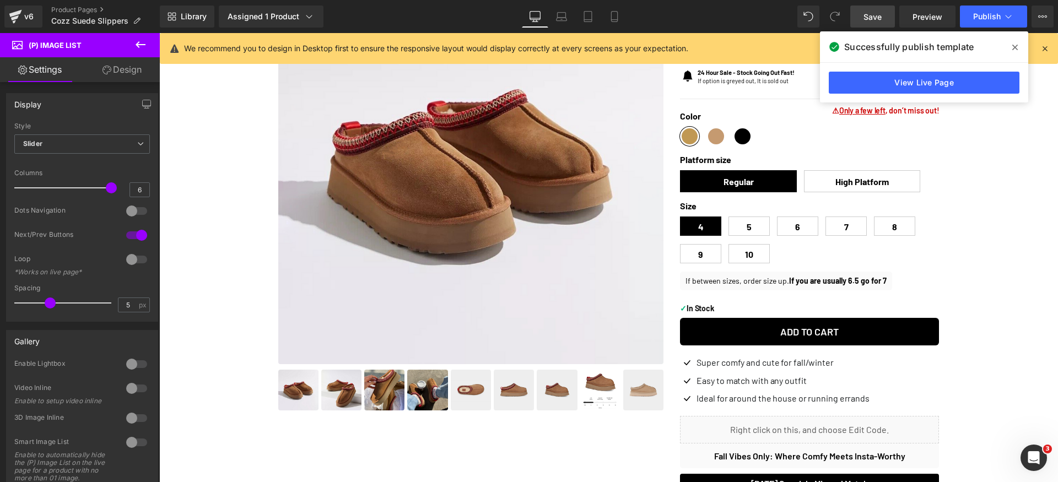
click at [479, 224] on img at bounding box center [471, 172] width 386 height 386
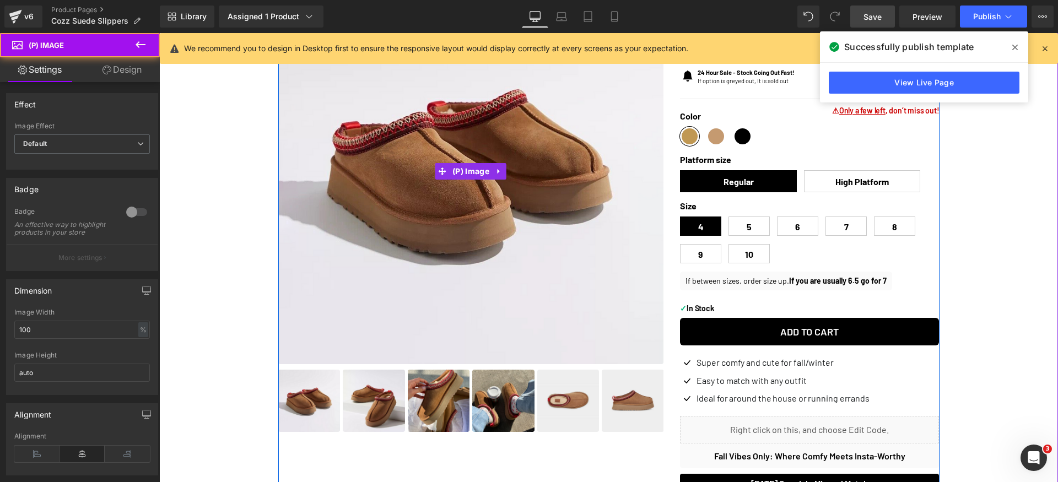
click at [471, 198] on img at bounding box center [471, 172] width 386 height 386
click at [468, 244] on img at bounding box center [471, 172] width 386 height 386
click at [538, 188] on img at bounding box center [471, 172] width 386 height 386
click at [505, 126] on img at bounding box center [471, 172] width 386 height 386
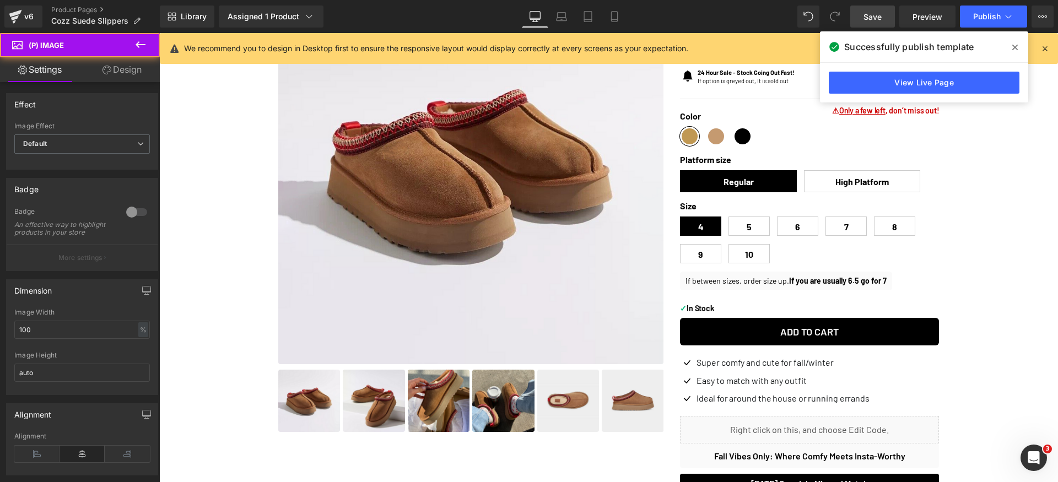
drag, startPoint x: 109, startPoint y: 73, endPoint x: 125, endPoint y: 131, distance: 60.2
click at [109, 73] on icon at bounding box center [106, 70] width 9 height 9
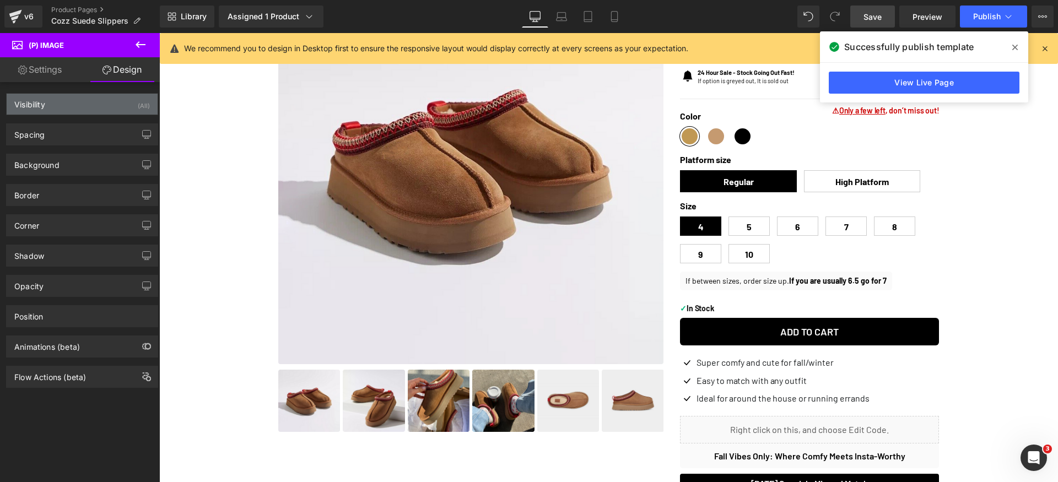
drag, startPoint x: 106, startPoint y: 104, endPoint x: 110, endPoint y: 111, distance: 8.9
click at [106, 103] on div "Visibility (All)" at bounding box center [82, 104] width 151 height 21
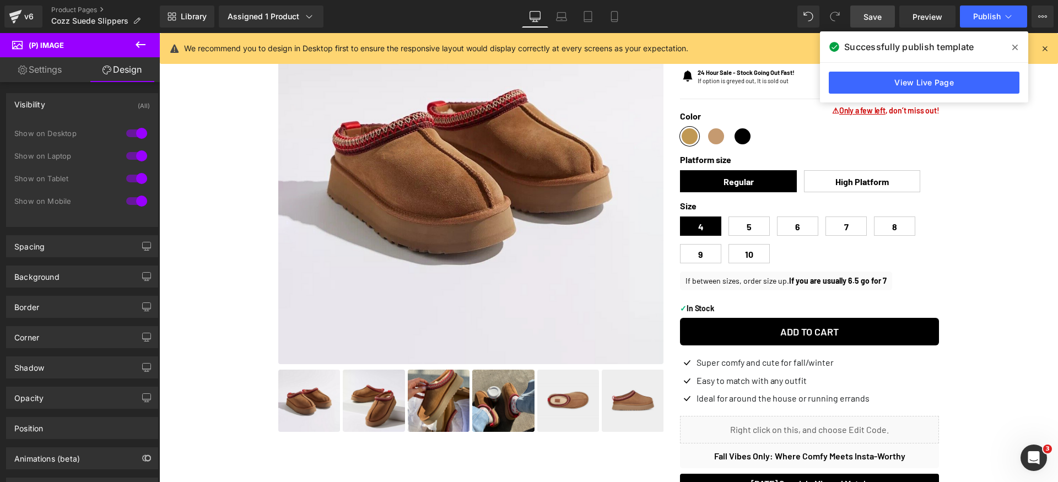
click at [139, 198] on div at bounding box center [136, 201] width 26 height 18
click at [138, 177] on div at bounding box center [136, 179] width 26 height 18
click at [619, 15] on icon at bounding box center [614, 16] width 11 height 11
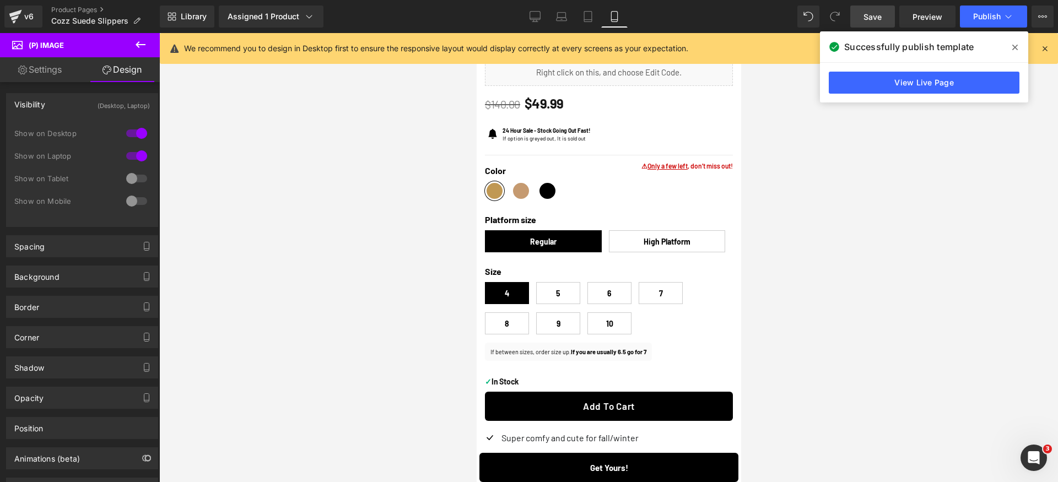
scroll to position [0, 0]
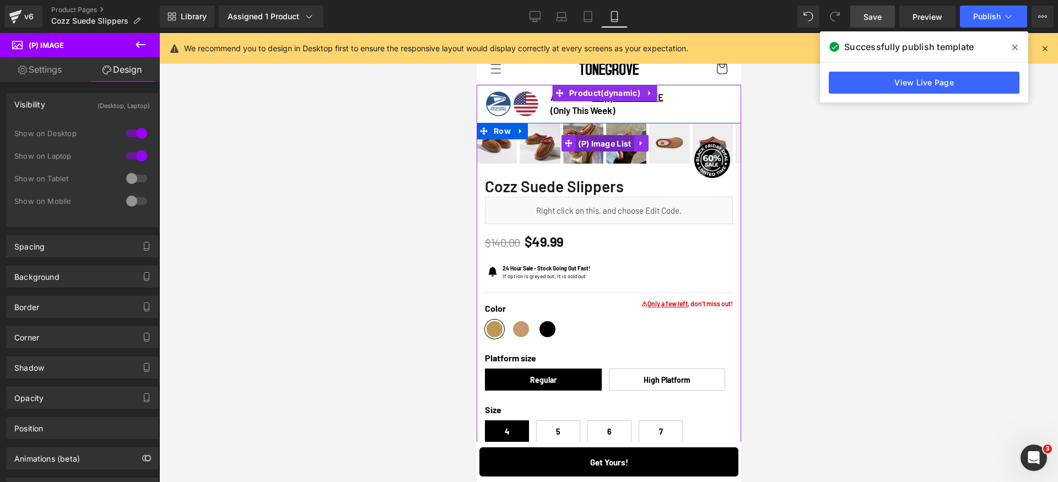
click at [594, 137] on span "(P) Image List" at bounding box center [604, 144] width 58 height 17
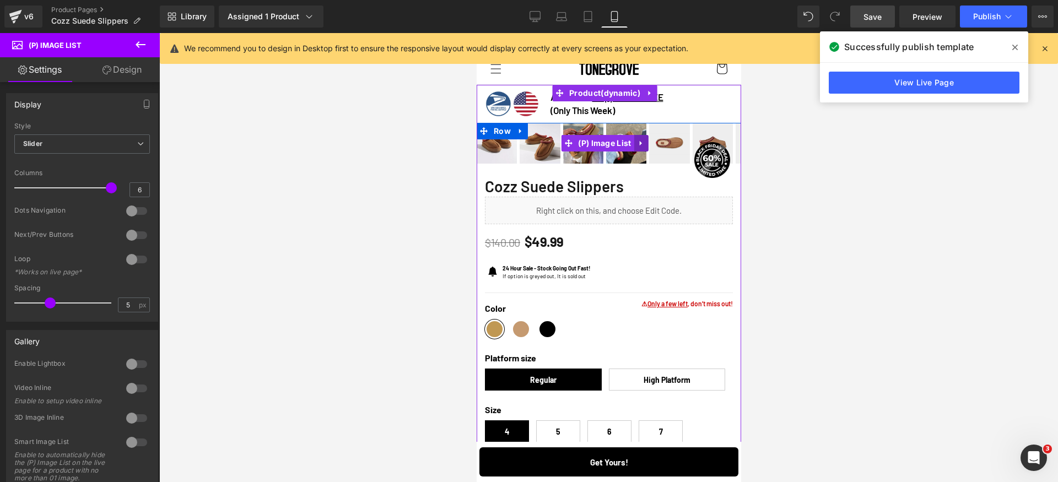
click at [641, 141] on icon at bounding box center [641, 143] width 8 height 8
click at [635, 146] on icon at bounding box center [634, 143] width 8 height 8
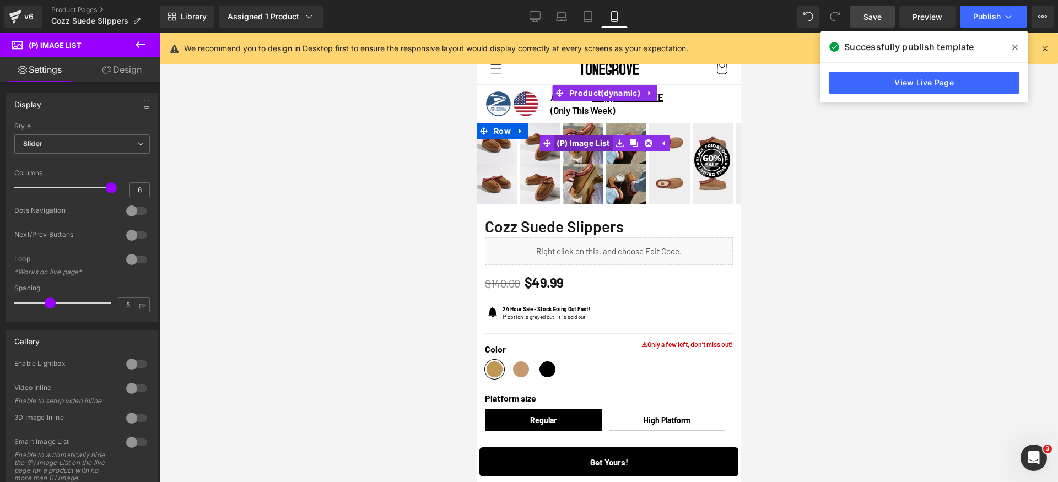
click at [586, 138] on span "(P) Image List" at bounding box center [582, 143] width 58 height 17
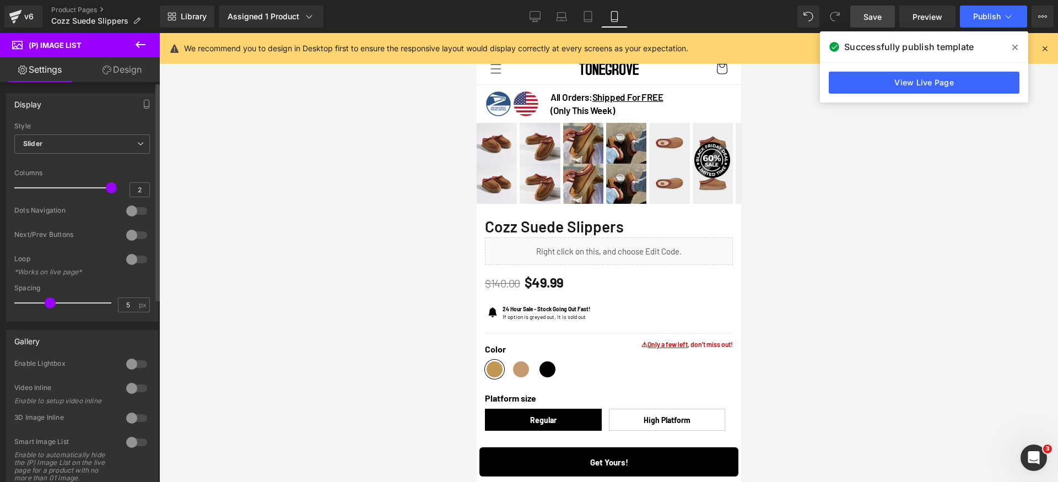
type input "1"
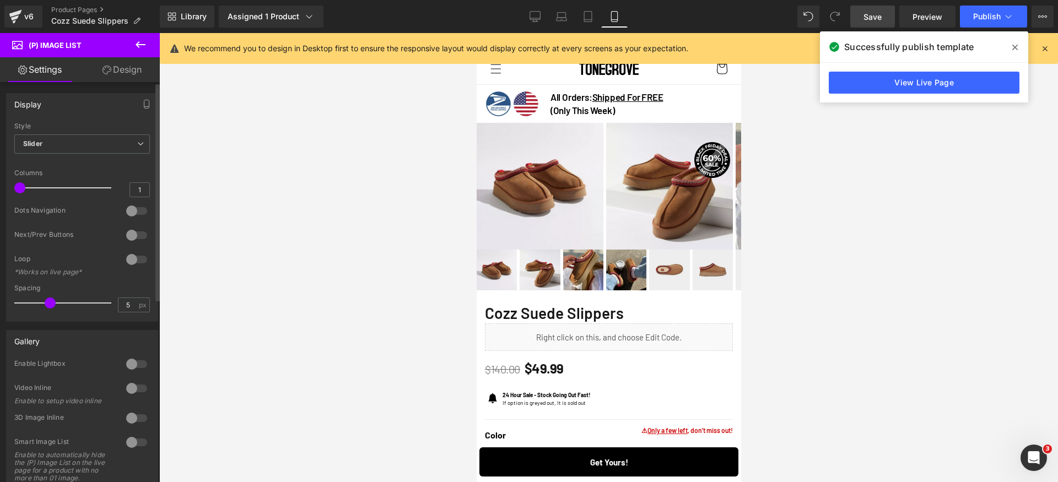
drag, startPoint x: 101, startPoint y: 186, endPoint x: 0, endPoint y: 185, distance: 100.8
click at [0, 185] on div "Display Default Slider Style Slider Default Slider 6 Columns 6 6 Columns 6 1 Co…" at bounding box center [82, 203] width 165 height 237
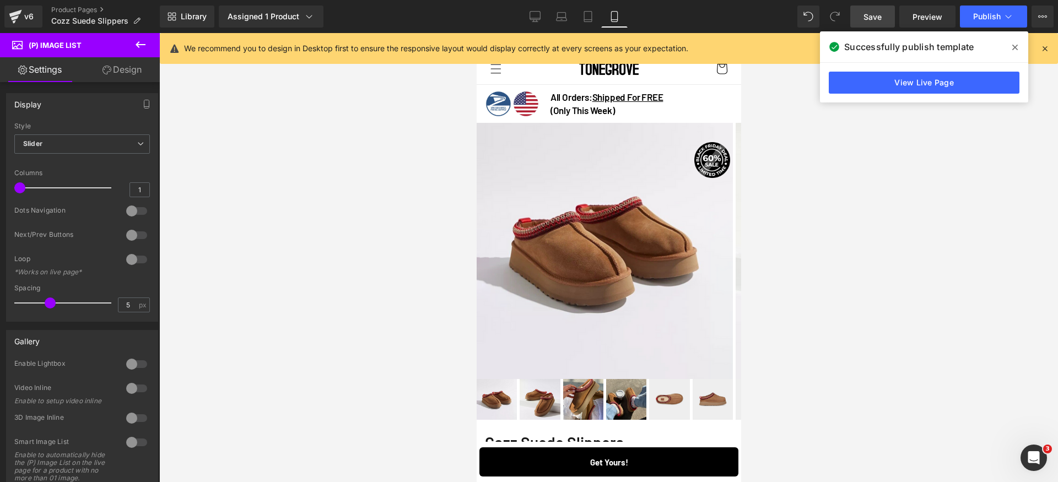
click at [132, 74] on link "Design" at bounding box center [122, 69] width 80 height 25
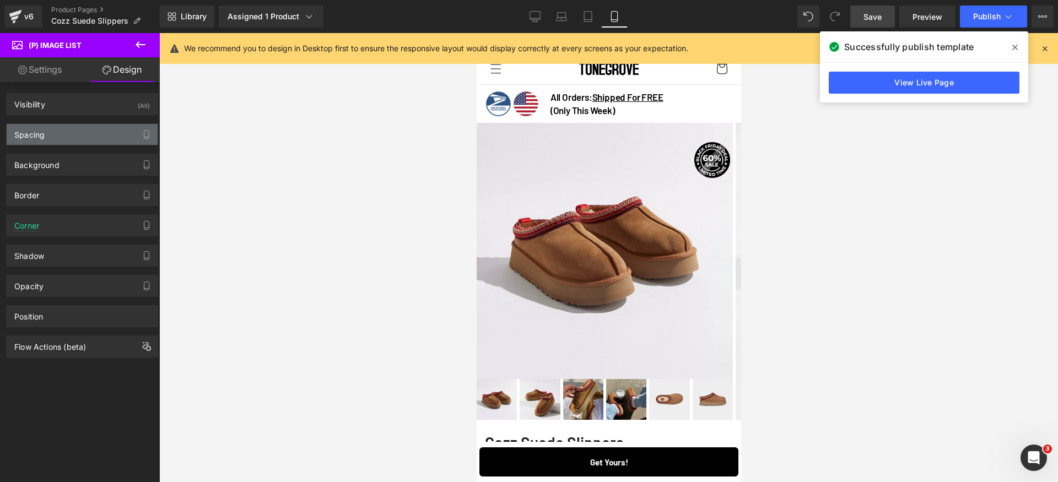
click at [83, 137] on div "Spacing" at bounding box center [82, 134] width 151 height 21
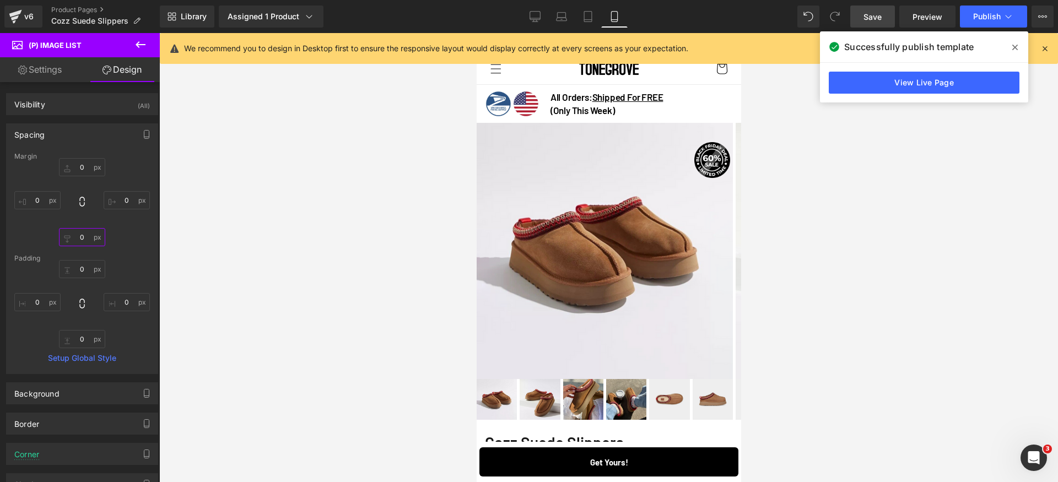
click at [85, 237] on input "0" at bounding box center [82, 237] width 46 height 18
type input "5"
drag, startPoint x: 84, startPoint y: 236, endPoint x: 63, endPoint y: 236, distance: 20.9
click at [63, 236] on input "5" at bounding box center [82, 237] width 46 height 18
drag, startPoint x: 75, startPoint y: 341, endPoint x: 161, endPoint y: 342, distance: 85.4
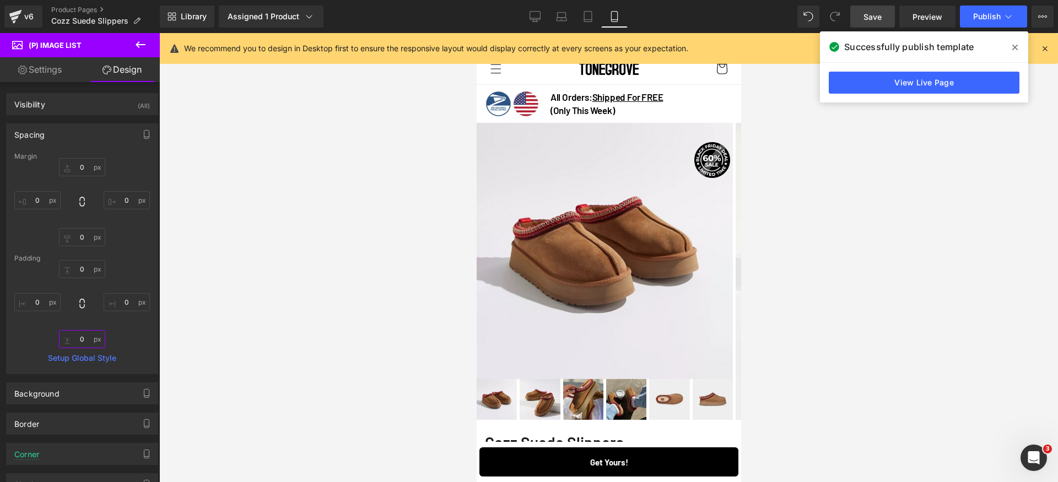
click at [76, 341] on input "0" at bounding box center [82, 339] width 46 height 18
click at [78, 338] on input "50" at bounding box center [82, 339] width 46 height 18
type input "5"
click at [142, 343] on div "0px 0 0px 0 5 5 0px 0" at bounding box center [82, 304] width 136 height 88
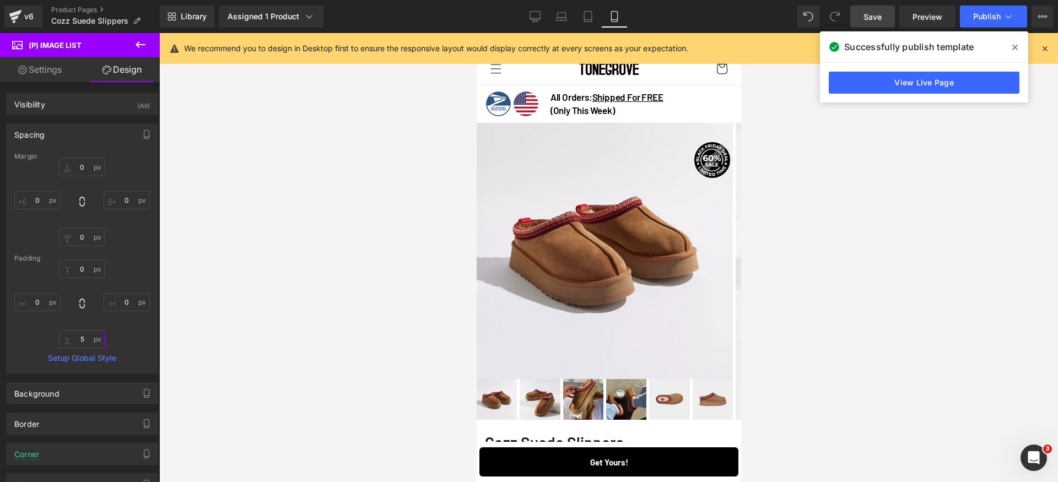
drag, startPoint x: 84, startPoint y: 338, endPoint x: 74, endPoint y: 338, distance: 9.4
click at [74, 338] on input "5" at bounding box center [82, 339] width 46 height 18
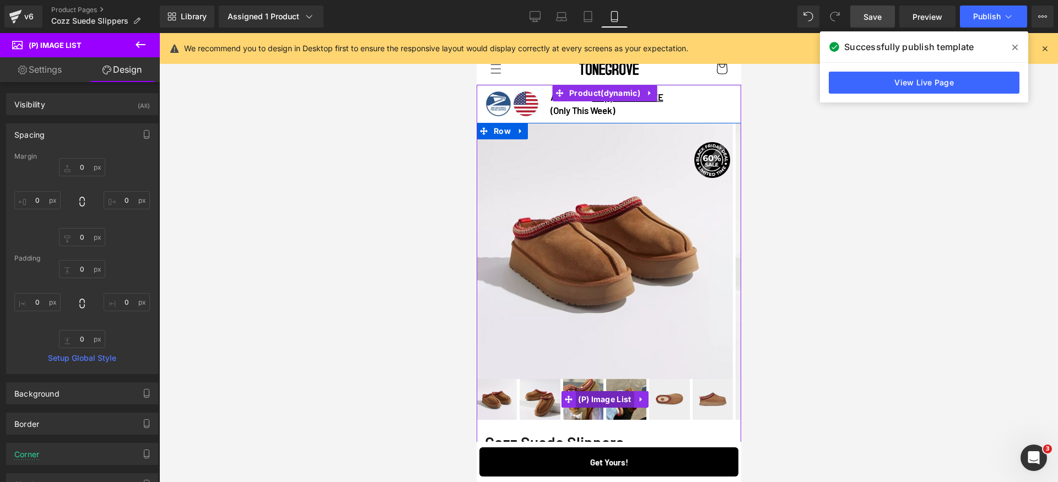
click at [595, 396] on span "(P) Image List" at bounding box center [604, 399] width 58 height 17
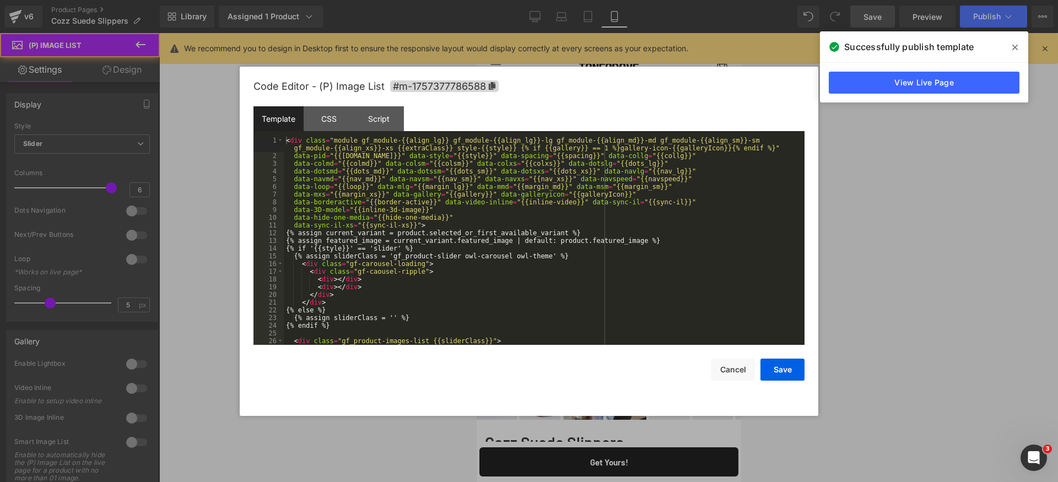
click at [584, 0] on div "(P) Image List You are previewing how the will restyle your page. You can not e…" at bounding box center [529, 0] width 1058 height 0
click at [338, 137] on div "< div class = "module gf_module-{{align_lg}} gf_module-{{align_lg}}-lg gf_modul…" at bounding box center [542, 252] width 516 height 231
click at [338, 127] on div "CSS" at bounding box center [329, 118] width 50 height 25
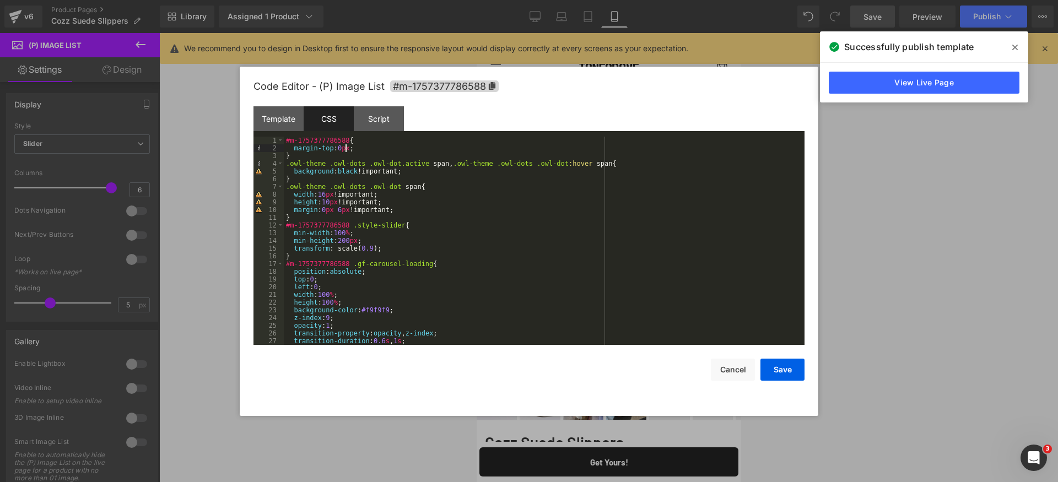
click at [345, 147] on div "#m-1757377786588 { margin-top : 0 px ; } .owl-theme .owl-dots .owl-dot.active s…" at bounding box center [542, 249] width 516 height 224
click at [772, 365] on button "Save" at bounding box center [782, 370] width 44 height 22
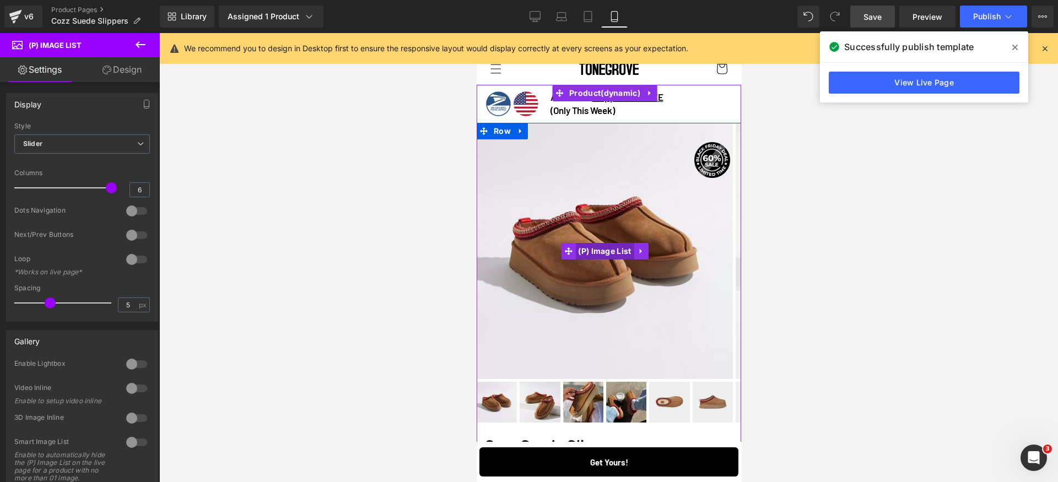
click at [606, 251] on span "(P) Image List" at bounding box center [604, 251] width 58 height 17
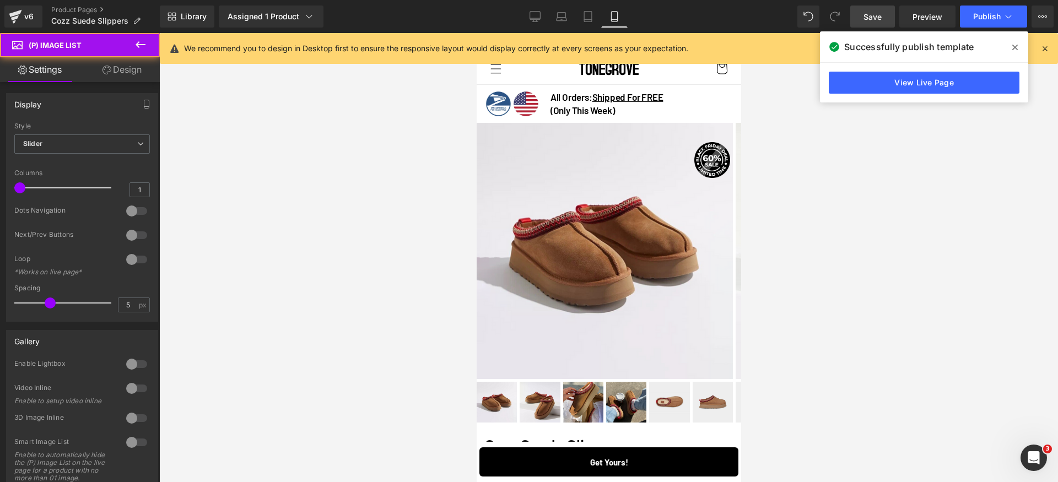
click at [111, 72] on link "Design" at bounding box center [122, 69] width 80 height 25
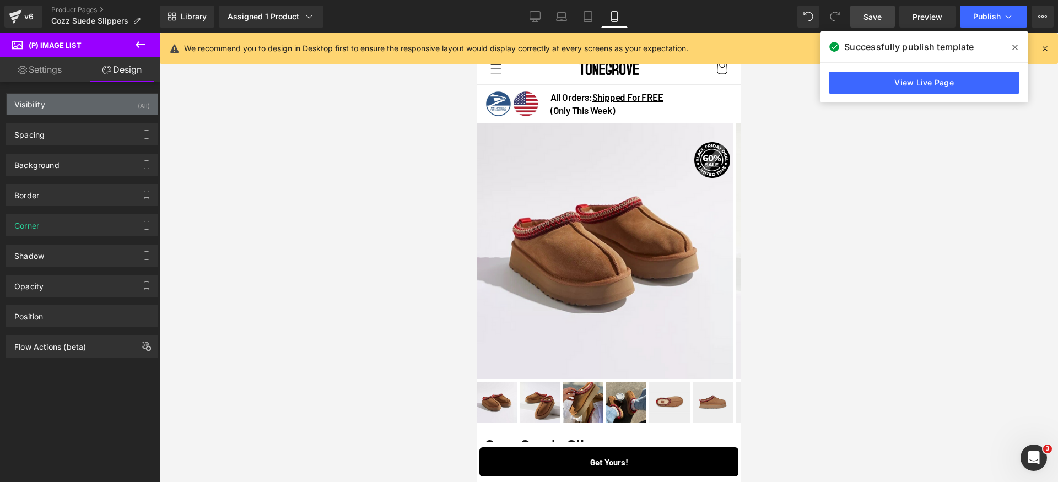
click at [128, 101] on div "Visibility (All)" at bounding box center [82, 104] width 151 height 21
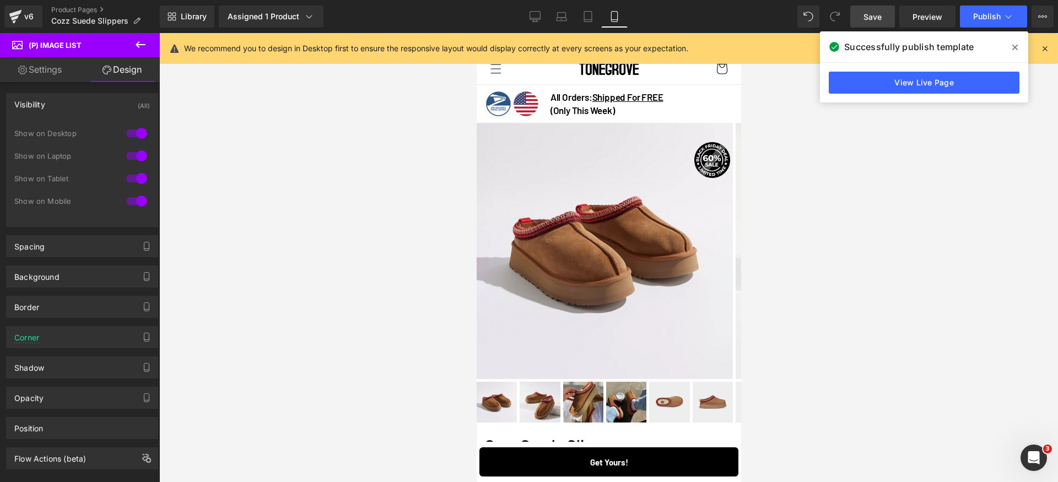
drag, startPoint x: 134, startPoint y: 160, endPoint x: 134, endPoint y: 130, distance: 29.8
click at [134, 159] on div at bounding box center [136, 156] width 26 height 18
click at [134, 129] on div at bounding box center [136, 134] width 26 height 18
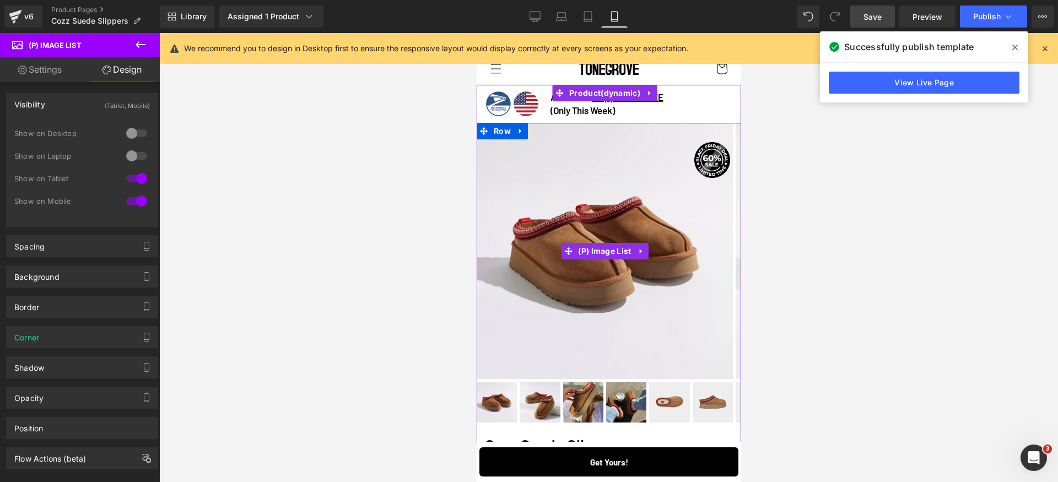
click at [593, 231] on img at bounding box center [604, 251] width 256 height 256
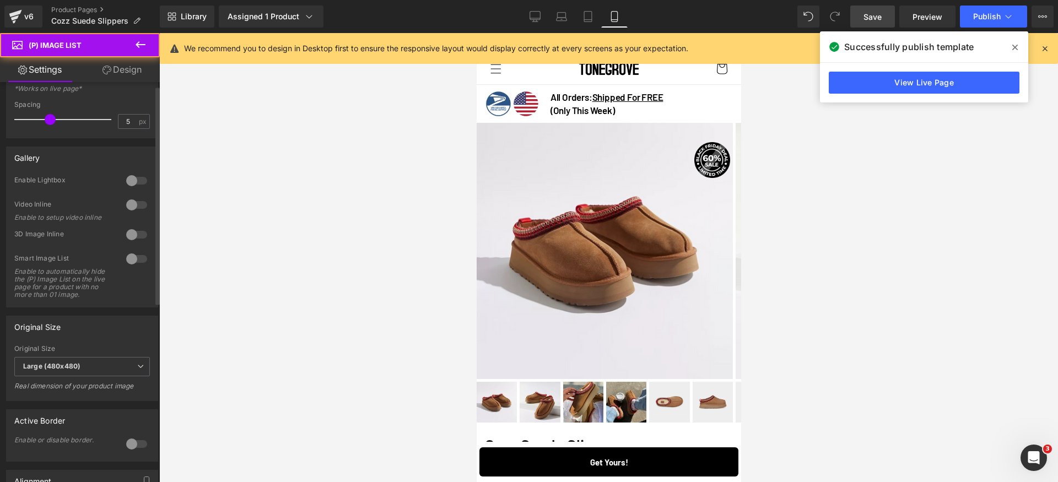
scroll to position [240, 0]
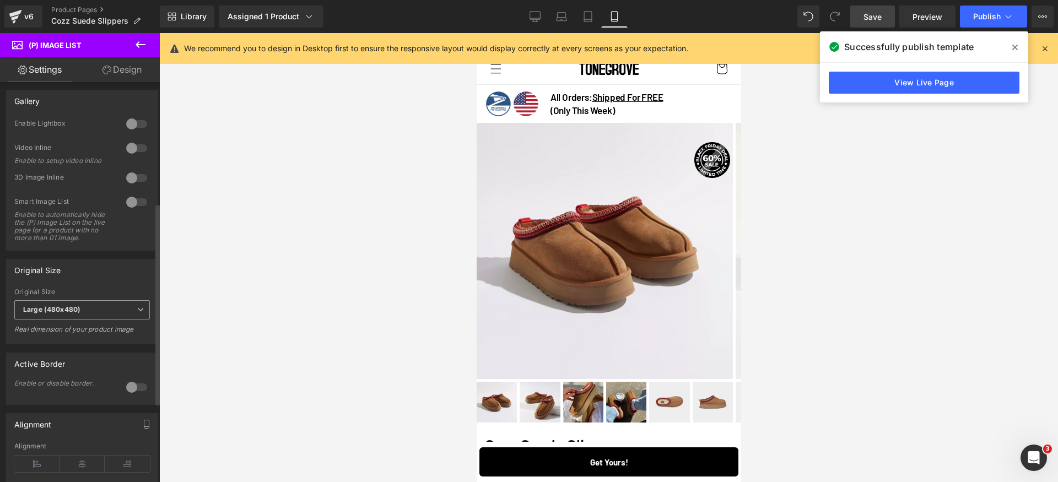
click at [90, 320] on span "Large (480x480)" at bounding box center [82, 309] width 136 height 19
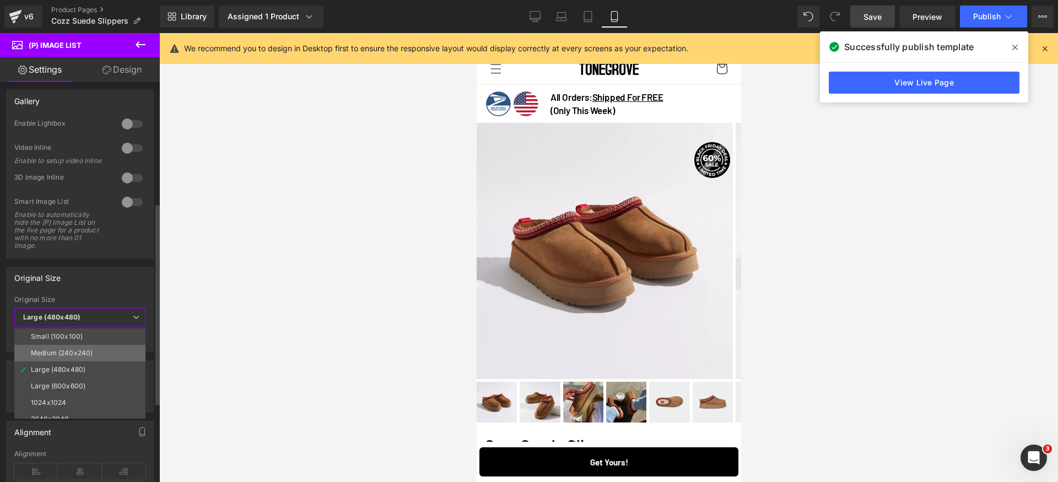
scroll to position [9, 0]
click at [69, 407] on li "2048x2048" at bounding box center [82, 410] width 136 height 17
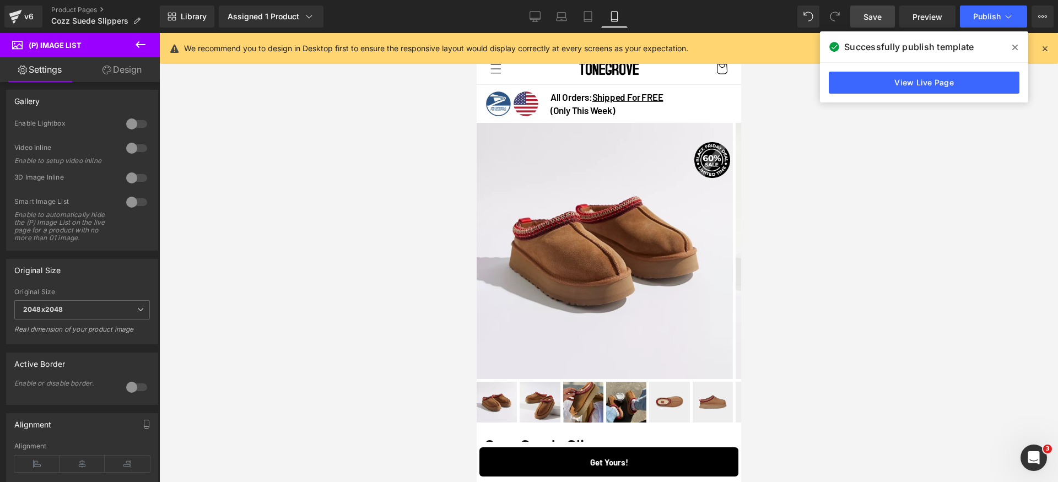
click at [882, 16] on span "Save" at bounding box center [872, 17] width 18 height 12
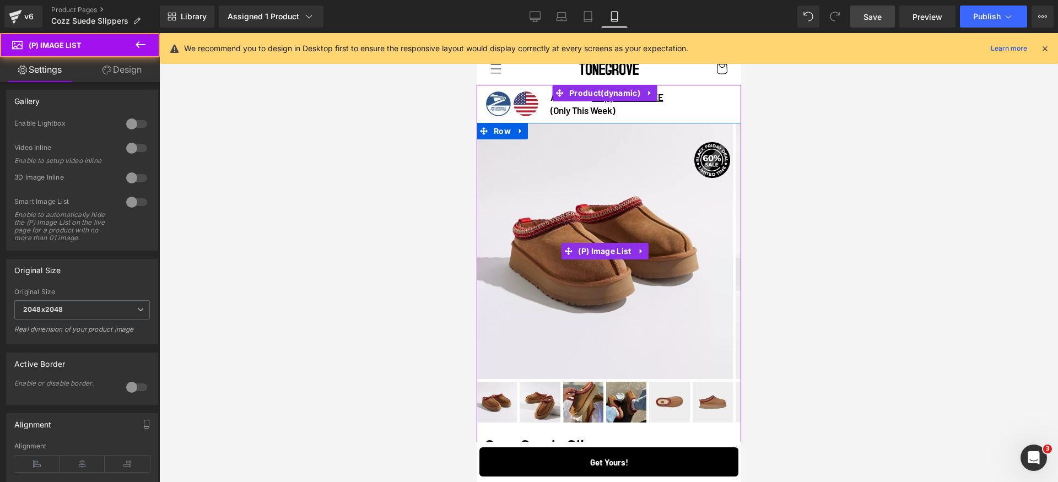
click at [570, 210] on img at bounding box center [604, 251] width 256 height 256
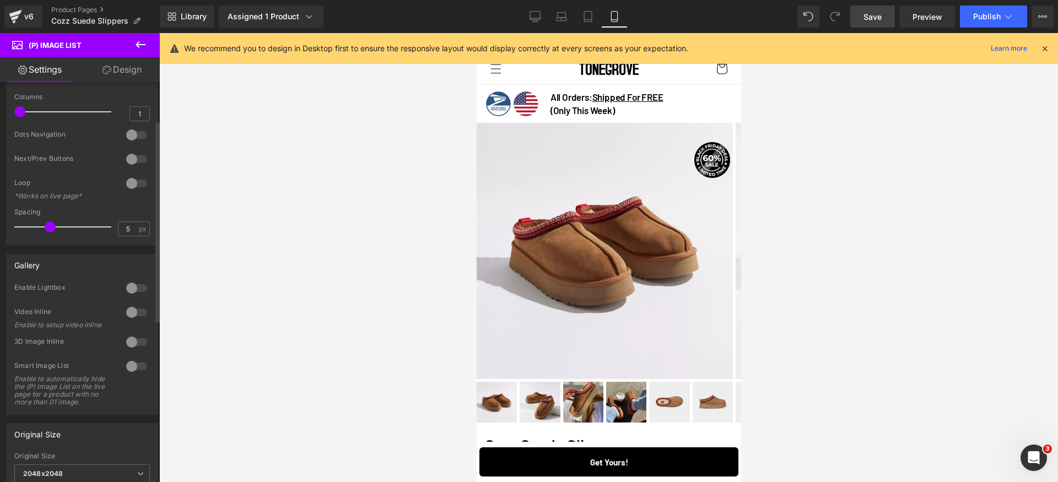
scroll to position [0, 0]
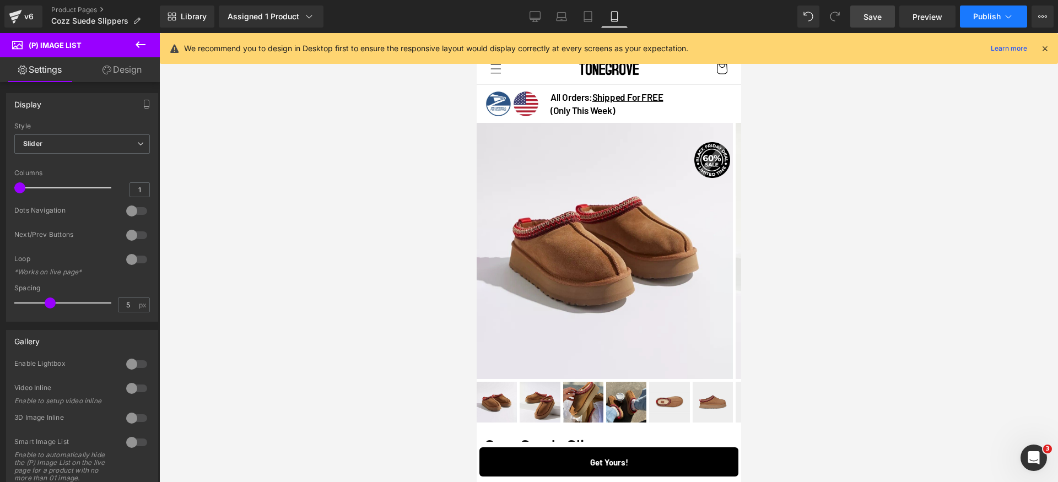
click at [984, 24] on button "Publish" at bounding box center [993, 17] width 67 height 22
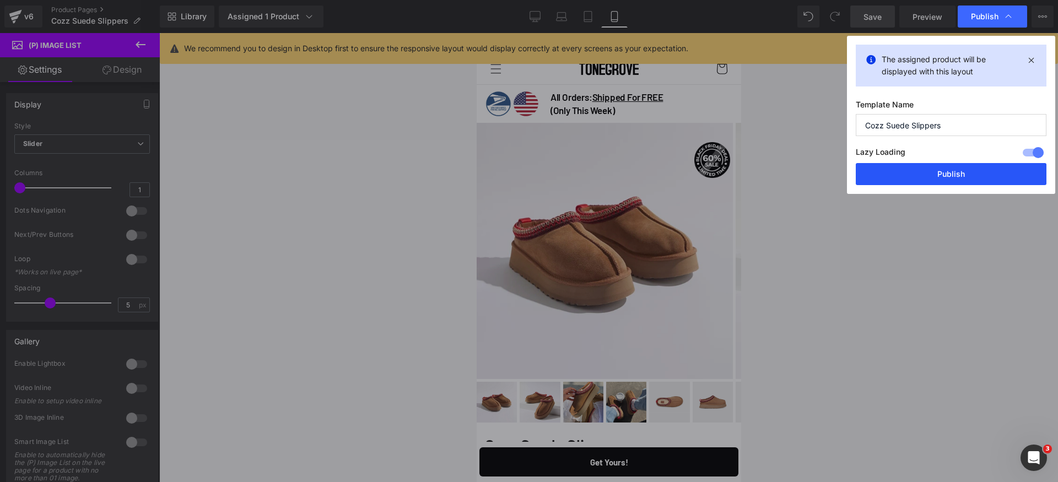
click at [975, 168] on button "Publish" at bounding box center [951, 174] width 191 height 22
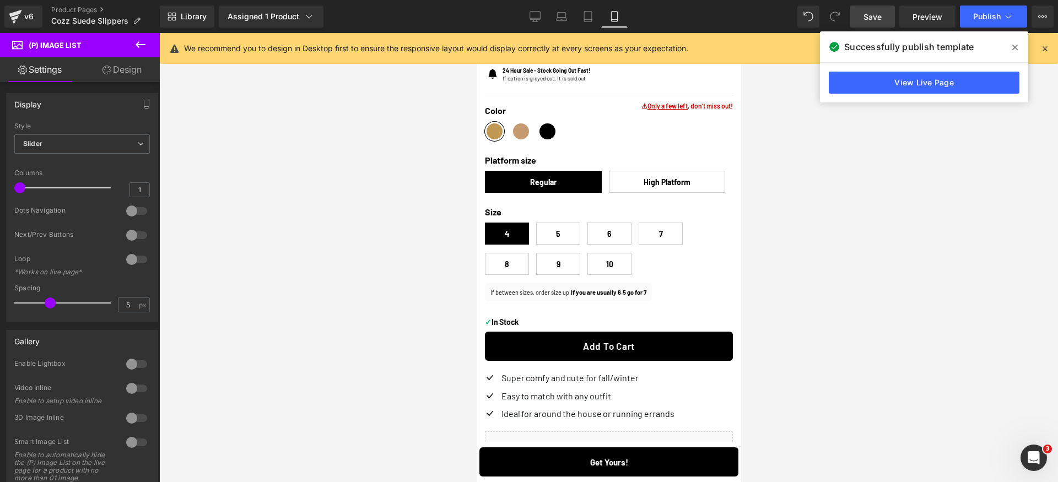
scroll to position [513, 0]
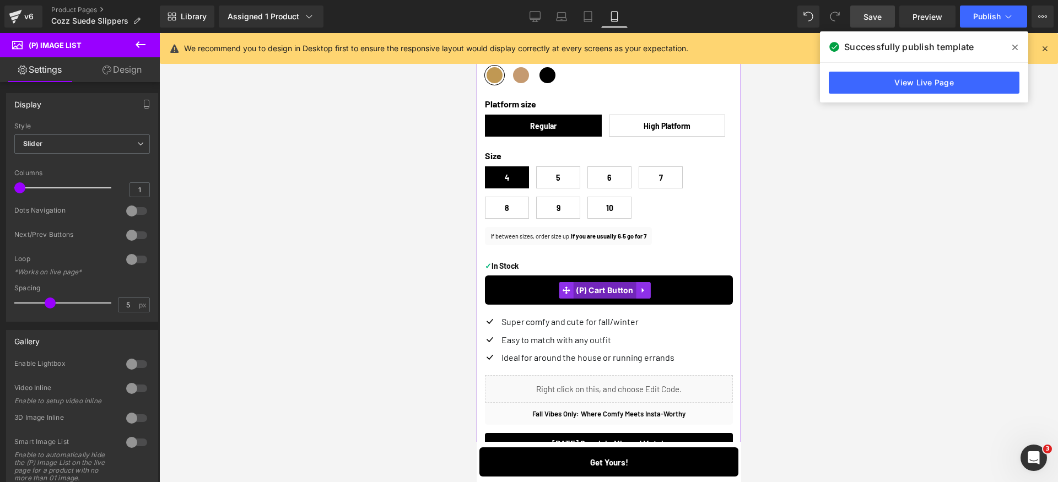
click at [605, 293] on span "(P) Cart Button" at bounding box center [604, 290] width 63 height 17
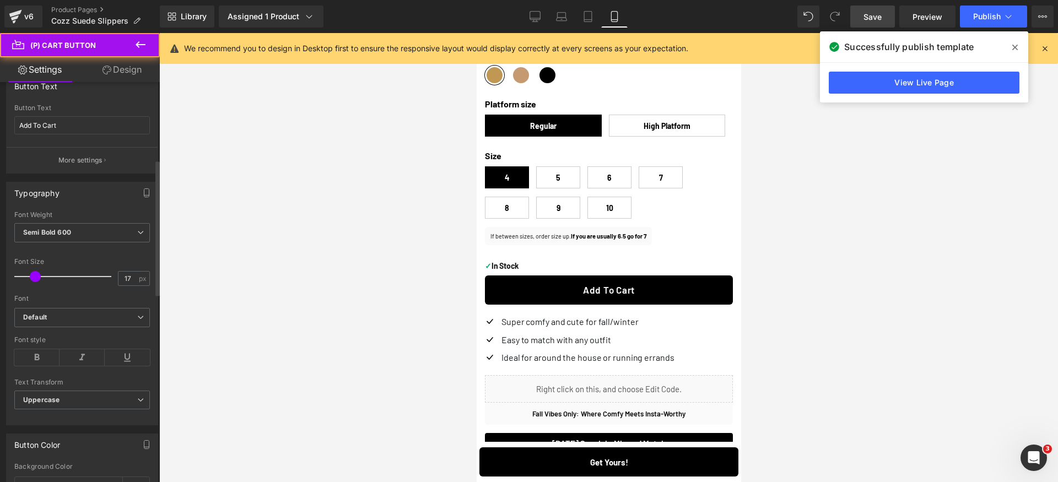
scroll to position [236, 0]
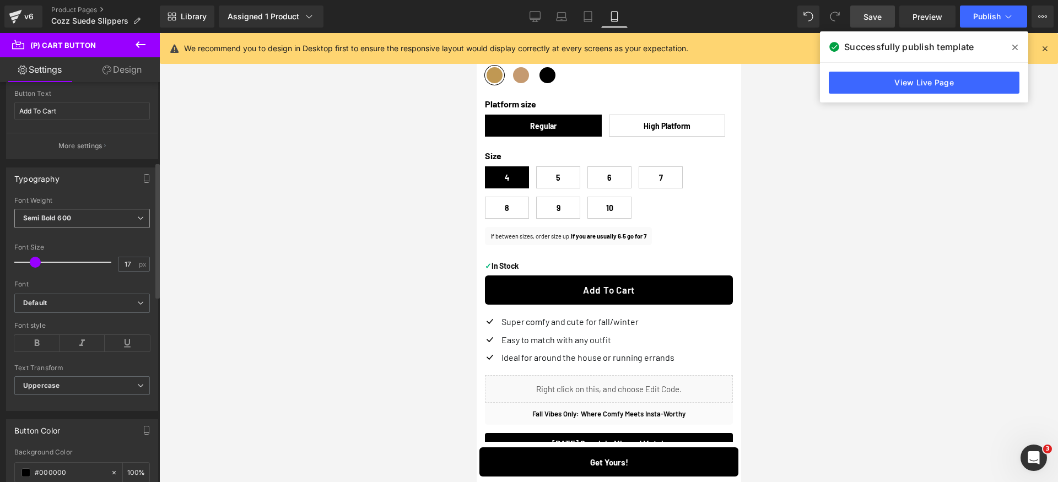
click at [107, 218] on span "Semi Bold 600" at bounding box center [82, 218] width 136 height 19
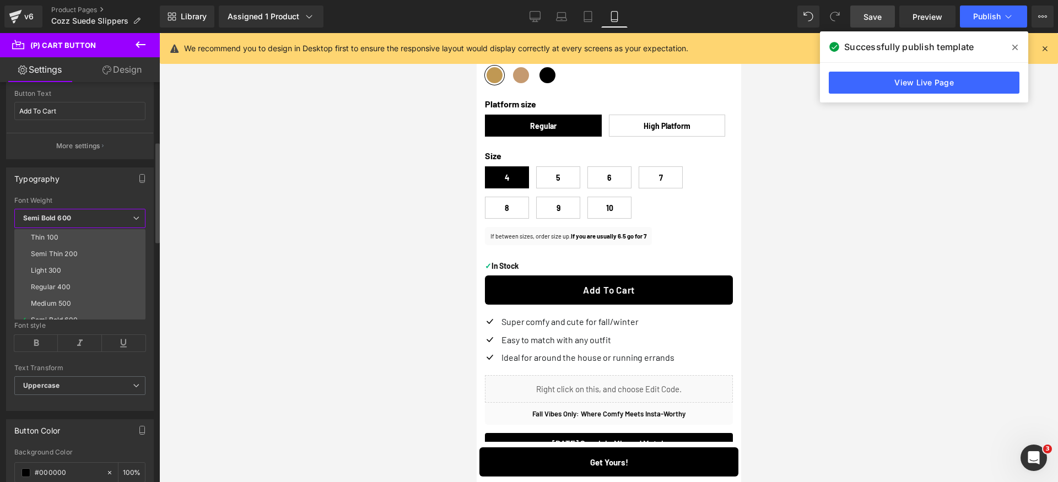
click at [107, 218] on span "Semi Bold 600" at bounding box center [79, 218] width 131 height 19
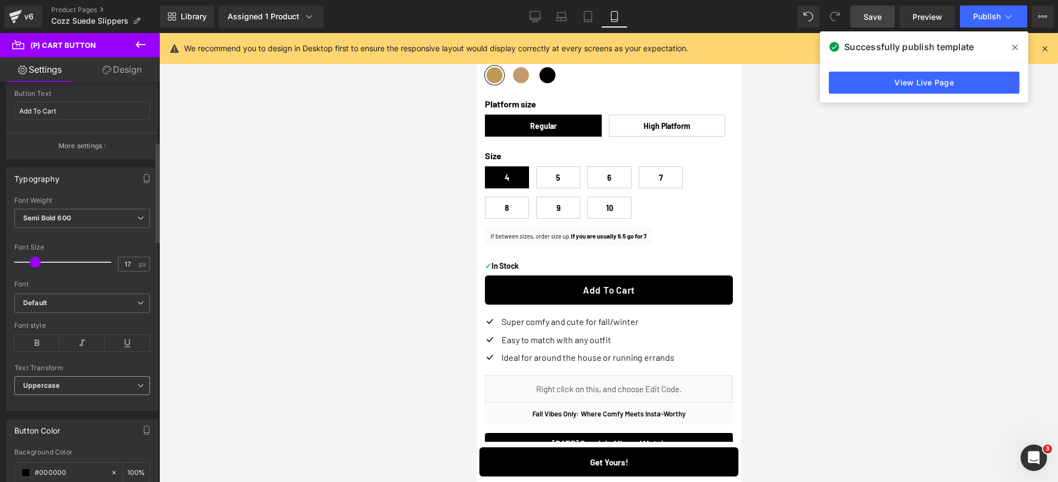
click at [94, 384] on span "Uppercase" at bounding box center [82, 385] width 136 height 19
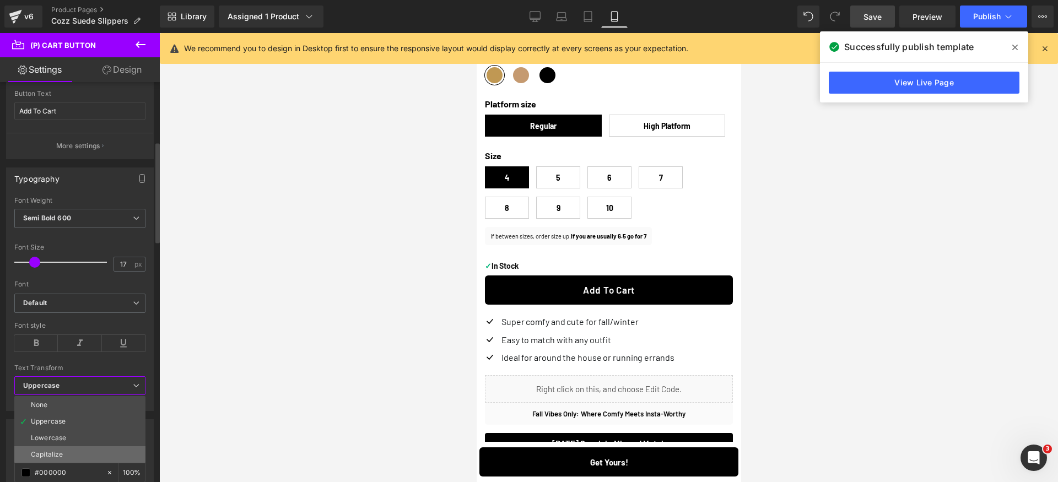
click at [60, 451] on div "Capitalize" at bounding box center [47, 455] width 32 height 8
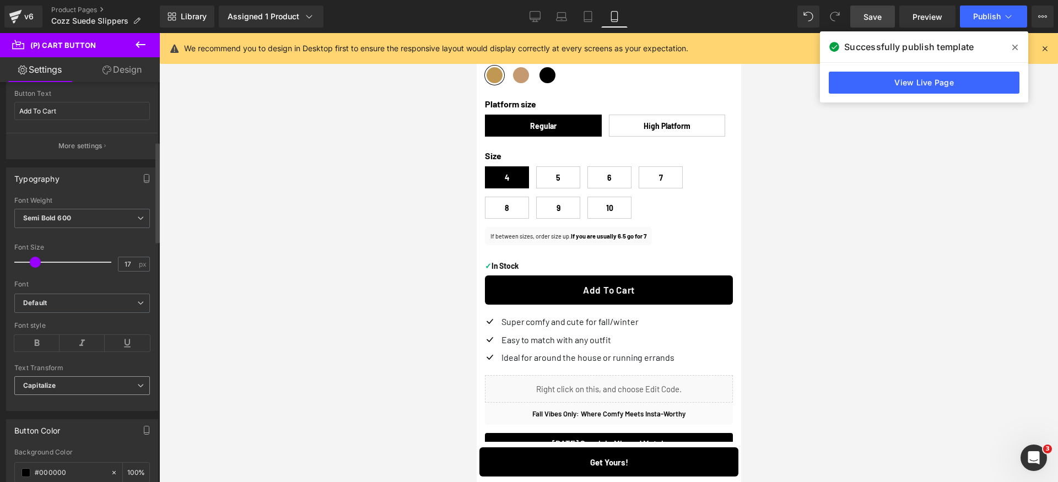
click at [80, 380] on span "Capitalize" at bounding box center [82, 385] width 136 height 19
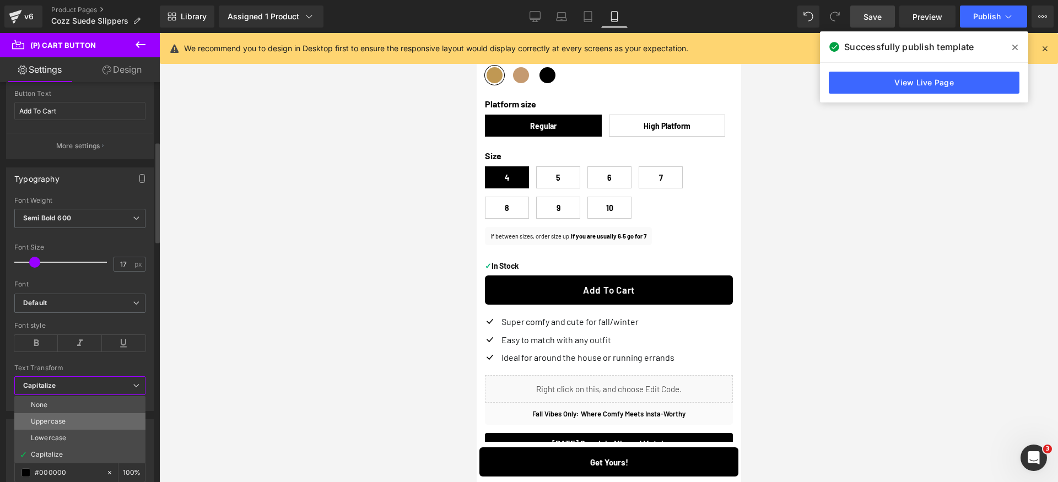
click at [65, 414] on li "Uppercase" at bounding box center [79, 421] width 131 height 17
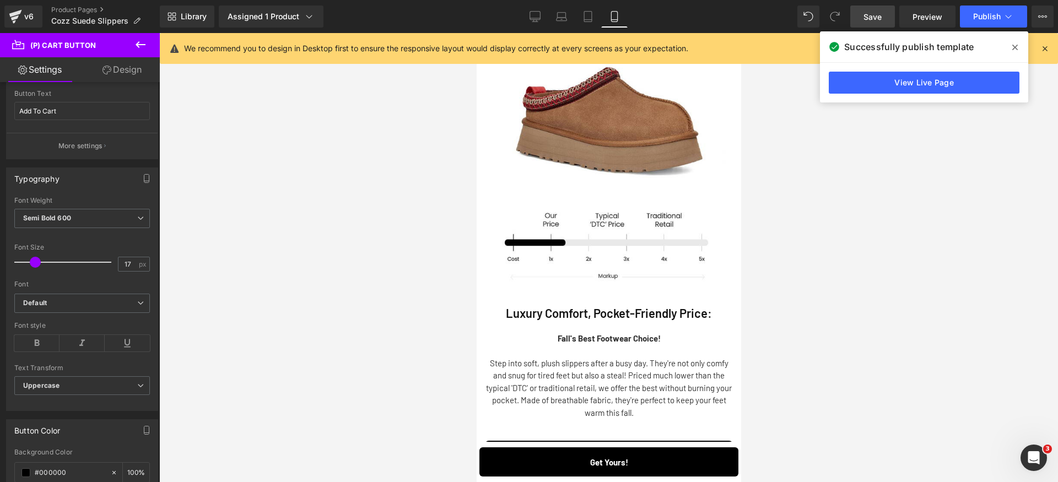
scroll to position [1275, 0]
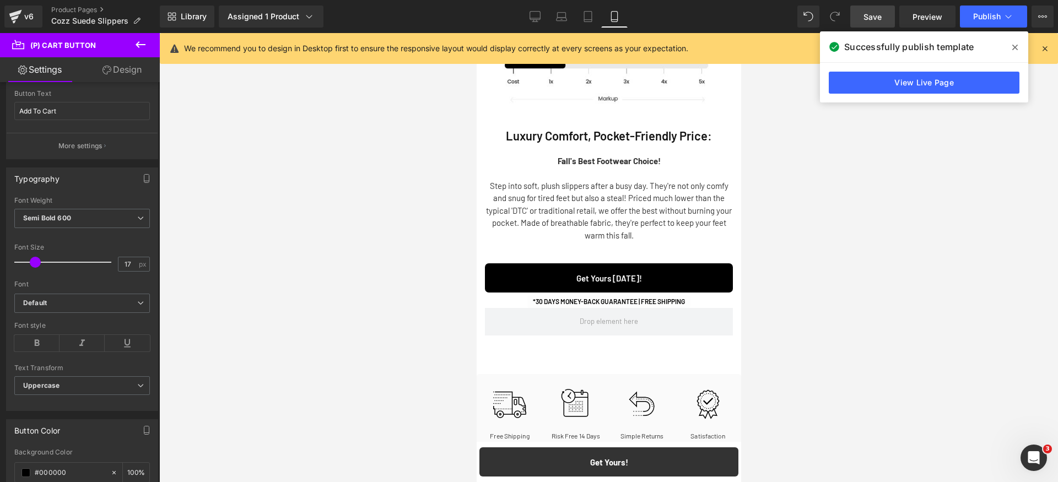
click at [593, 461] on div "get yours! Button" at bounding box center [608, 461] width 259 height 29
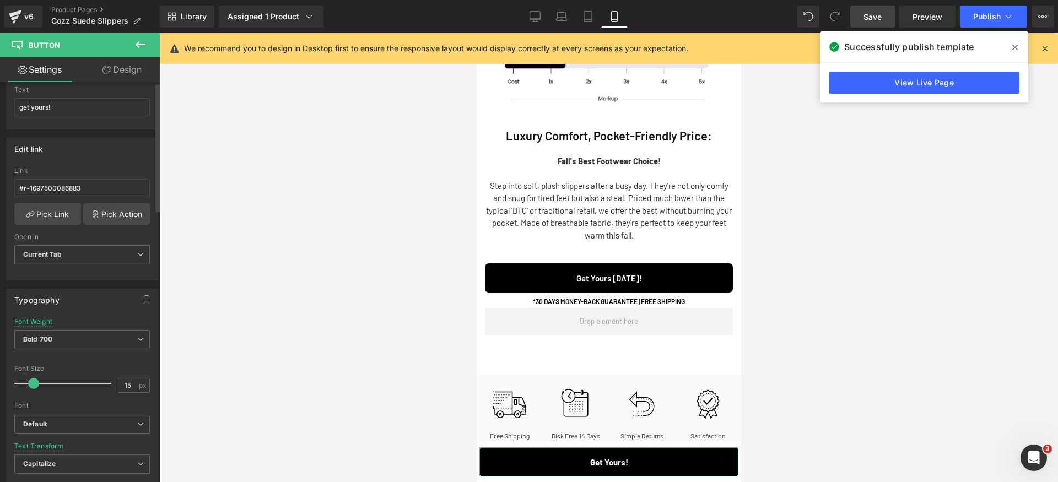
scroll to position [180, 0]
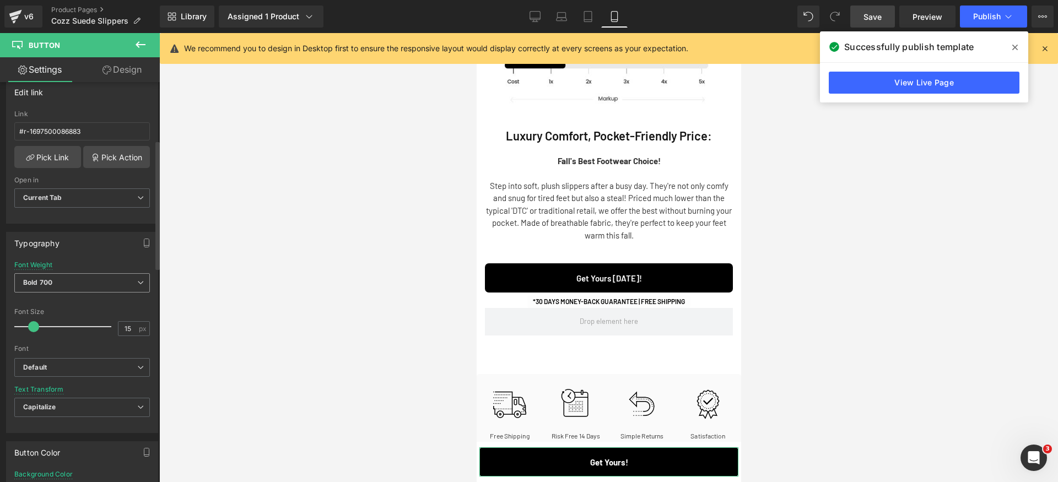
click at [111, 279] on span "Bold 700" at bounding box center [82, 282] width 136 height 19
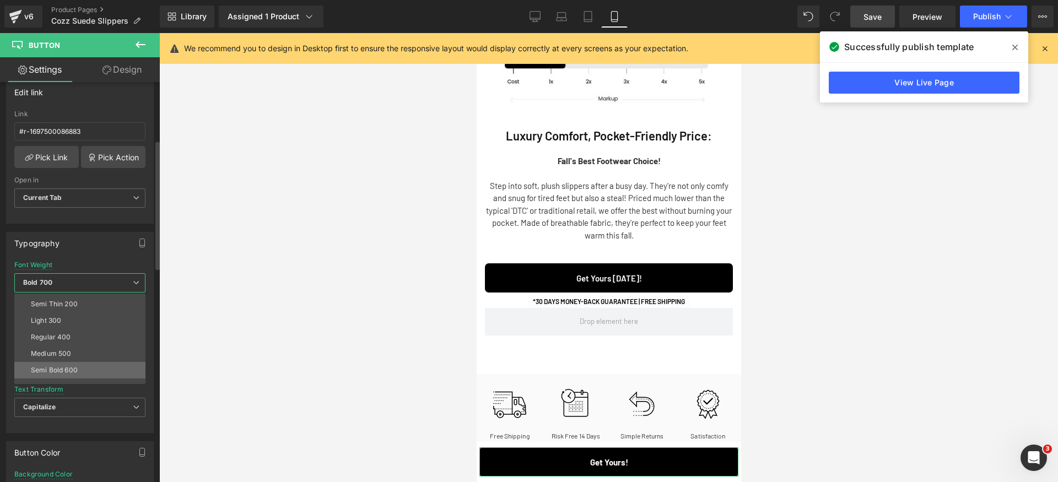
scroll to position [21, 0]
click at [81, 361] on li "Semi Bold 600" at bounding box center [82, 363] width 136 height 17
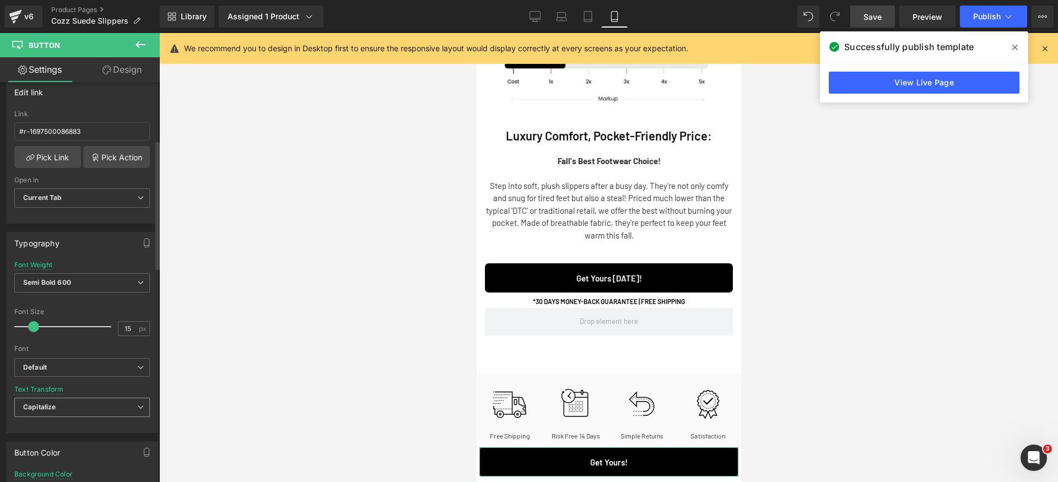
click at [95, 406] on span "Capitalize" at bounding box center [82, 407] width 136 height 19
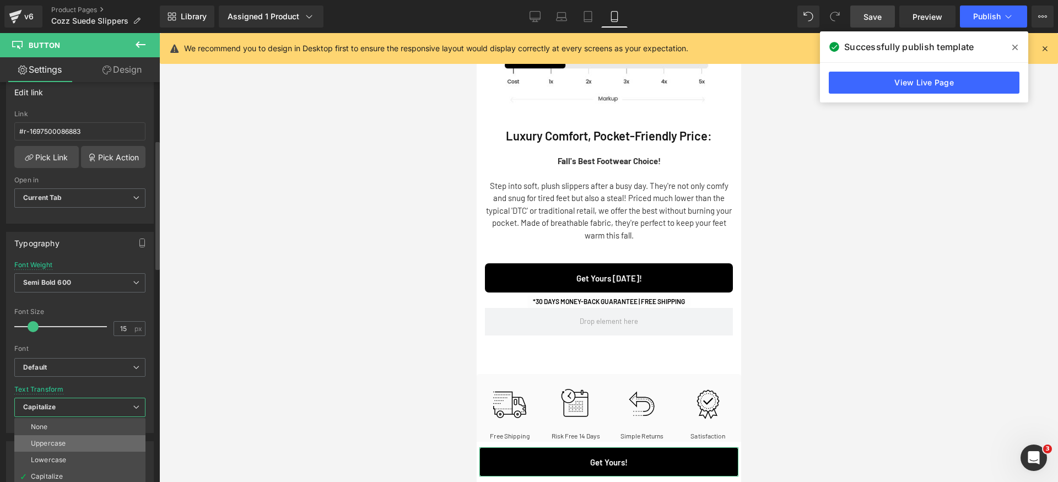
click at [77, 444] on li "Uppercase" at bounding box center [79, 443] width 131 height 17
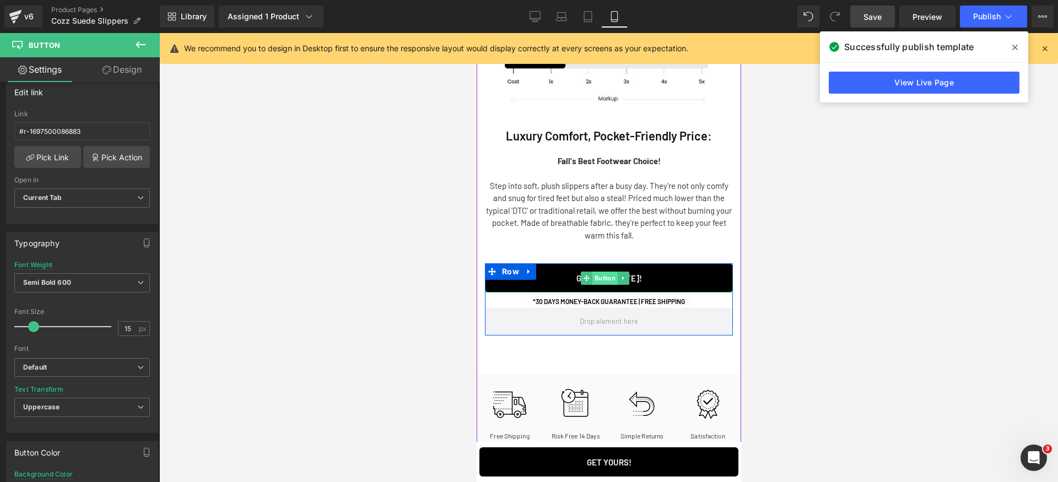
click at [601, 272] on span "Button" at bounding box center [603, 278] width 25 height 13
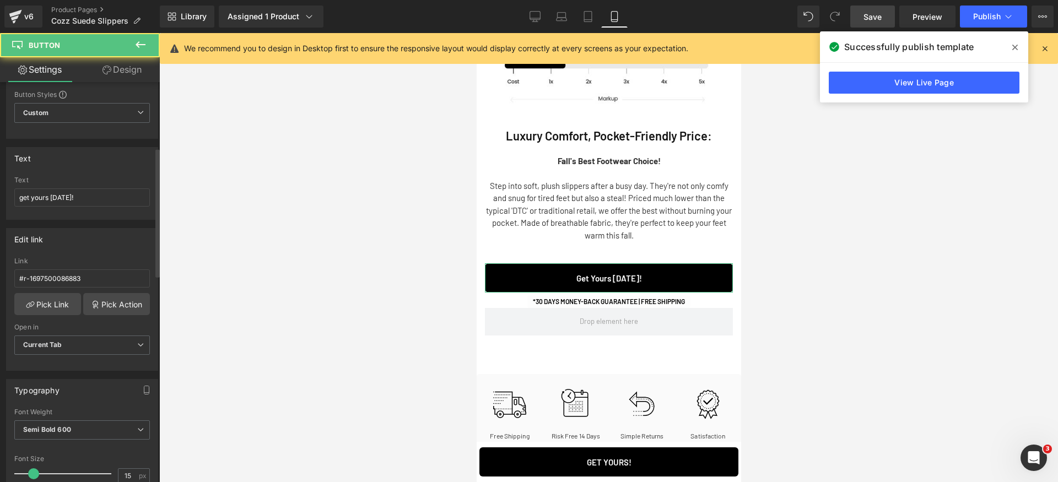
scroll to position [260, 0]
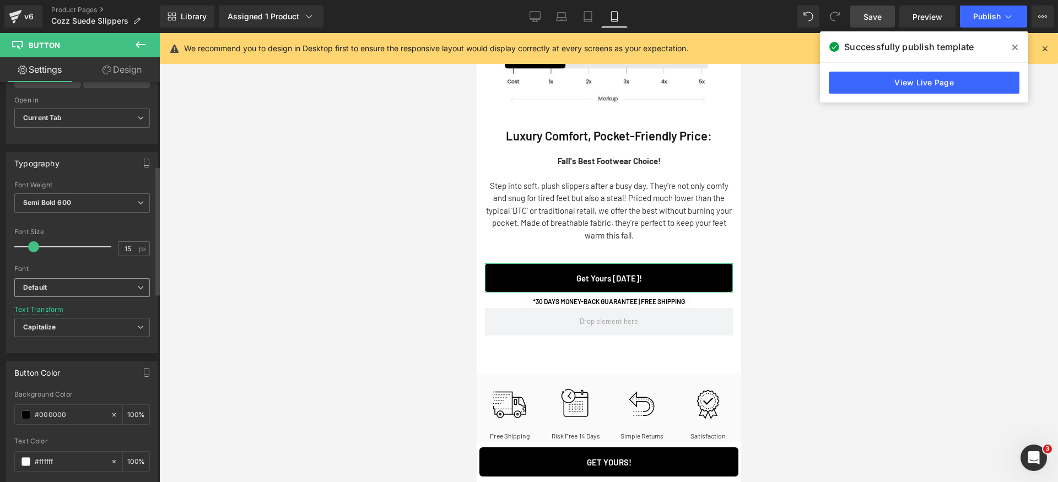
click at [108, 288] on b "Default" at bounding box center [80, 287] width 114 height 9
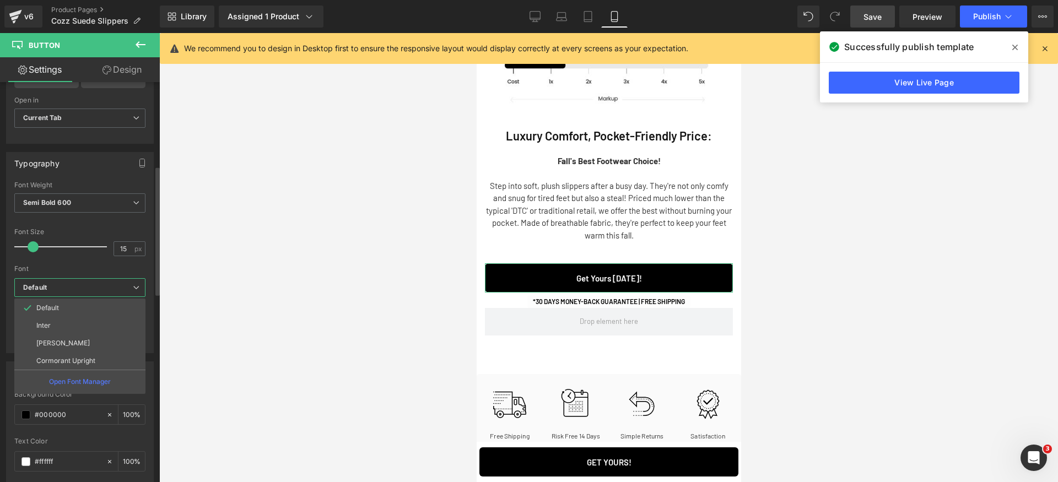
click at [116, 284] on b "Default" at bounding box center [78, 287] width 110 height 9
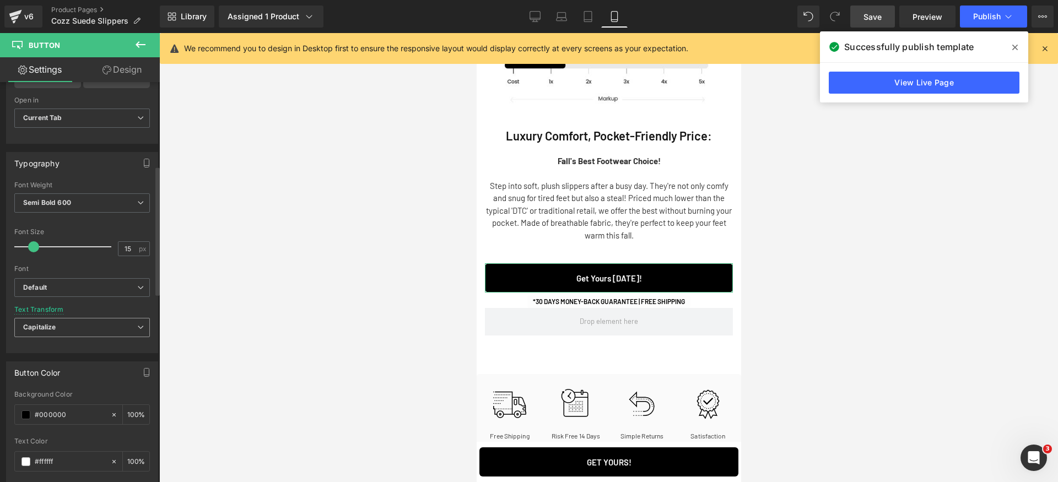
click at [97, 331] on span "Capitalize" at bounding box center [82, 327] width 136 height 19
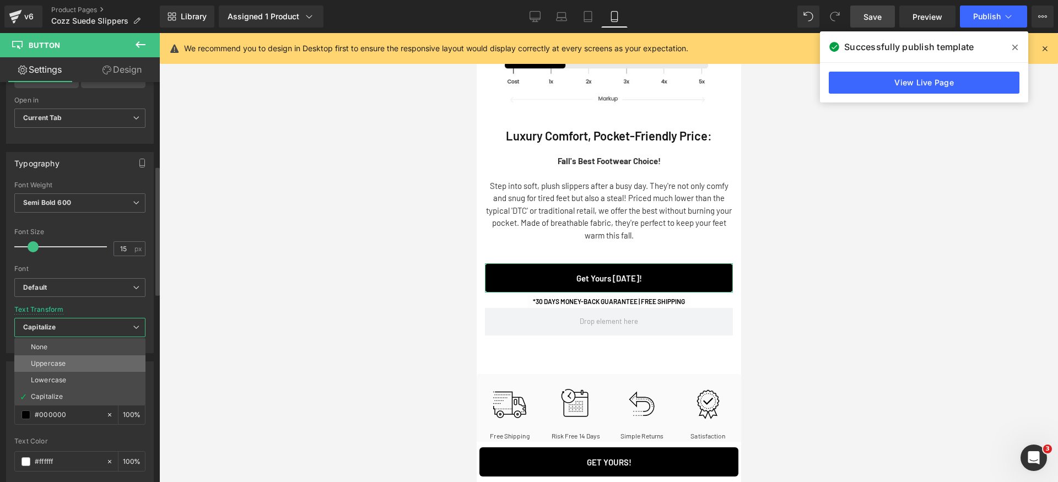
click at [107, 364] on li "Uppercase" at bounding box center [79, 363] width 131 height 17
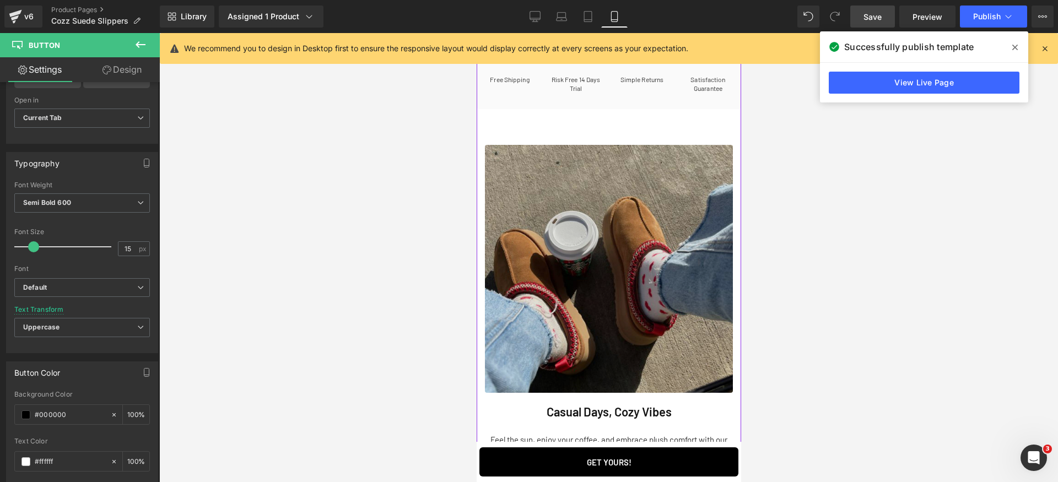
scroll to position [1878, 0]
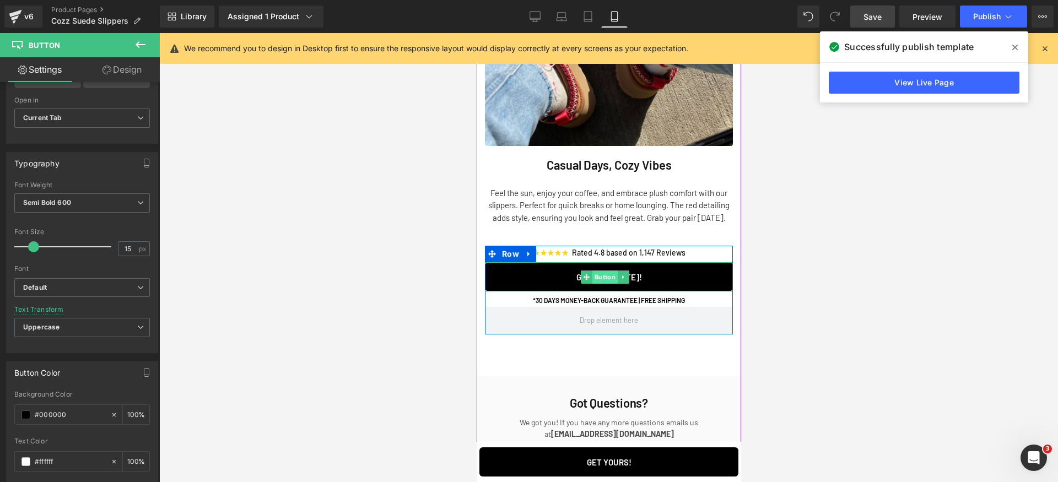
click at [611, 271] on span "Button" at bounding box center [603, 277] width 25 height 13
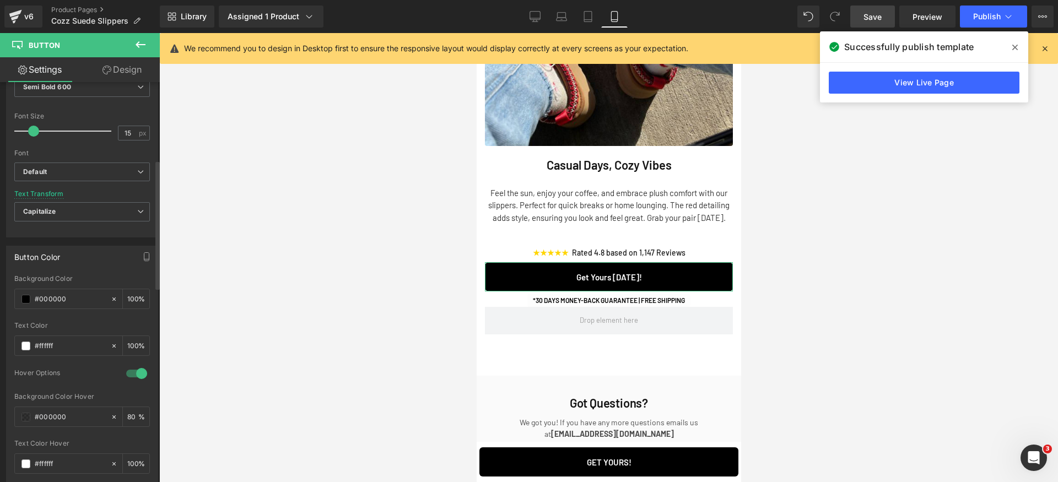
scroll to position [432, 0]
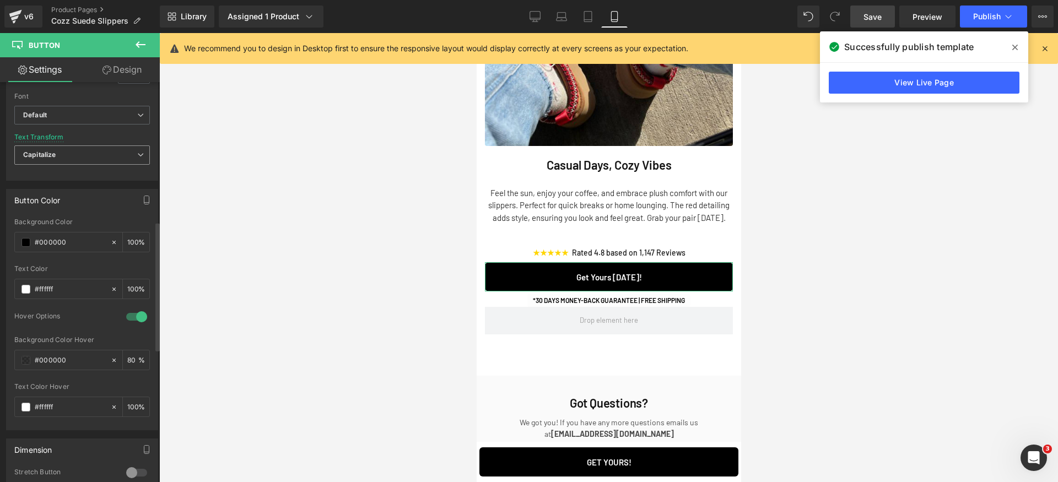
click at [117, 153] on span "Capitalize" at bounding box center [82, 154] width 136 height 19
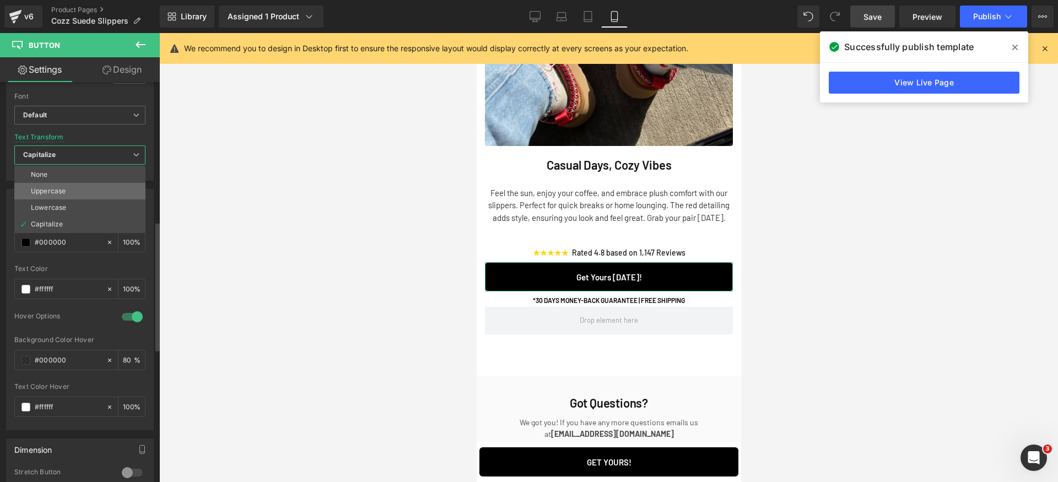
click at [90, 196] on li "Uppercase" at bounding box center [79, 191] width 131 height 17
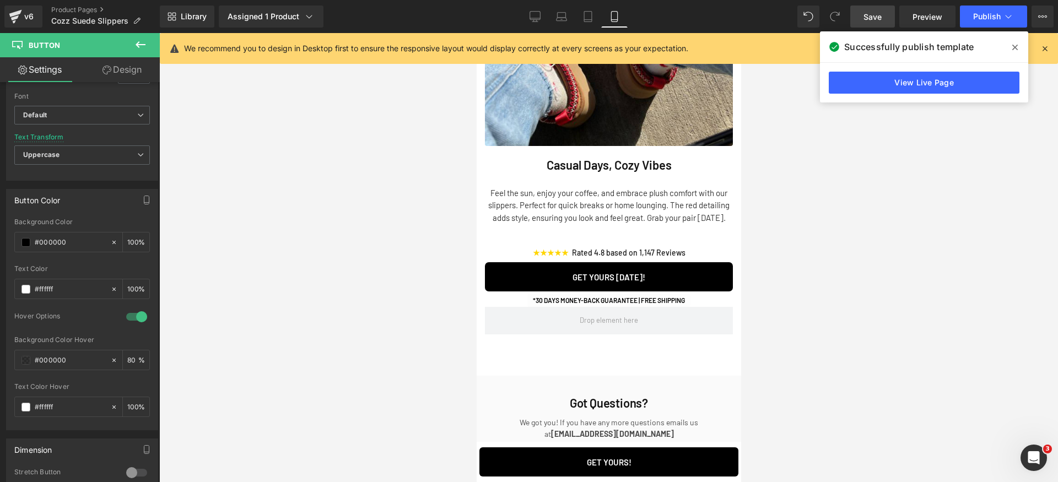
click at [876, 13] on span "Save" at bounding box center [872, 17] width 18 height 12
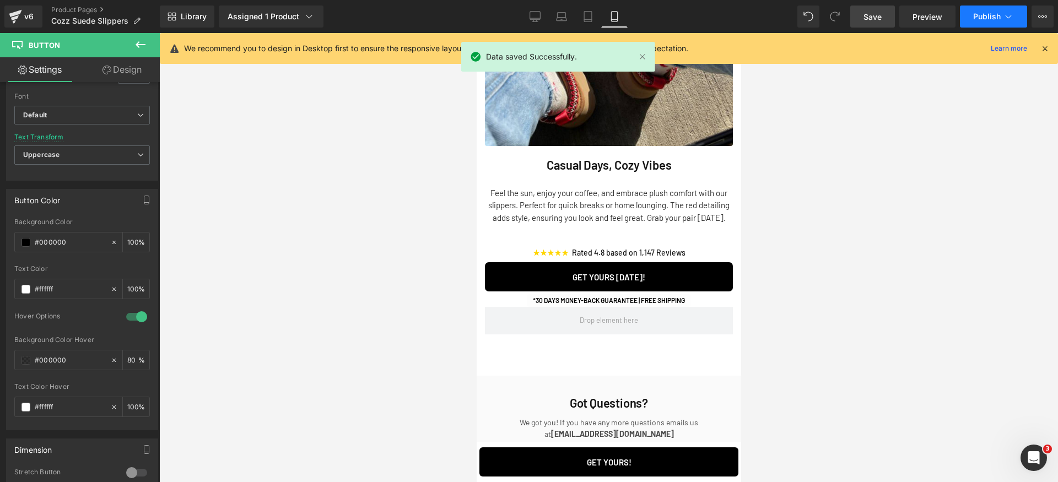
click at [999, 20] on span "Publish" at bounding box center [987, 16] width 28 height 9
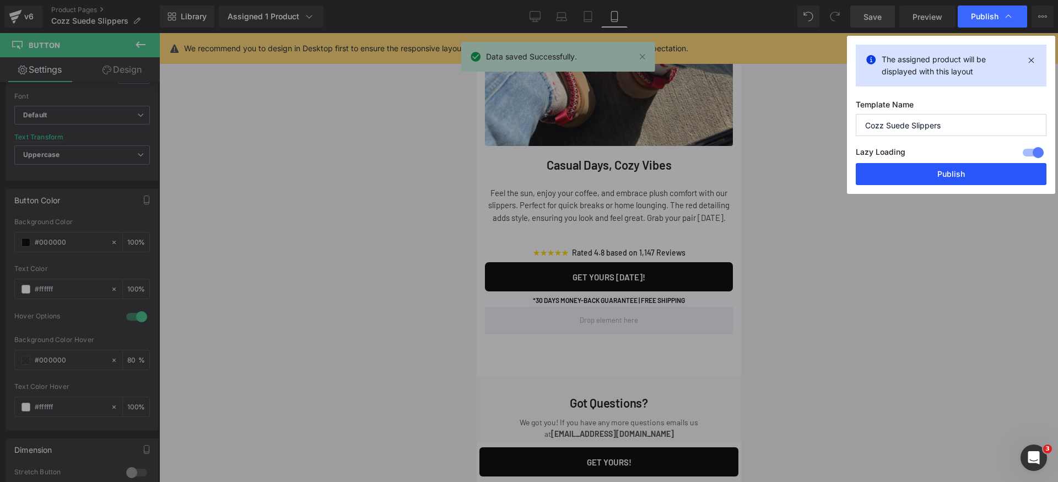
click at [993, 170] on button "Publish" at bounding box center [951, 174] width 191 height 22
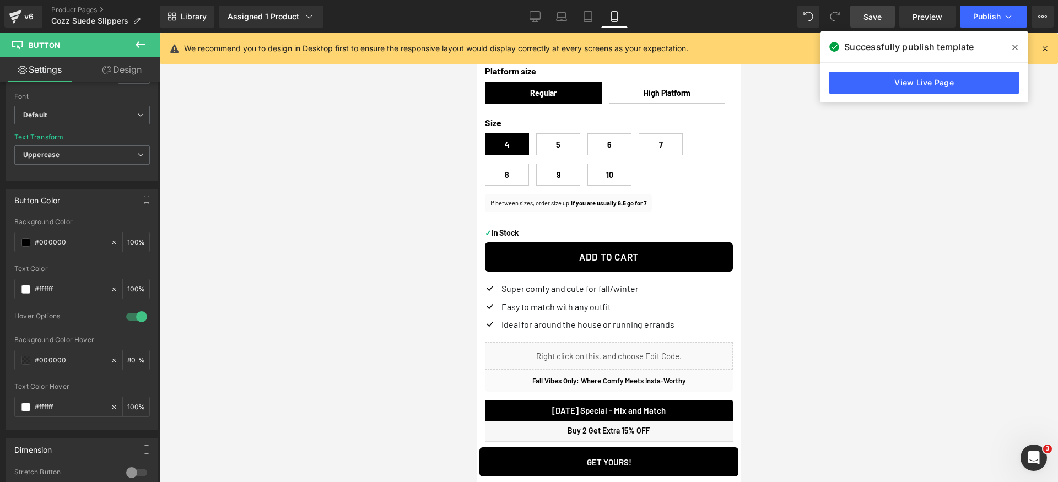
scroll to position [602, 0]
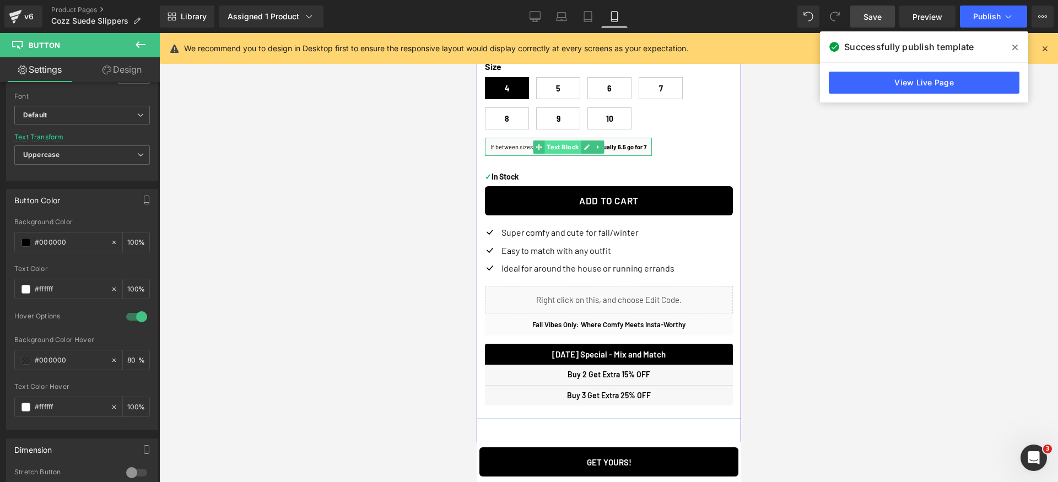
click at [562, 143] on span "Text Block" at bounding box center [562, 147] width 36 height 13
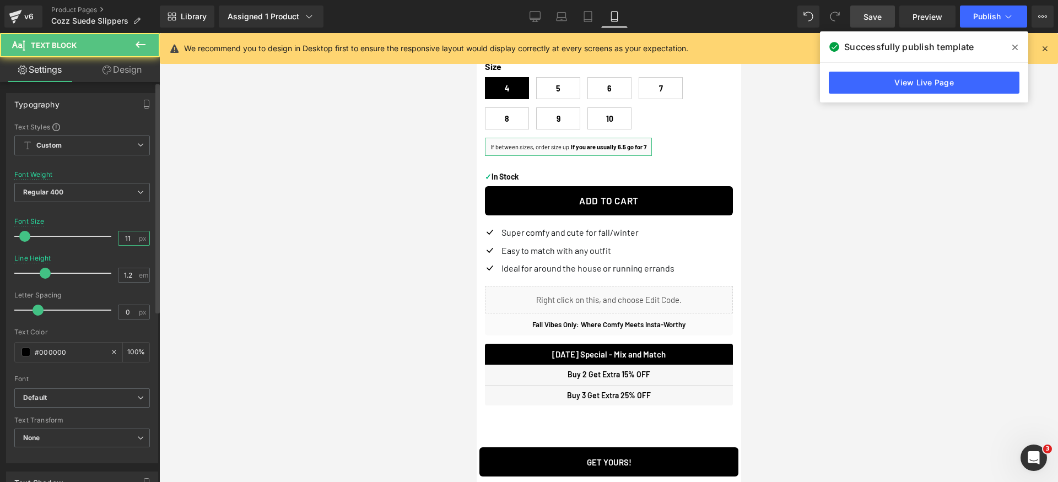
click at [128, 234] on input "11" at bounding box center [127, 238] width 19 height 14
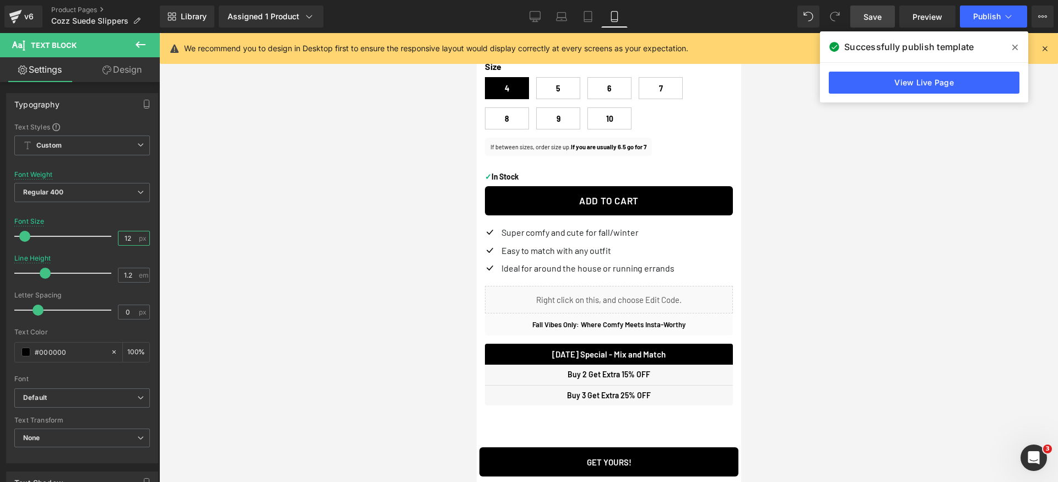
type input "13"
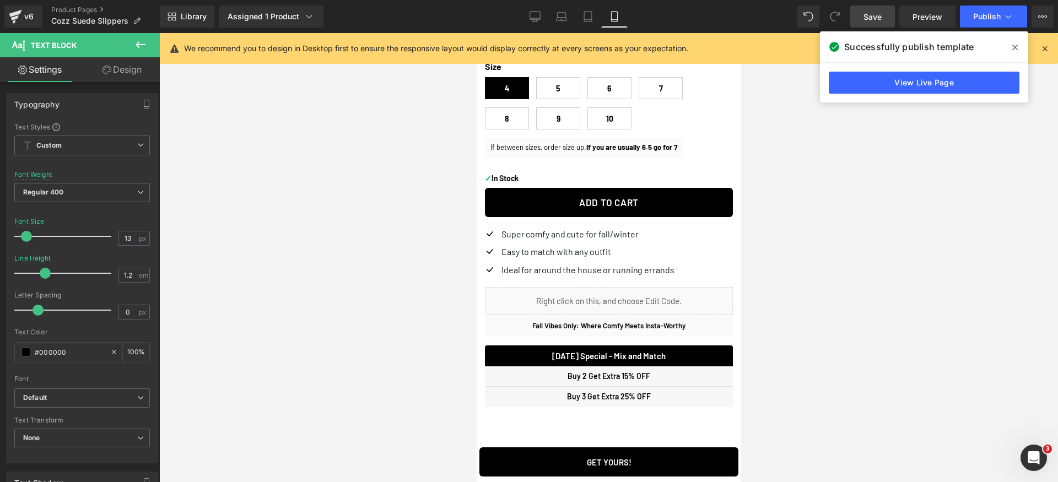
click at [881, 14] on span "Save" at bounding box center [872, 17] width 18 height 12
